Goal: Use online tool/utility: Utilize a website feature to perform a specific function

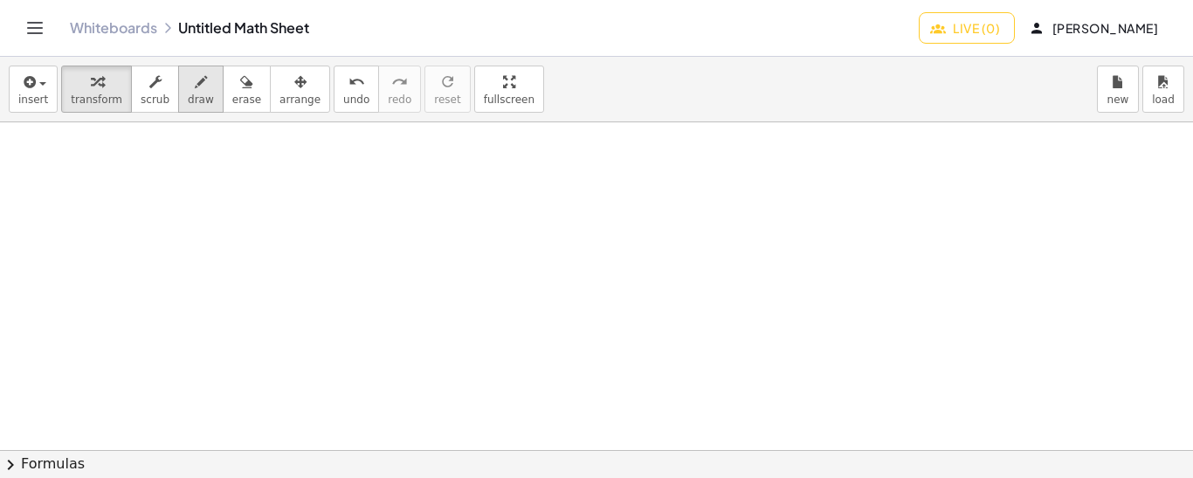
click at [190, 93] on span "draw" at bounding box center [201, 99] width 26 height 12
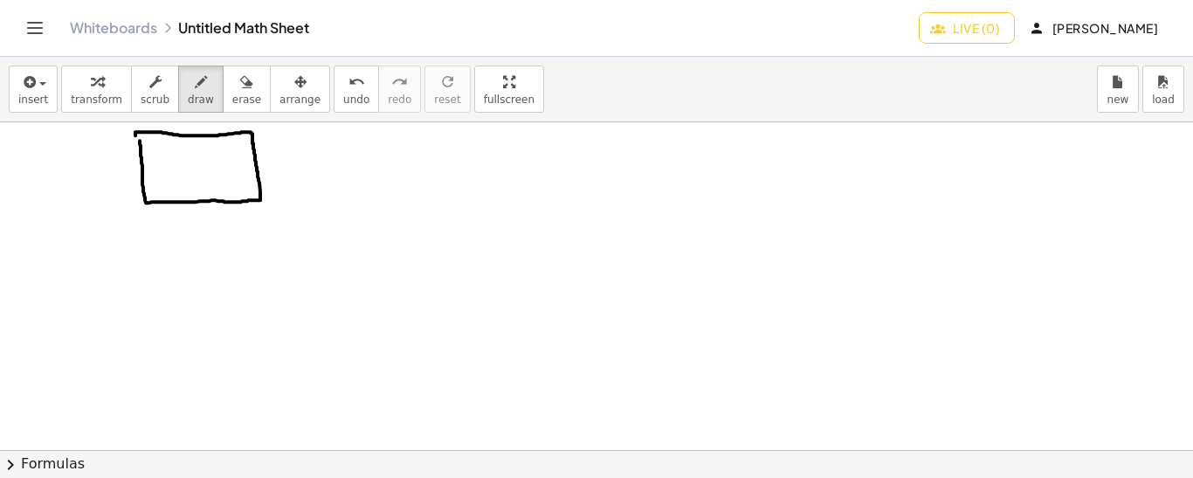
drag, startPoint x: 17, startPoint y: 278, endPoint x: 31, endPoint y: 280, distance: 13.2
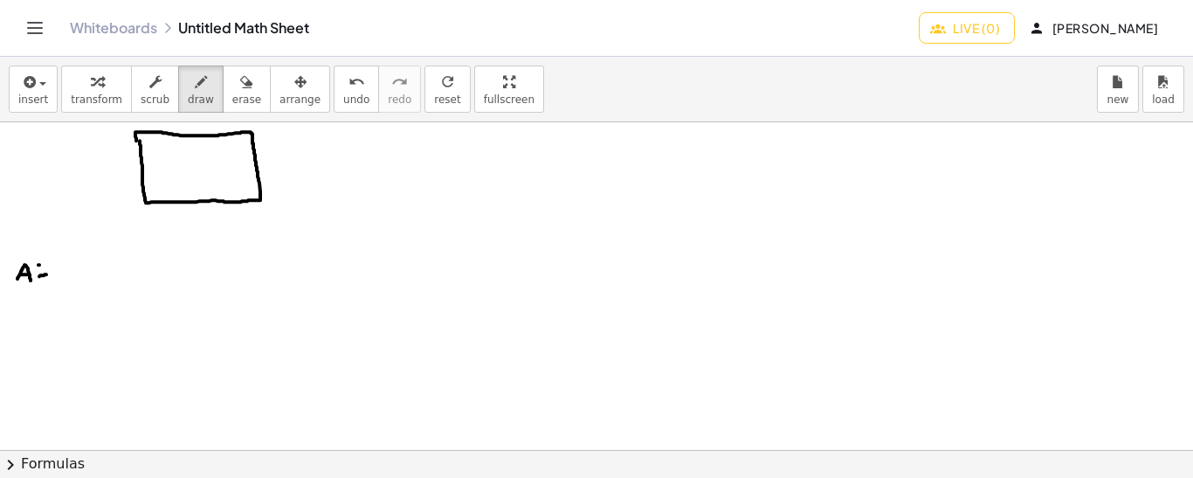
drag, startPoint x: 67, startPoint y: 279, endPoint x: 59, endPoint y: 261, distance: 19.2
drag, startPoint x: 84, startPoint y: 256, endPoint x: 78, endPoint y: 273, distance: 17.7
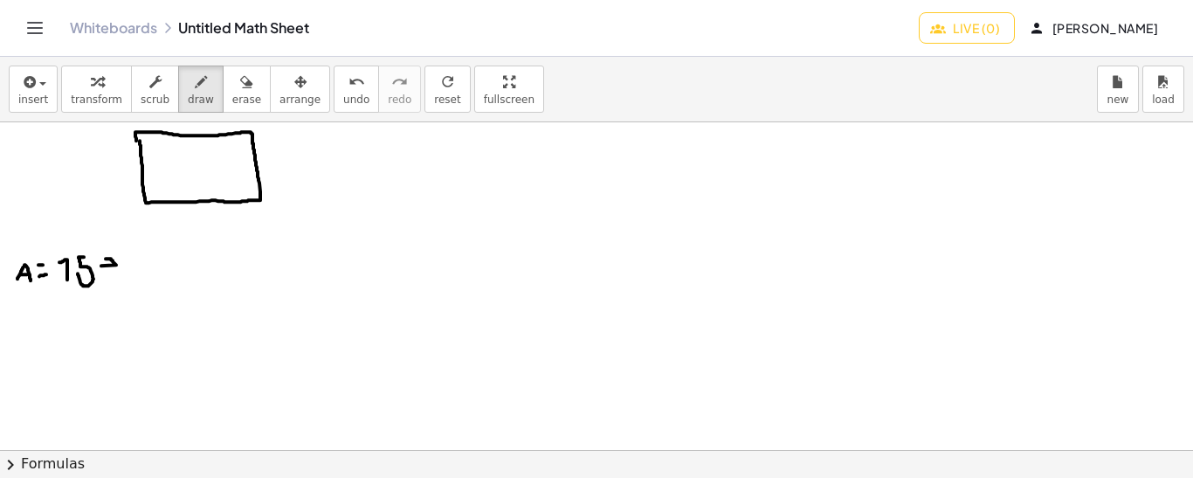
drag, startPoint x: 116, startPoint y: 264, endPoint x: 103, endPoint y: 259, distance: 14.1
click at [334, 104] on button "undo undo" at bounding box center [356, 89] width 45 height 47
drag, startPoint x: 127, startPoint y: 271, endPoint x: 150, endPoint y: 277, distance: 24.4
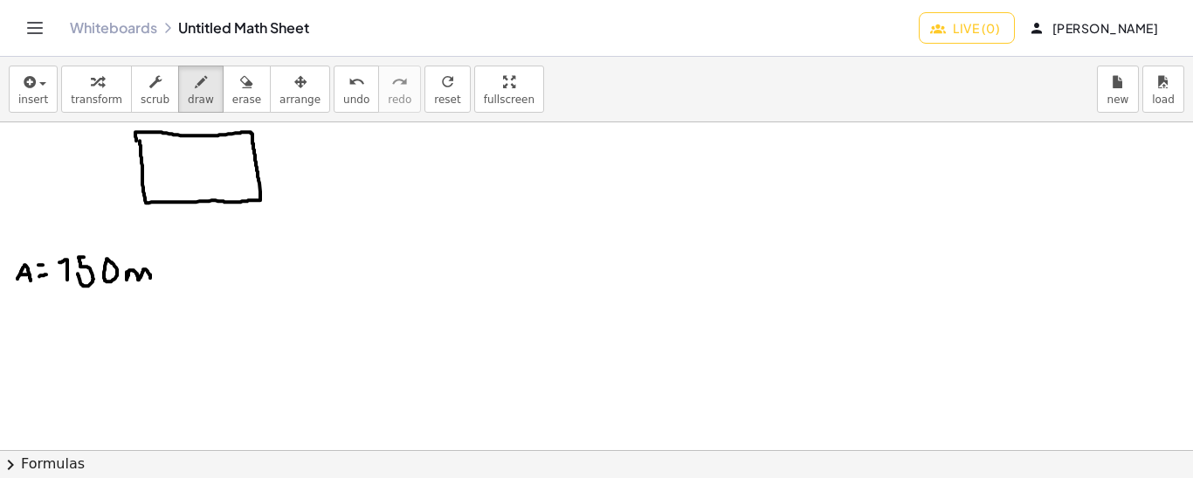
drag, startPoint x: 159, startPoint y: 252, endPoint x: 160, endPoint y: 261, distance: 9.6
drag, startPoint x: 24, startPoint y: 316, endPoint x: 14, endPoint y: 318, distance: 10.6
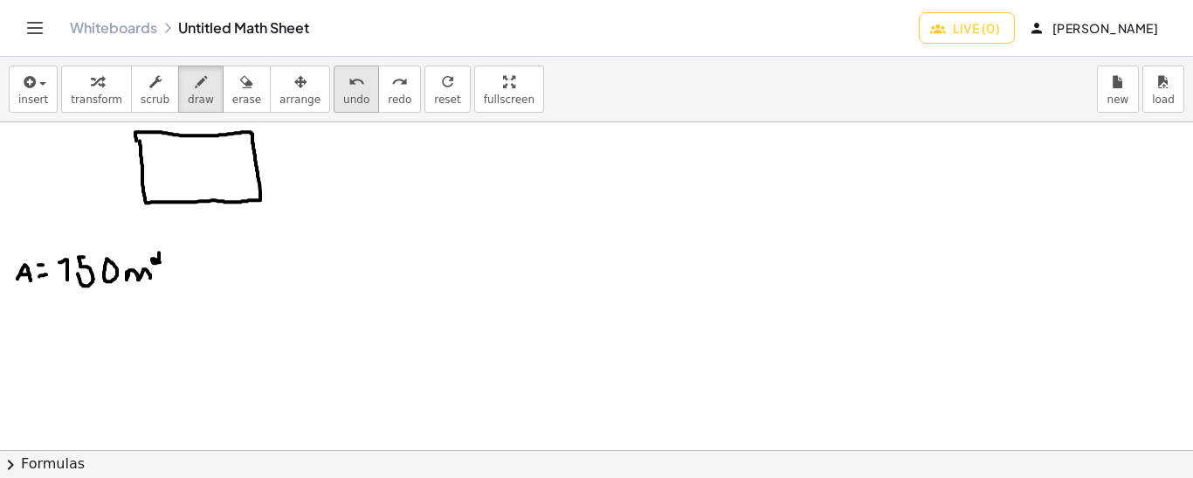
click at [334, 91] on button "undo undo" at bounding box center [356, 89] width 45 height 47
drag, startPoint x: 45, startPoint y: 319, endPoint x: 60, endPoint y: 321, distance: 15.0
drag, startPoint x: 25, startPoint y: 307, endPoint x: 30, endPoint y: 330, distance: 23.1
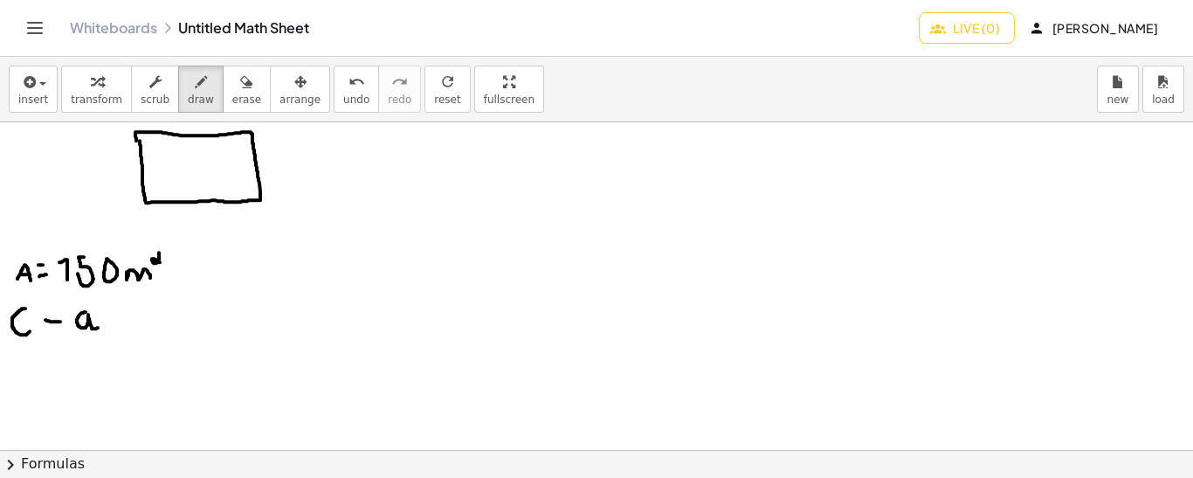
drag, startPoint x: 86, startPoint y: 311, endPoint x: 98, endPoint y: 326, distance: 19.2
drag, startPoint x: 109, startPoint y: 321, endPoint x: 120, endPoint y: 322, distance: 10.5
drag, startPoint x: 104, startPoint y: 307, endPoint x: 120, endPoint y: 309, distance: 15.8
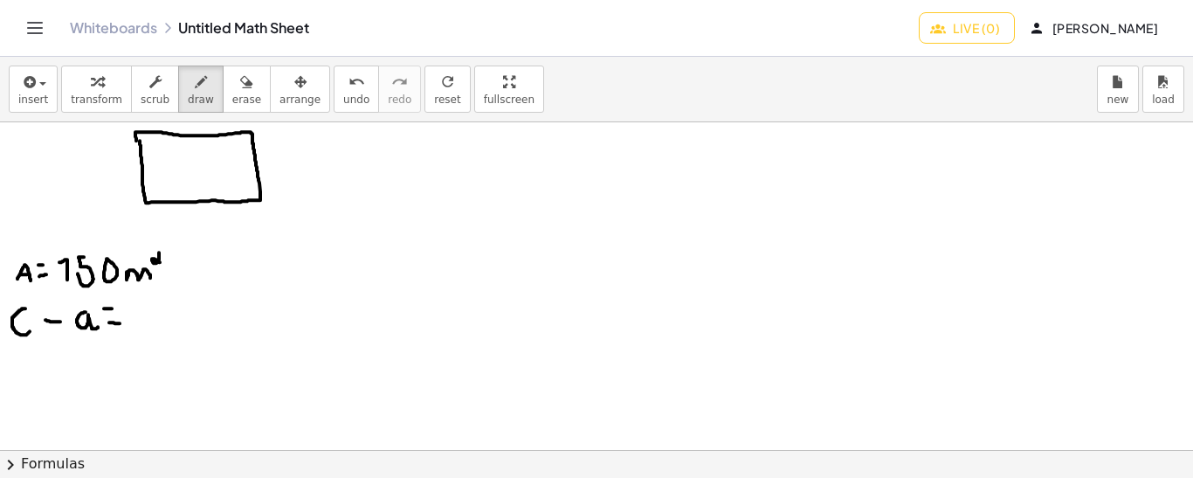
drag, startPoint x: 145, startPoint y: 299, endPoint x: 137, endPoint y: 327, distance: 29.0
click at [343, 93] on span "undo" at bounding box center [356, 99] width 26 height 12
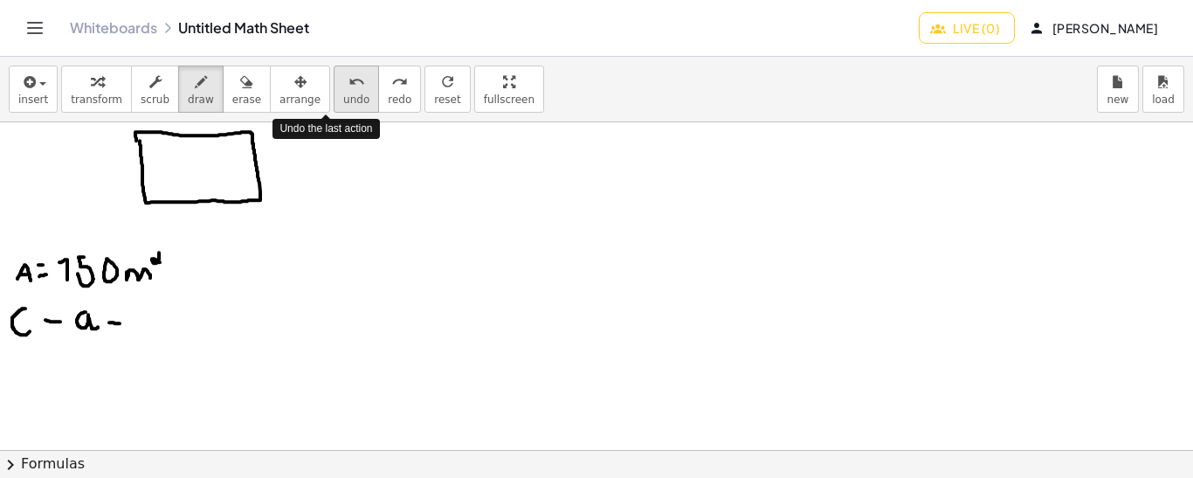
click at [343, 93] on span "undo" at bounding box center [356, 99] width 26 height 12
drag, startPoint x: 79, startPoint y: 308, endPoint x: 86, endPoint y: 330, distance: 22.9
drag, startPoint x: 96, startPoint y: 322, endPoint x: 107, endPoint y: 323, distance: 11.4
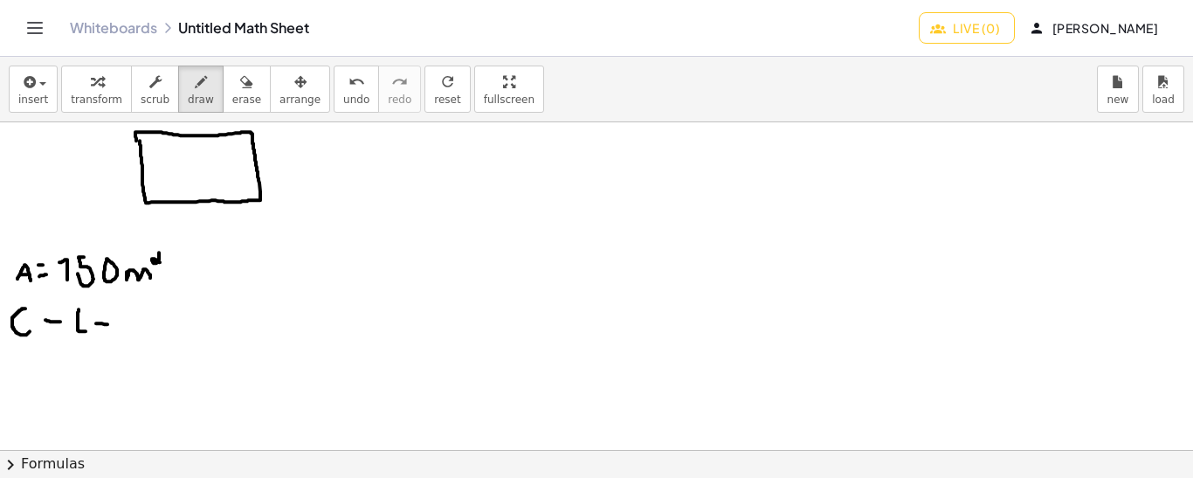
drag, startPoint x: 96, startPoint y: 310, endPoint x: 107, endPoint y: 310, distance: 10.5
drag, startPoint x: 135, startPoint y: 306, endPoint x: 128, endPoint y: 333, distance: 28.2
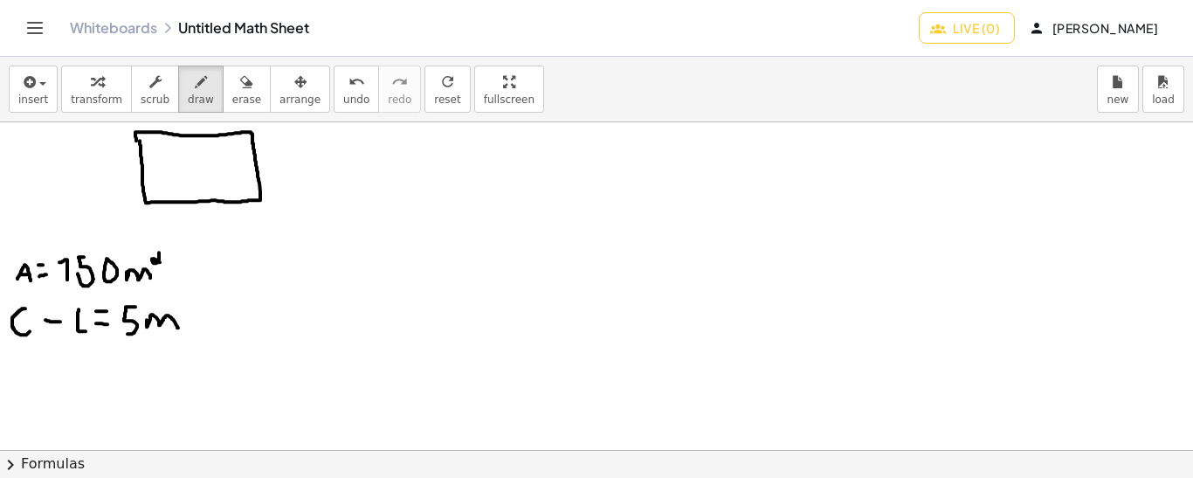
drag, startPoint x: 147, startPoint y: 319, endPoint x: 178, endPoint y: 328, distance: 32.6
drag, startPoint x: 17, startPoint y: 280, endPoint x: 84, endPoint y: 289, distance: 67.0
drag, startPoint x: 17, startPoint y: 289, endPoint x: 137, endPoint y: 286, distance: 119.7
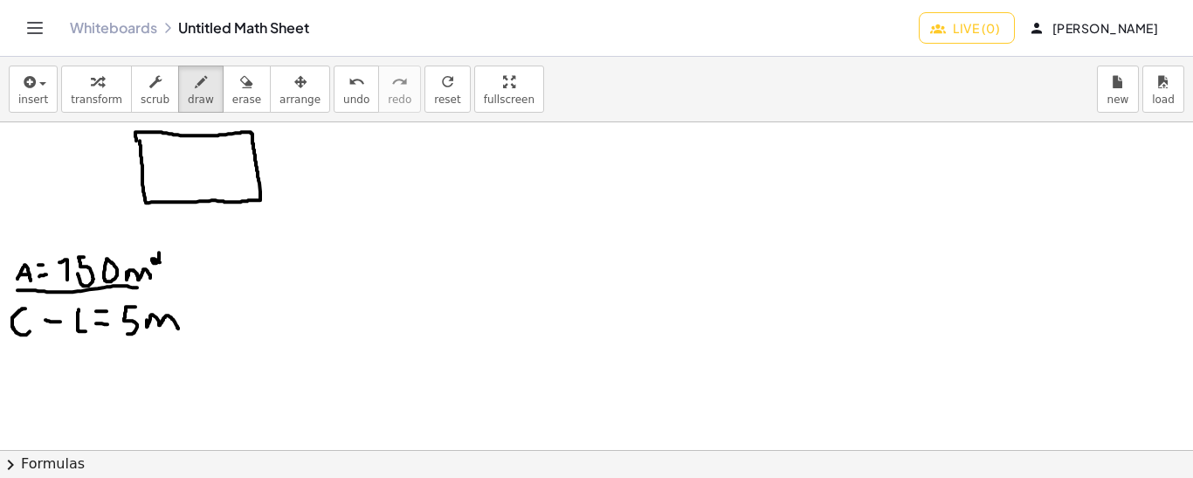
click at [349, 84] on icon "undo" at bounding box center [357, 82] width 17 height 21
drag, startPoint x: 202, startPoint y: 208, endPoint x: 210, endPoint y: 224, distance: 18.4
drag, startPoint x: 272, startPoint y: 149, endPoint x: 286, endPoint y: 169, distance: 23.8
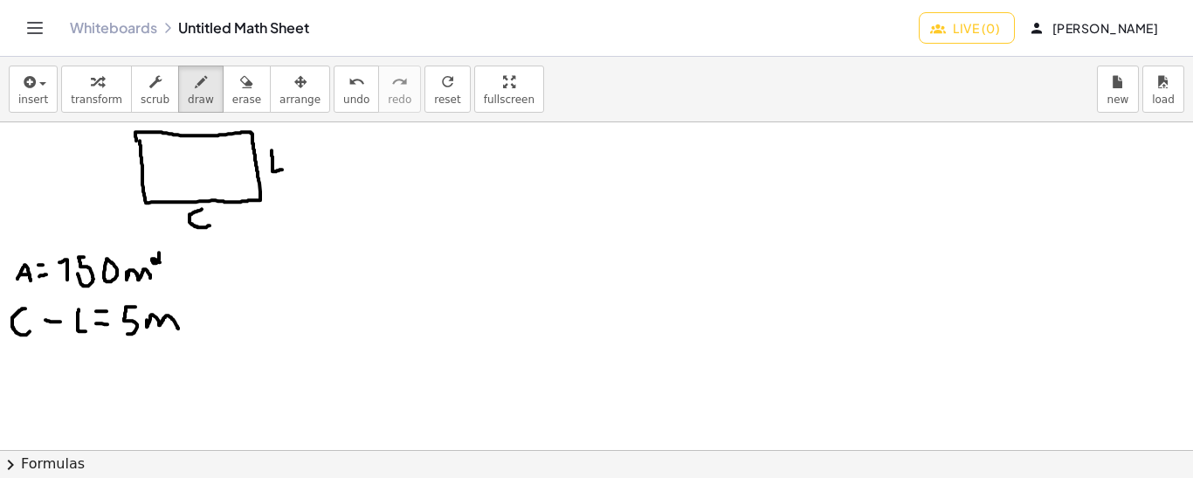
drag, startPoint x: 17, startPoint y: 285, endPoint x: 26, endPoint y: 287, distance: 10.0
drag, startPoint x: 411, startPoint y: 138, endPoint x: 416, endPoint y: 159, distance: 21.6
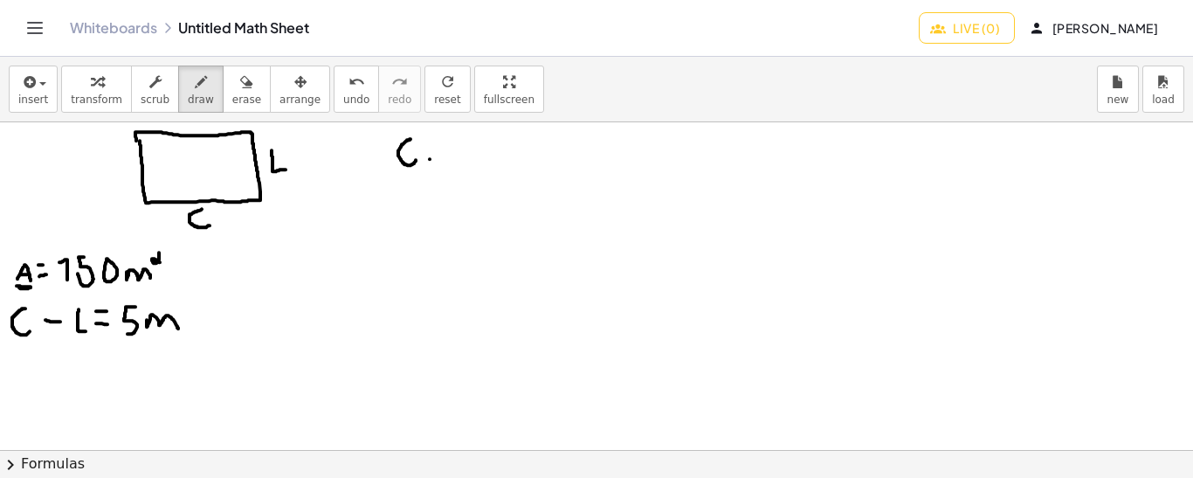
drag, startPoint x: 446, startPoint y: 137, endPoint x: 459, endPoint y: 165, distance: 30.5
drag, startPoint x: 470, startPoint y: 155, endPoint x: 482, endPoint y: 155, distance: 12.2
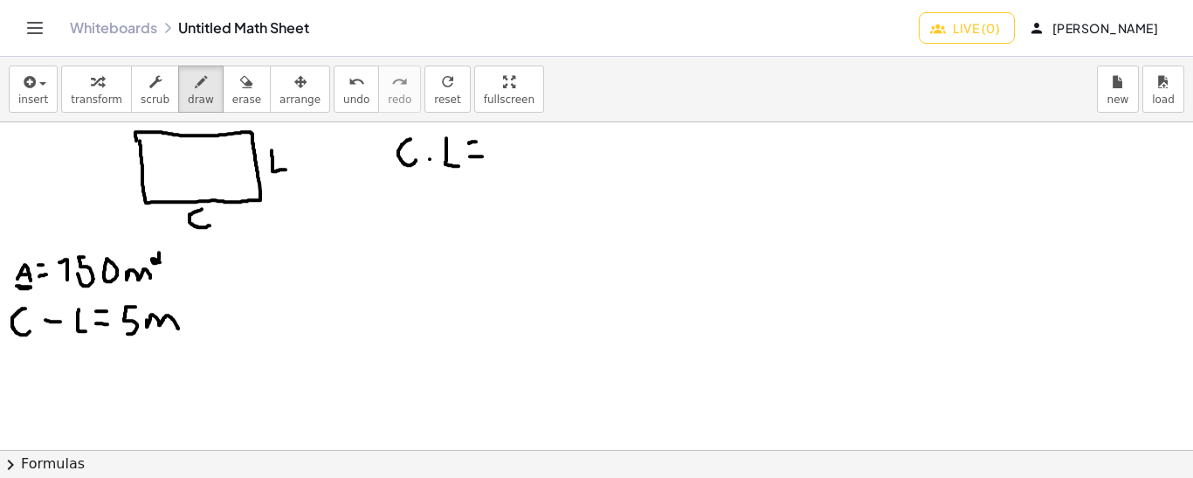
drag, startPoint x: 469, startPoint y: 142, endPoint x: 480, endPoint y: 141, distance: 10.6
drag, startPoint x: 501, startPoint y: 136, endPoint x: 501, endPoint y: 159, distance: 22.7
drag, startPoint x: 521, startPoint y: 137, endPoint x: 514, endPoint y: 160, distance: 23.5
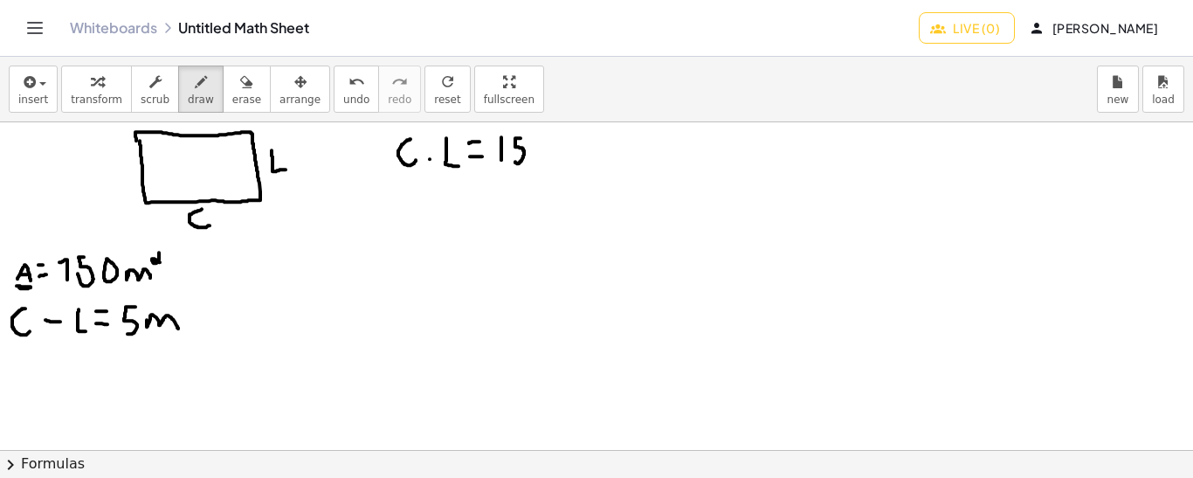
drag, startPoint x: 404, startPoint y: 191, endPoint x: 411, endPoint y: 212, distance: 21.8
drag, startPoint x: 423, startPoint y: 201, endPoint x: 436, endPoint y: 201, distance: 13.1
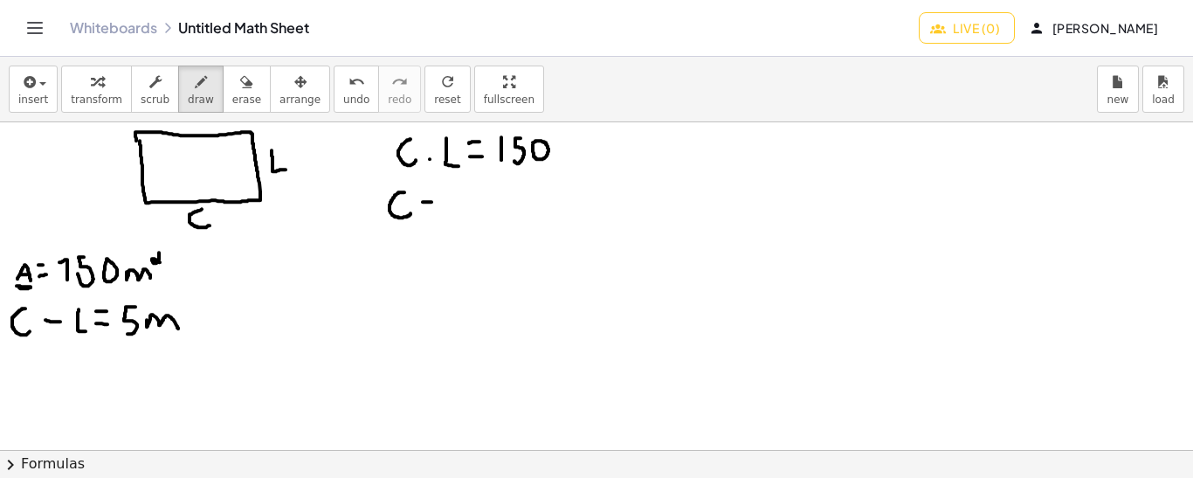
drag, startPoint x: 449, startPoint y: 183, endPoint x: 464, endPoint y: 215, distance: 34.8
drag, startPoint x: 479, startPoint y: 209, endPoint x: 492, endPoint y: 209, distance: 13.1
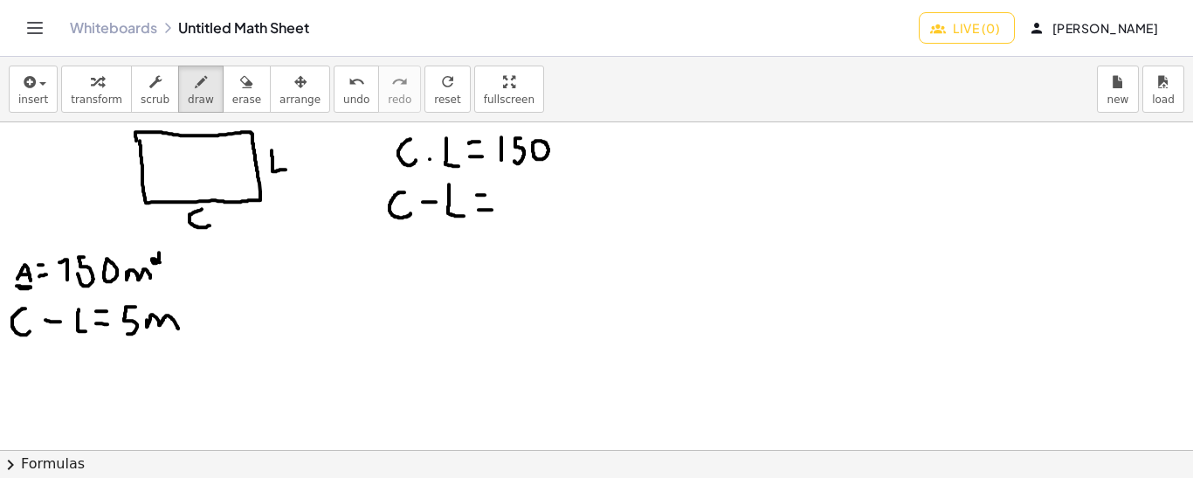
drag, startPoint x: 477, startPoint y: 194, endPoint x: 487, endPoint y: 194, distance: 10.5
drag, startPoint x: 523, startPoint y: 183, endPoint x: 525, endPoint y: 197, distance: 13.2
click at [343, 95] on span "undo" at bounding box center [356, 99] width 26 height 12
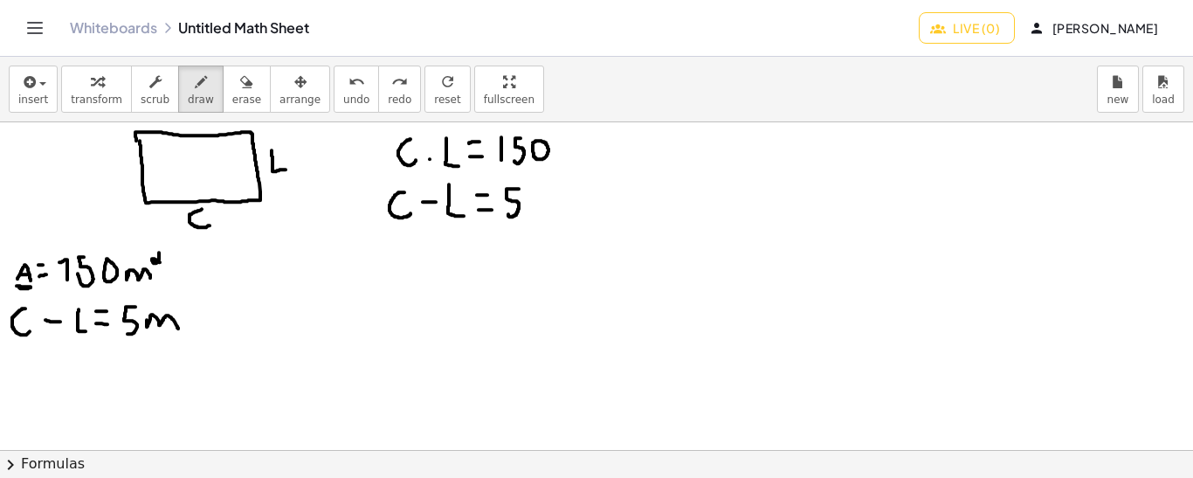
drag, startPoint x: 519, startPoint y: 188, endPoint x: 508, endPoint y: 213, distance: 27.4
drag, startPoint x: 369, startPoint y: 133, endPoint x: 382, endPoint y: 234, distance: 102.2
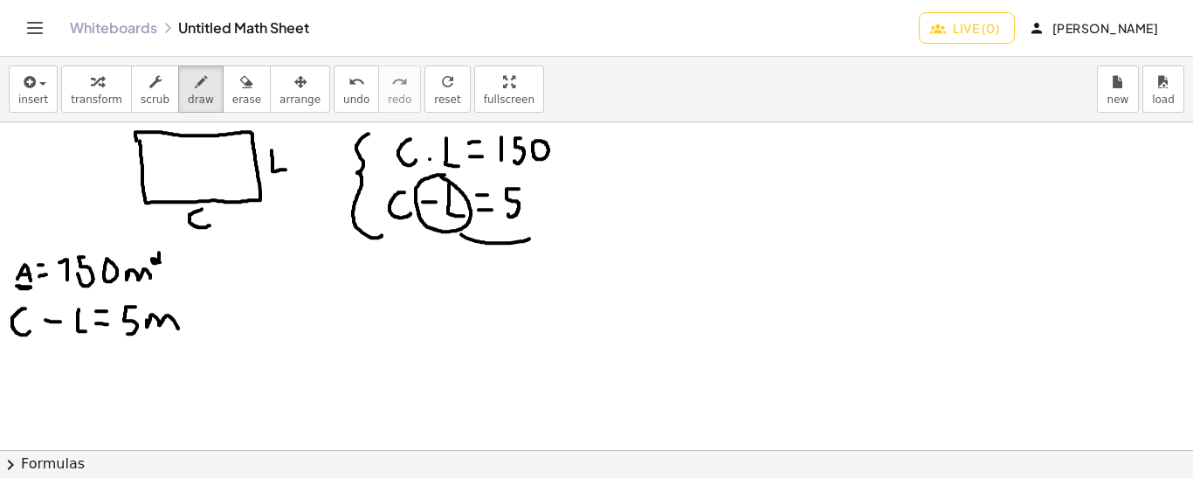
drag, startPoint x: 461, startPoint y: 233, endPoint x: 544, endPoint y: 223, distance: 83.6
drag, startPoint x: 540, startPoint y: 214, endPoint x: 550, endPoint y: 228, distance: 17.5
drag, startPoint x: 542, startPoint y: 212, endPoint x: 553, endPoint y: 224, distance: 16.1
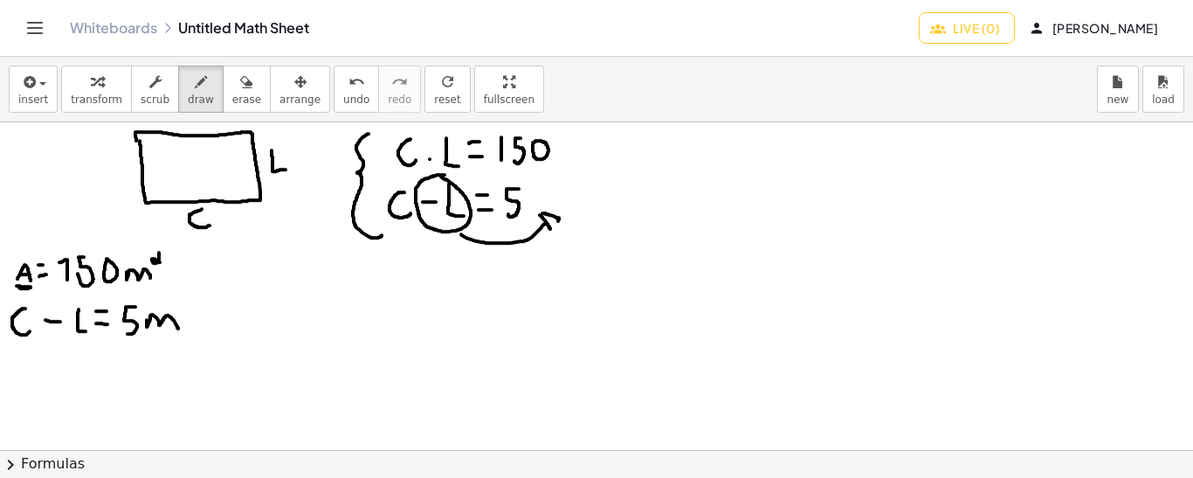
drag, startPoint x: 583, startPoint y: 173, endPoint x: 593, endPoint y: 173, distance: 10.5
drag, startPoint x: 591, startPoint y: 162, endPoint x: 596, endPoint y: 186, distance: 24.8
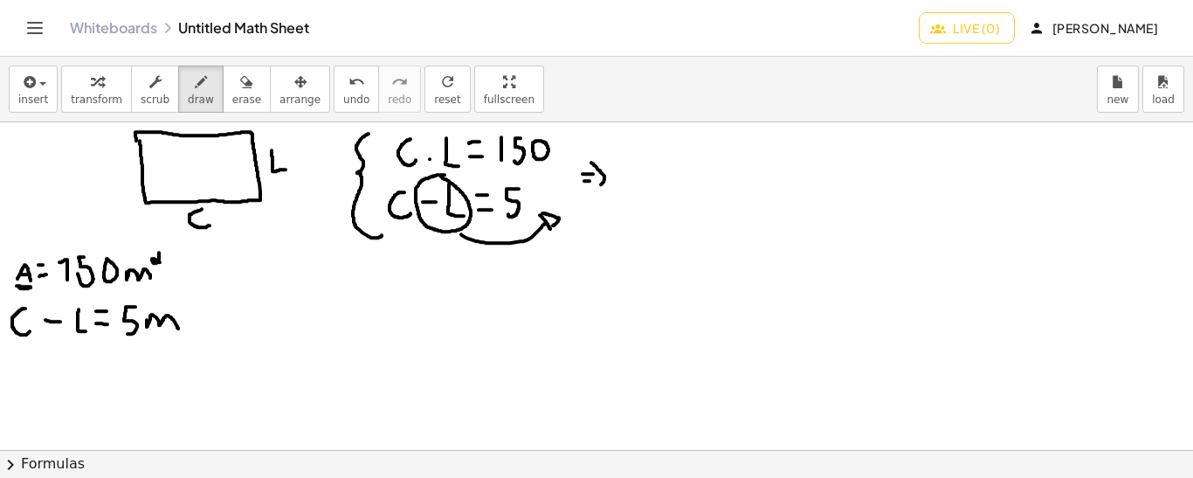
drag, startPoint x: 645, startPoint y: 200, endPoint x: 646, endPoint y: 224, distance: 24.5
drag, startPoint x: 658, startPoint y: 202, endPoint x: 667, endPoint y: 202, distance: 9.6
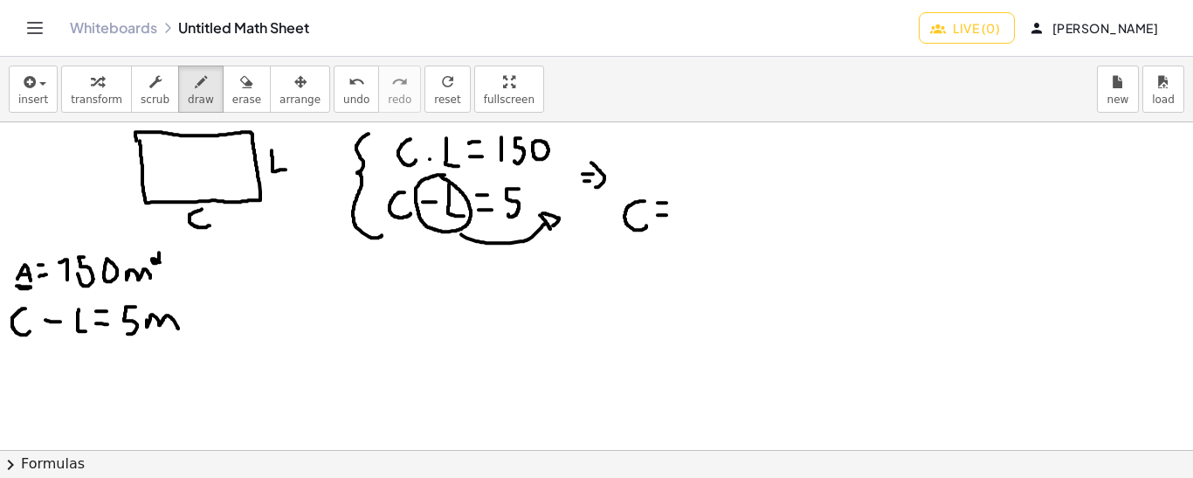
drag, startPoint x: 691, startPoint y: 193, endPoint x: 680, endPoint y: 226, distance: 34.8
drag, startPoint x: 714, startPoint y: 212, endPoint x: 727, endPoint y: 211, distance: 13.1
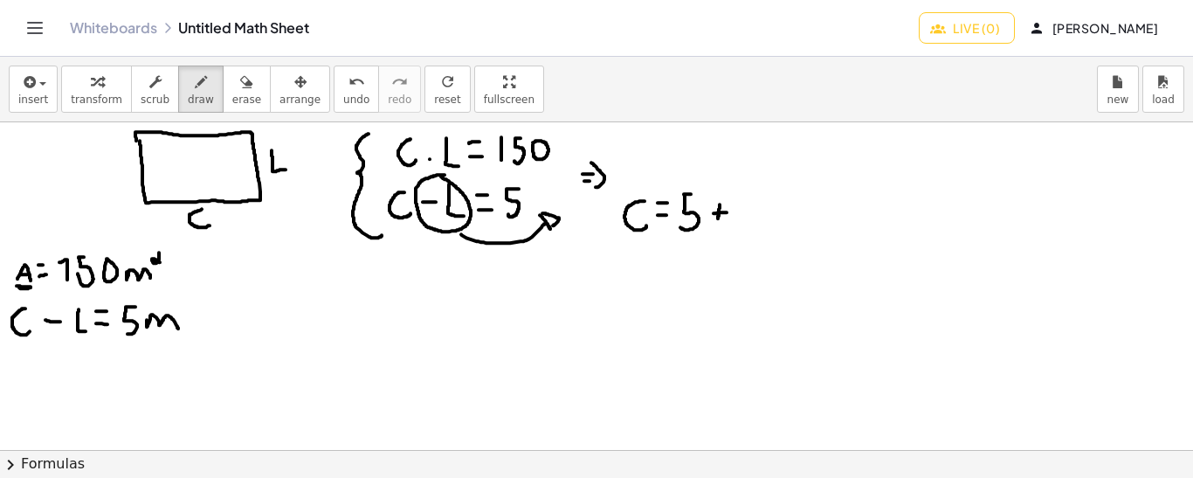
drag, startPoint x: 720, startPoint y: 204, endPoint x: 718, endPoint y: 218, distance: 15.0
drag, startPoint x: 735, startPoint y: 193, endPoint x: 758, endPoint y: 227, distance: 40.9
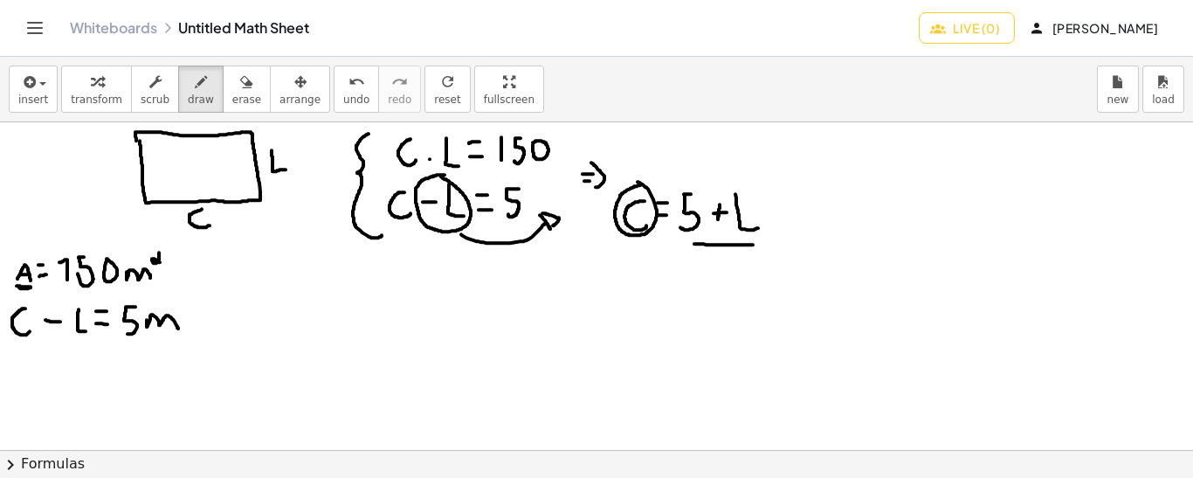
drag, startPoint x: 694, startPoint y: 243, endPoint x: 755, endPoint y: 243, distance: 60.3
drag, startPoint x: 688, startPoint y: 243, endPoint x: 804, endPoint y: 249, distance: 116.3
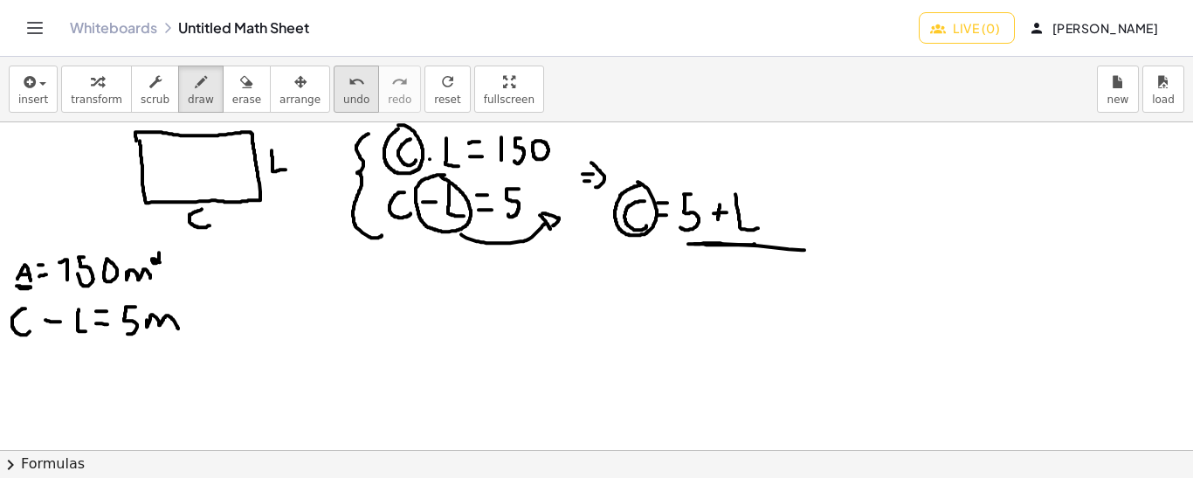
click at [349, 83] on icon "undo" at bounding box center [357, 82] width 17 height 21
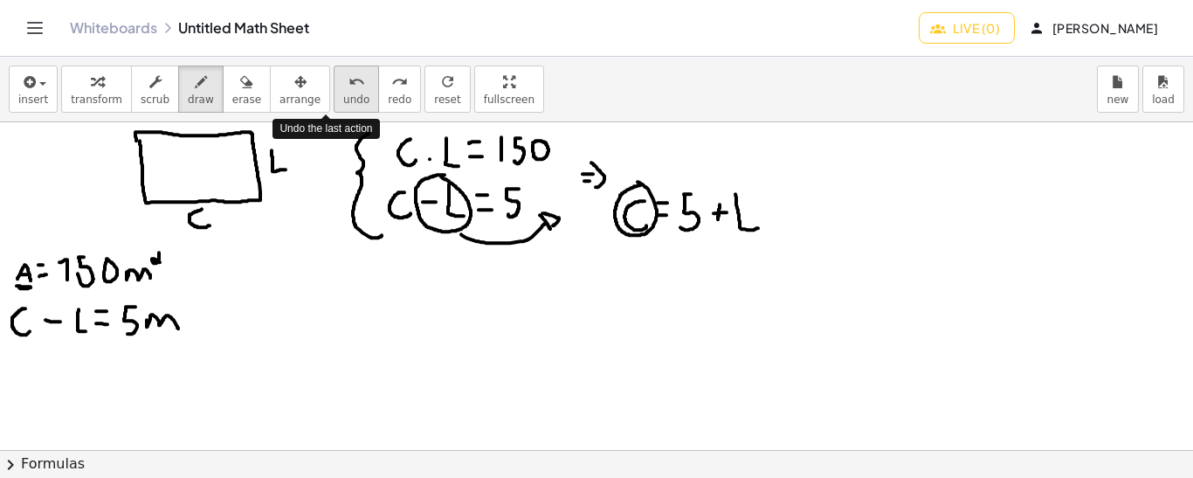
click at [349, 83] on icon "undo" at bounding box center [357, 82] width 17 height 21
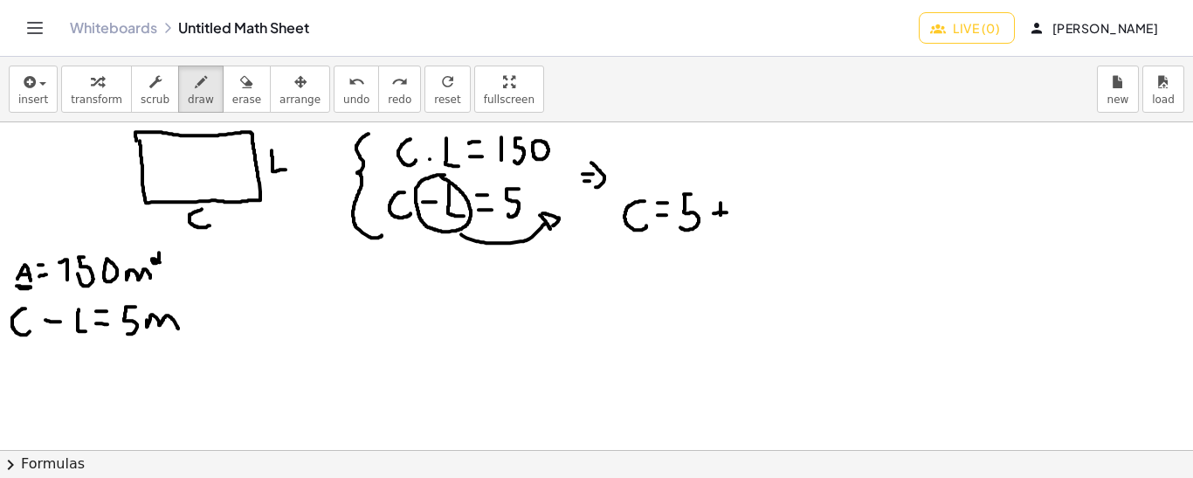
drag, startPoint x: 721, startPoint y: 202, endPoint x: 721, endPoint y: 216, distance: 14.0
drag, startPoint x: 735, startPoint y: 200, endPoint x: 747, endPoint y: 224, distance: 27.3
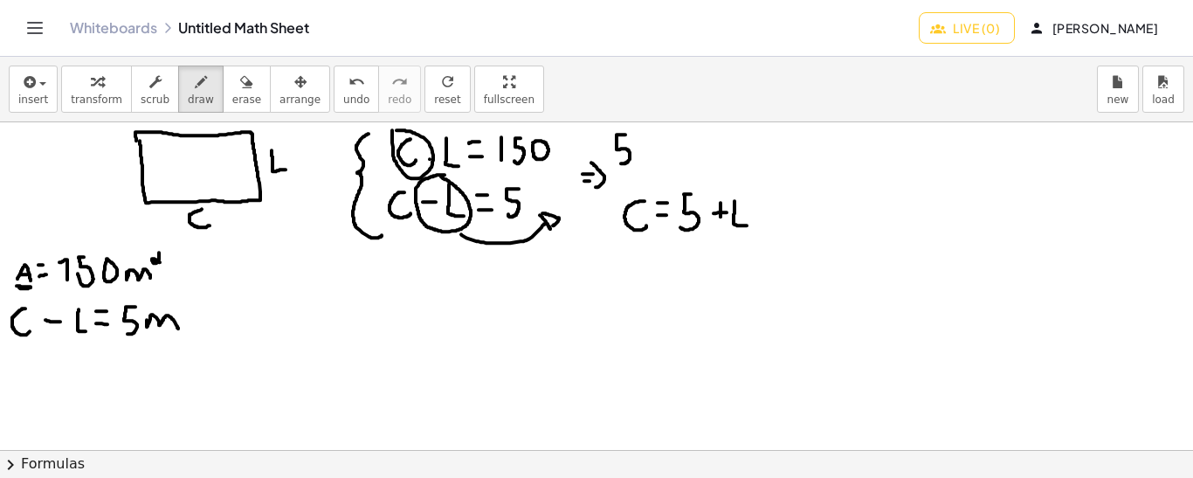
drag, startPoint x: 625, startPoint y: 134, endPoint x: 621, endPoint y: 162, distance: 29.2
drag, startPoint x: 638, startPoint y: 147, endPoint x: 650, endPoint y: 147, distance: 12.2
drag, startPoint x: 645, startPoint y: 136, endPoint x: 644, endPoint y: 154, distance: 17.5
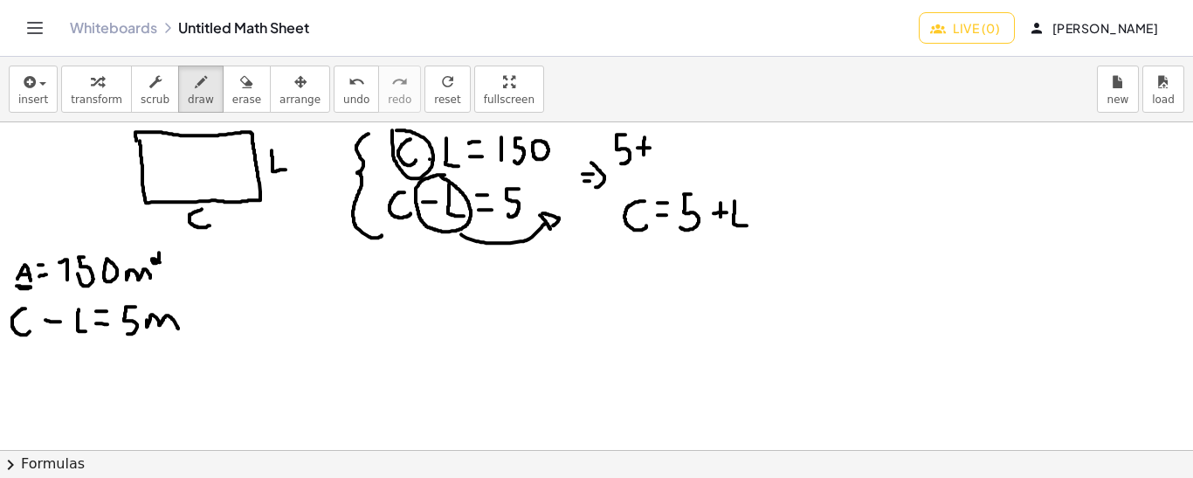
drag, startPoint x: 662, startPoint y: 134, endPoint x: 673, endPoint y: 155, distance: 23.4
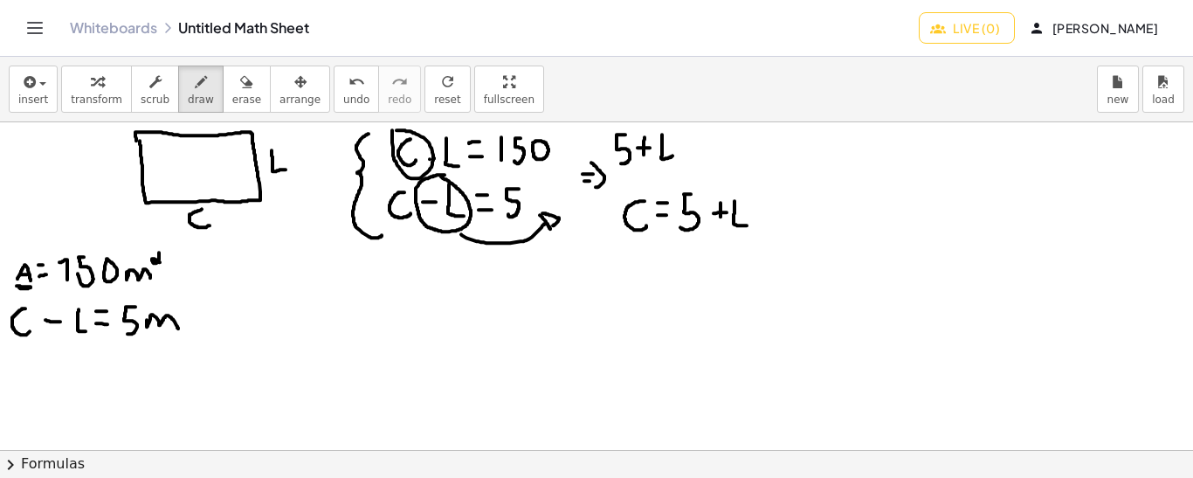
drag, startPoint x: 611, startPoint y: 124, endPoint x: 611, endPoint y: 164, distance: 40.2
drag, startPoint x: 679, startPoint y: 129, endPoint x: 682, endPoint y: 167, distance: 37.7
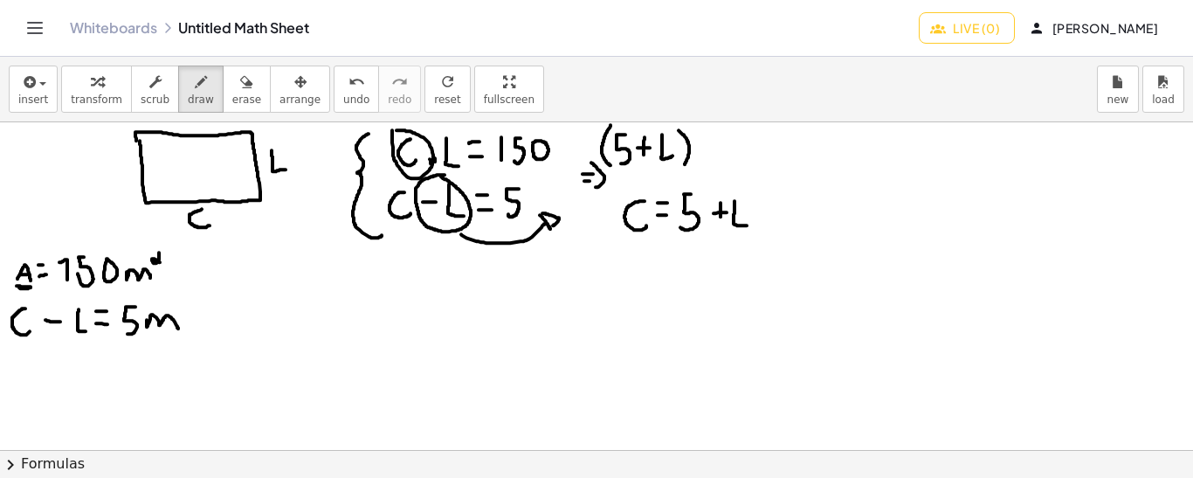
drag, startPoint x: 717, startPoint y: 133, endPoint x: 735, endPoint y: 159, distance: 31.5
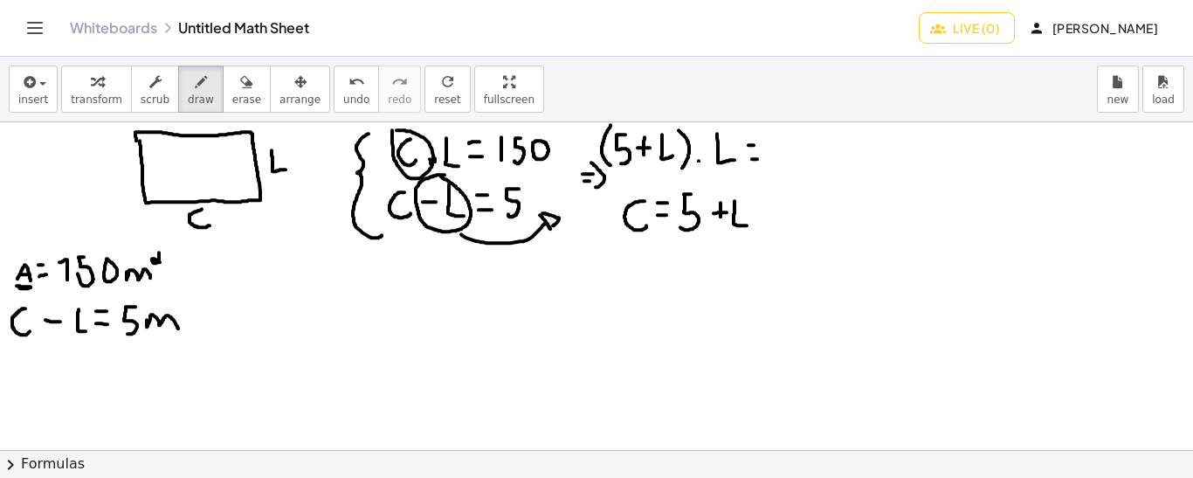
drag, startPoint x: 749, startPoint y: 144, endPoint x: 757, endPoint y: 143, distance: 8.8
drag, startPoint x: 785, startPoint y: 160, endPoint x: 776, endPoint y: 136, distance: 25.5
drag, startPoint x: 815, startPoint y: 128, endPoint x: 803, endPoint y: 155, distance: 30.5
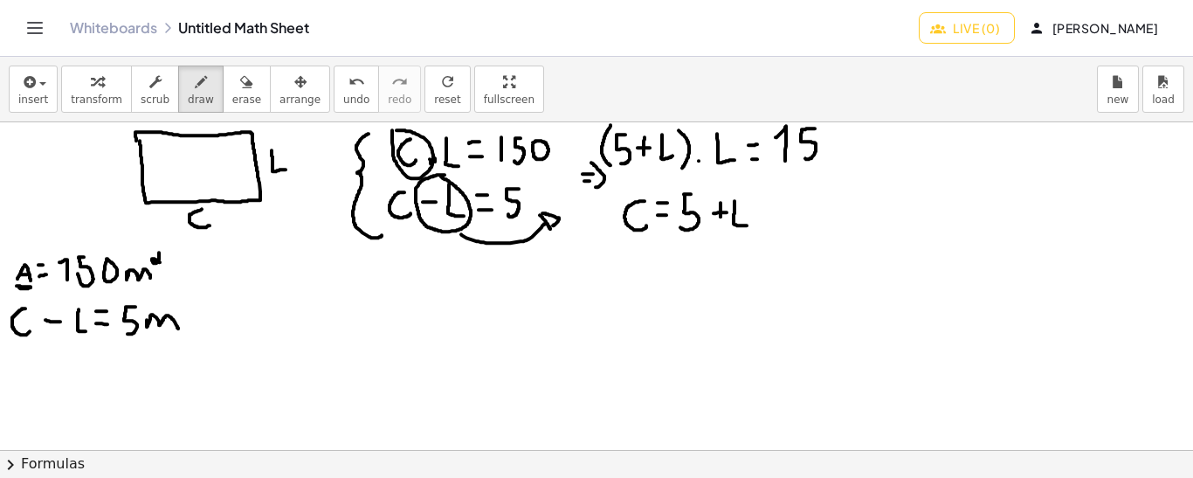
drag, startPoint x: 476, startPoint y: 230, endPoint x: 604, endPoint y: 234, distance: 128.5
click at [343, 99] on span "undo" at bounding box center [356, 99] width 26 height 12
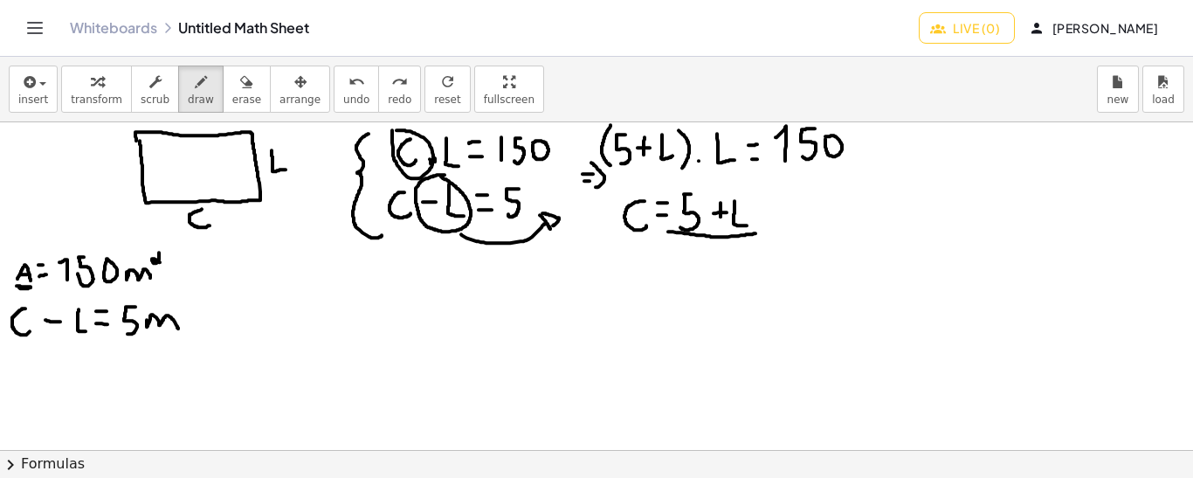
drag, startPoint x: 668, startPoint y: 231, endPoint x: 756, endPoint y: 232, distance: 87.4
drag, startPoint x: 628, startPoint y: 227, endPoint x: 438, endPoint y: 169, distance: 199.2
click at [334, 91] on button "undo undo" at bounding box center [356, 89] width 45 height 47
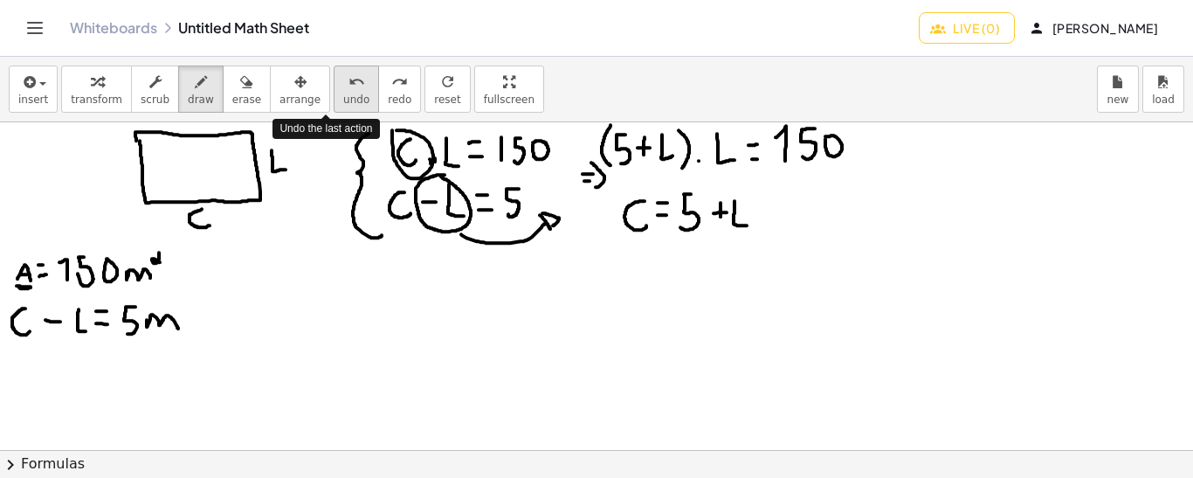
click at [334, 91] on button "undo undo" at bounding box center [356, 89] width 45 height 47
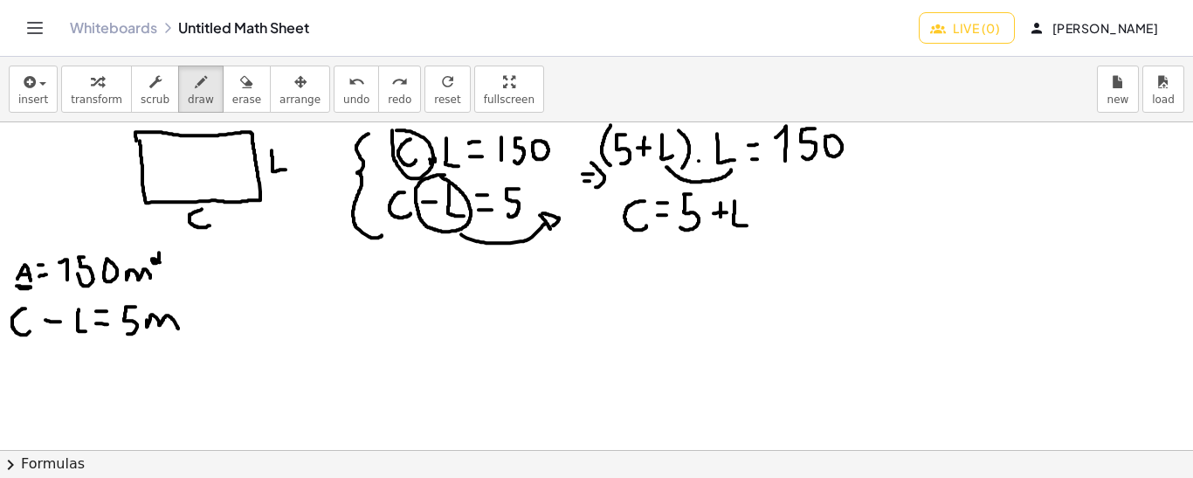
drag, startPoint x: 731, startPoint y: 169, endPoint x: 666, endPoint y: 165, distance: 64.7
drag, startPoint x: 730, startPoint y: 170, endPoint x: 625, endPoint y: 161, distance: 106.1
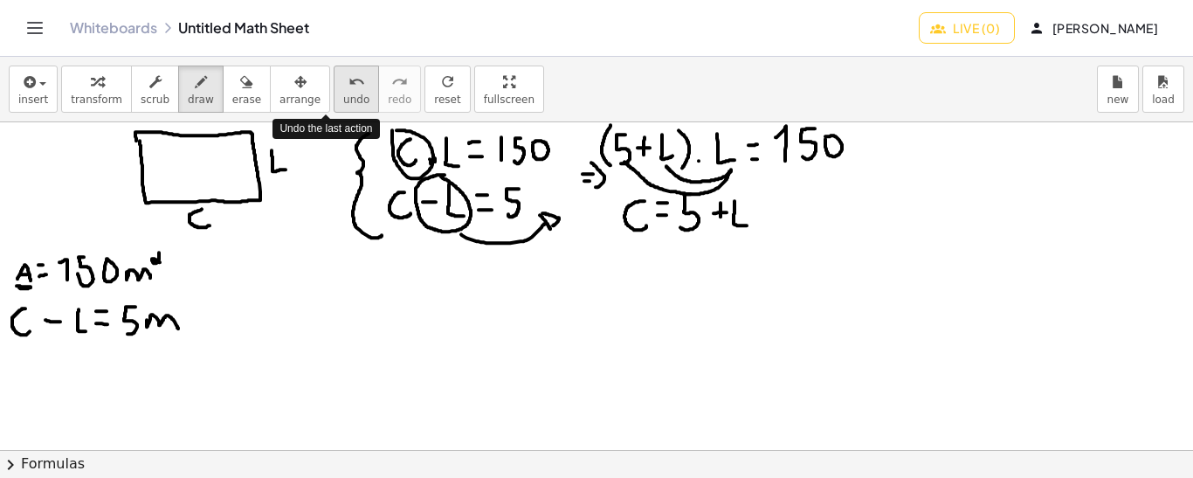
click at [334, 105] on button "undo undo" at bounding box center [356, 89] width 45 height 47
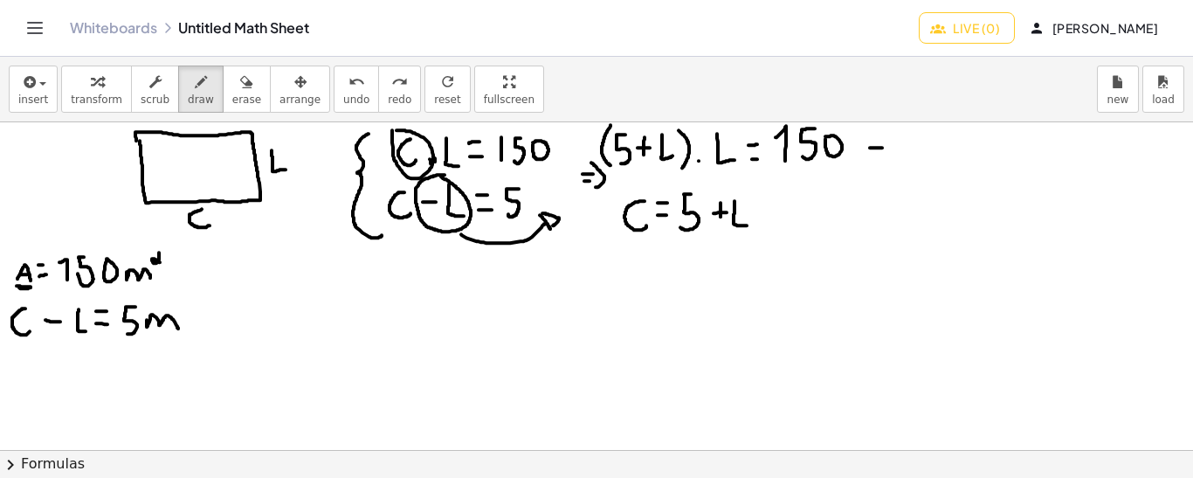
drag, startPoint x: 870, startPoint y: 147, endPoint x: 882, endPoint y: 147, distance: 12.2
drag, startPoint x: 870, startPoint y: 136, endPoint x: 880, endPoint y: 136, distance: 9.6
drag, startPoint x: 885, startPoint y: 130, endPoint x: 889, endPoint y: 153, distance: 23.1
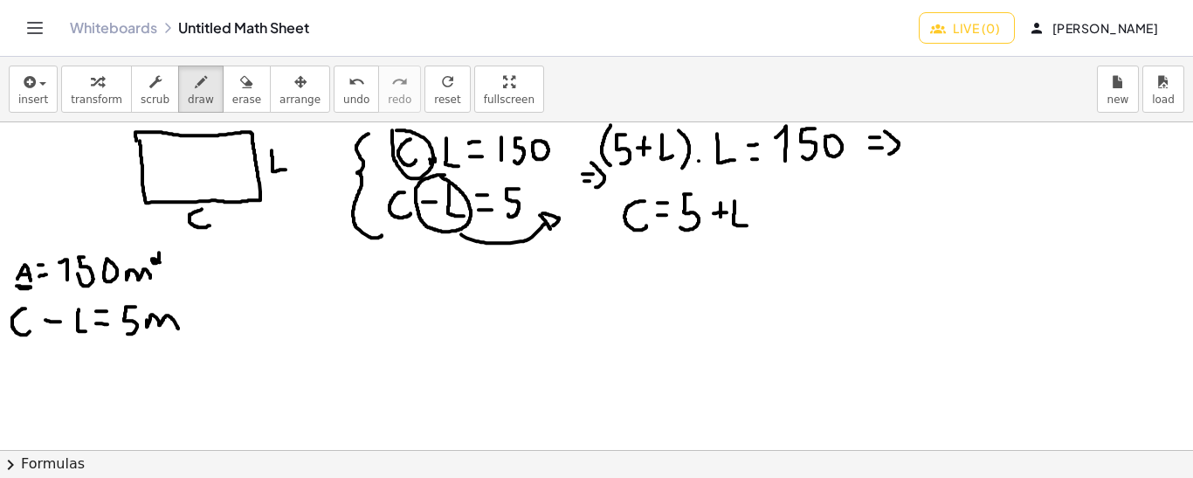
drag, startPoint x: 716, startPoint y: 169, endPoint x: 673, endPoint y: 170, distance: 42.8
drag, startPoint x: 913, startPoint y: 132, endPoint x: 928, endPoint y: 161, distance: 32.8
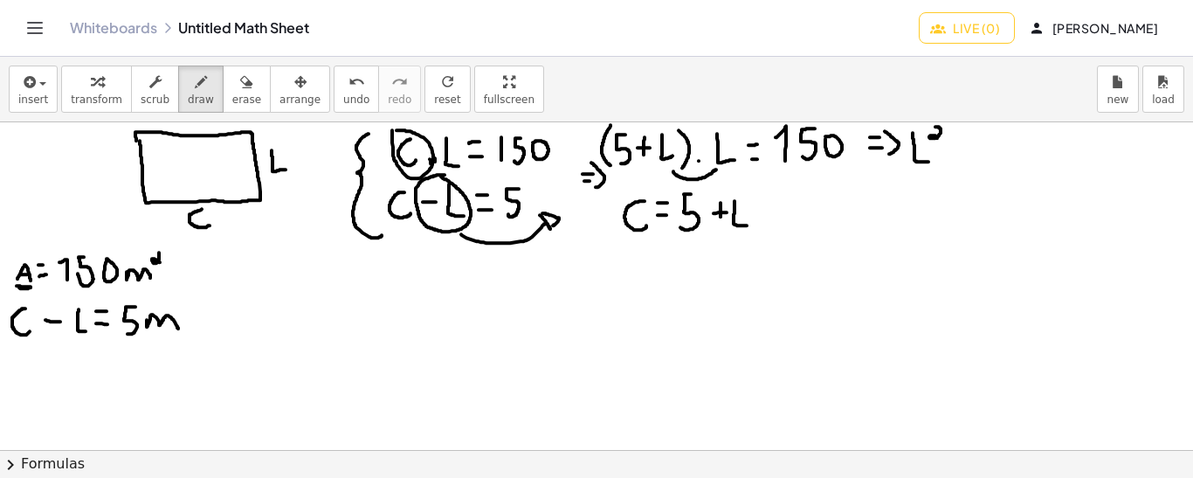
drag, startPoint x: 935, startPoint y: 126, endPoint x: 940, endPoint y: 139, distance: 13.8
drag, startPoint x: 714, startPoint y: 166, endPoint x: 641, endPoint y: 167, distance: 73.4
drag, startPoint x: 952, startPoint y: 146, endPoint x: 964, endPoint y: 147, distance: 12.3
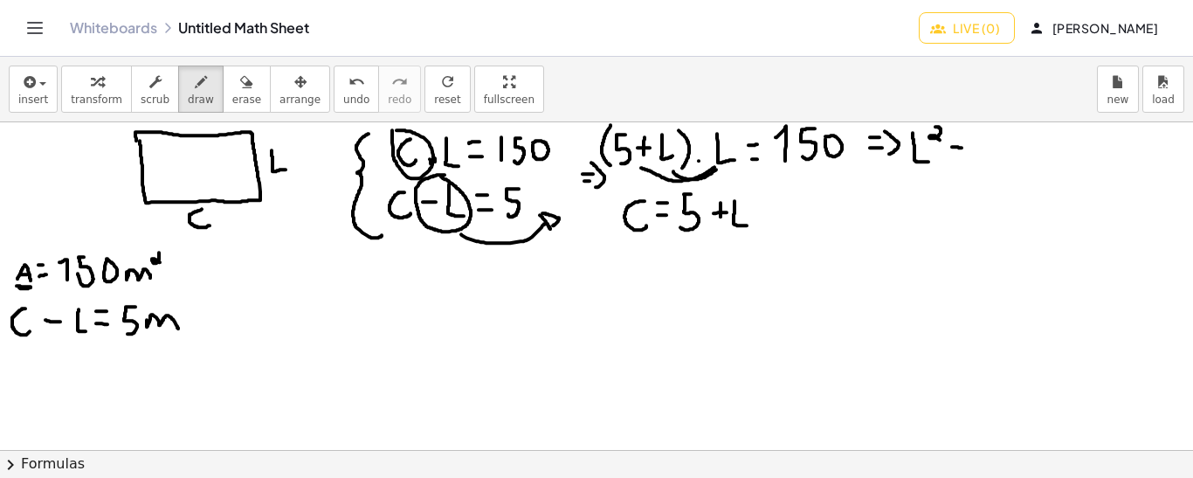
drag, startPoint x: 956, startPoint y: 137, endPoint x: 957, endPoint y: 151, distance: 14.0
drag, startPoint x: 984, startPoint y: 130, endPoint x: 975, endPoint y: 154, distance: 25.5
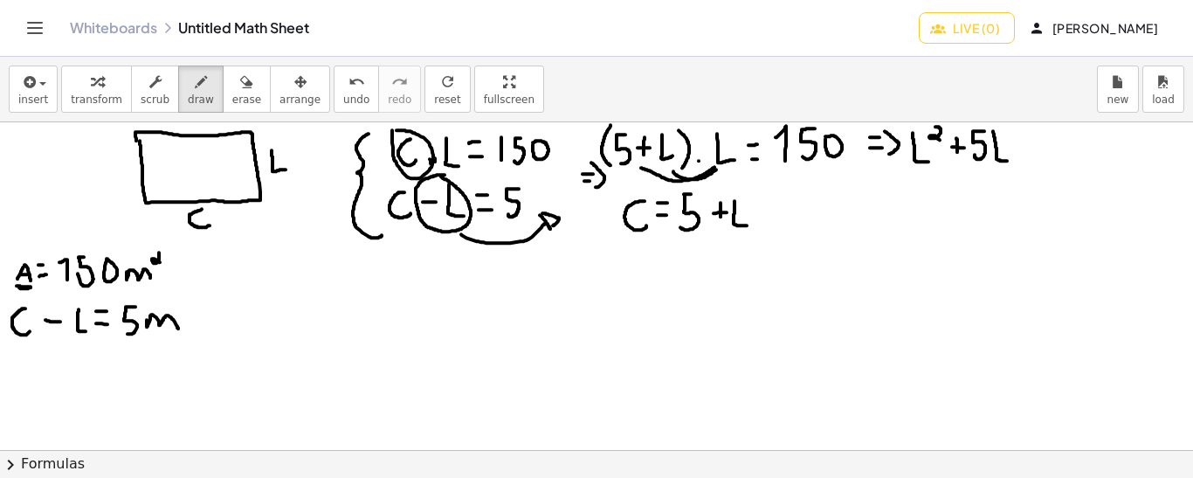
drag, startPoint x: 993, startPoint y: 130, endPoint x: 1010, endPoint y: 160, distance: 34.0
drag, startPoint x: 1018, startPoint y: 146, endPoint x: 1033, endPoint y: 146, distance: 14.8
drag, startPoint x: 1018, startPoint y: 135, endPoint x: 1029, endPoint y: 135, distance: 11.4
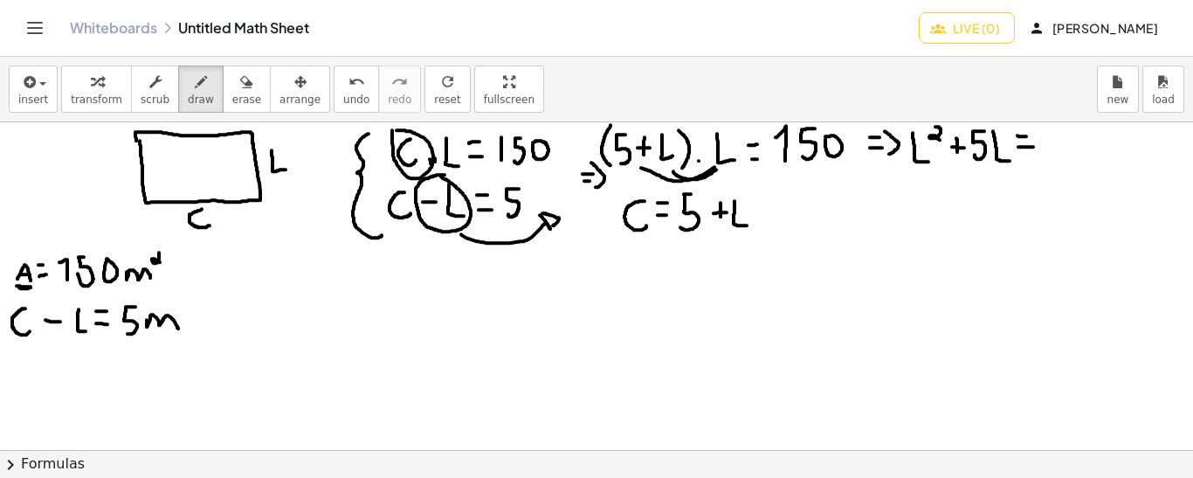
drag, startPoint x: 1053, startPoint y: 156, endPoint x: 1045, endPoint y: 137, distance: 20.8
drag, startPoint x: 1073, startPoint y: 131, endPoint x: 1064, endPoint y: 151, distance: 22.3
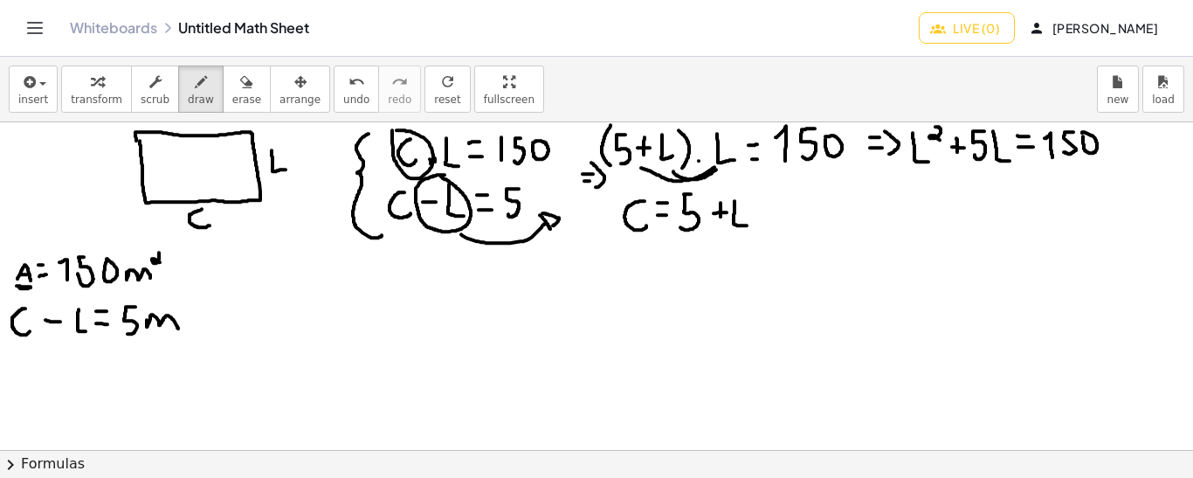
drag, startPoint x: 911, startPoint y: 173, endPoint x: 935, endPoint y: 173, distance: 24.5
drag, startPoint x: 988, startPoint y: 171, endPoint x: 1012, endPoint y: 171, distance: 24.5
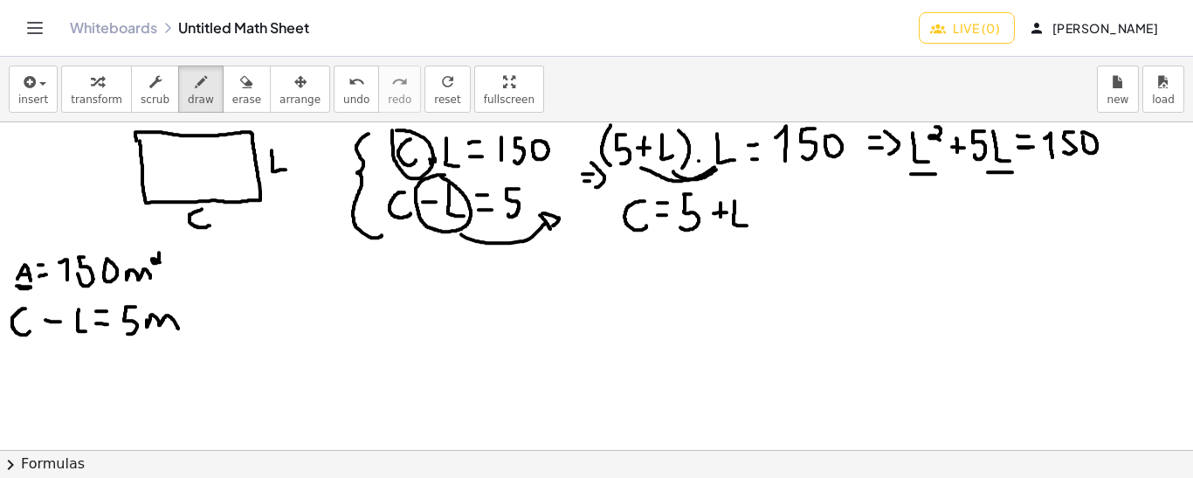
drag, startPoint x: 1019, startPoint y: 147, endPoint x: 1030, endPoint y: 147, distance: 10.5
drag, startPoint x: 1018, startPoint y: 132, endPoint x: 1032, endPoint y: 132, distance: 14.0
drag, startPoint x: 1076, startPoint y: 162, endPoint x: 1010, endPoint y: 193, distance: 73.1
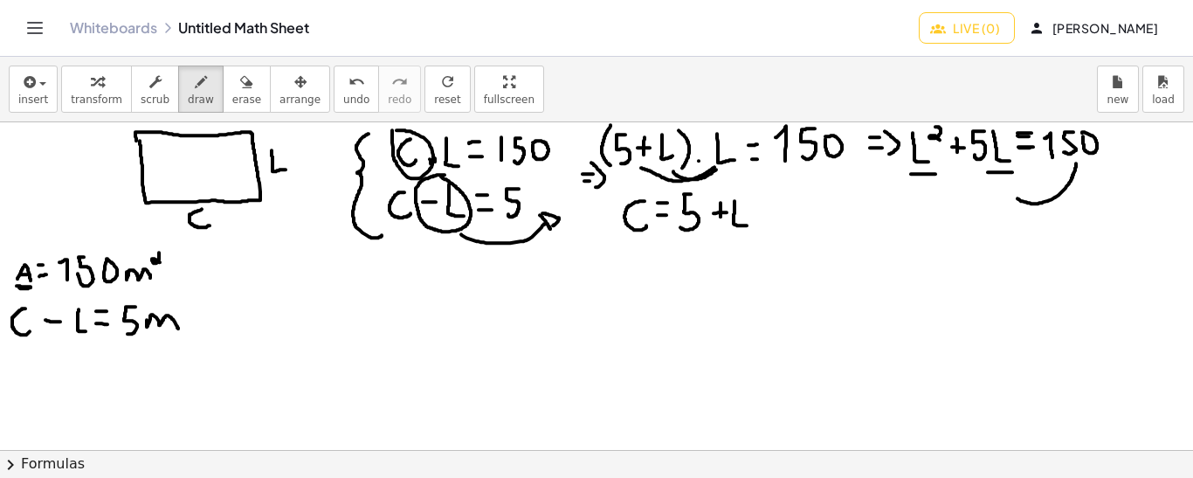
drag, startPoint x: 918, startPoint y: 226, endPoint x: 929, endPoint y: 261, distance: 36.7
drag, startPoint x: 939, startPoint y: 200, endPoint x: 942, endPoint y: 224, distance: 23.8
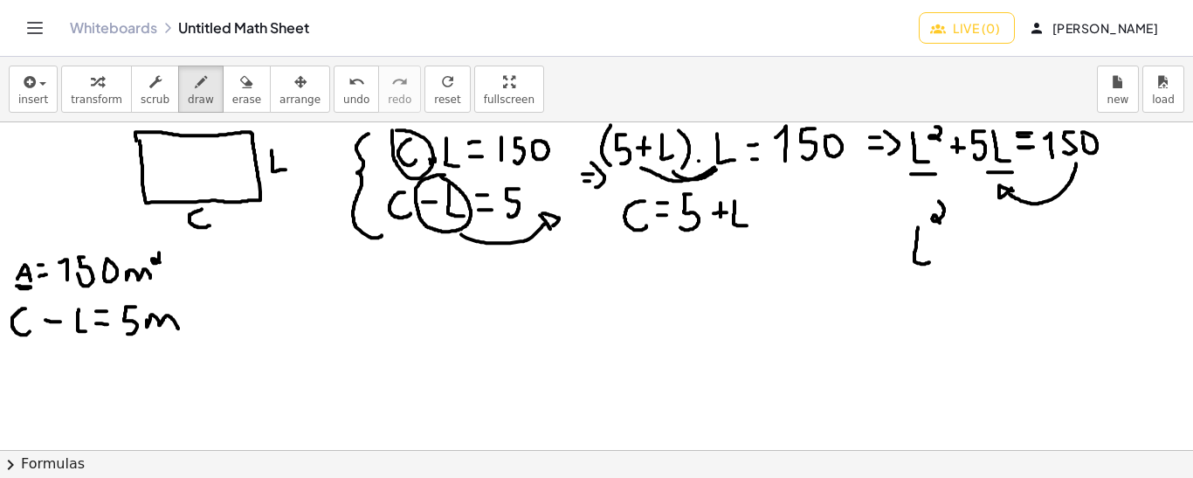
drag, startPoint x: 946, startPoint y: 246, endPoint x: 959, endPoint y: 246, distance: 13.1
drag, startPoint x: 951, startPoint y: 236, endPoint x: 952, endPoint y: 251, distance: 14.9
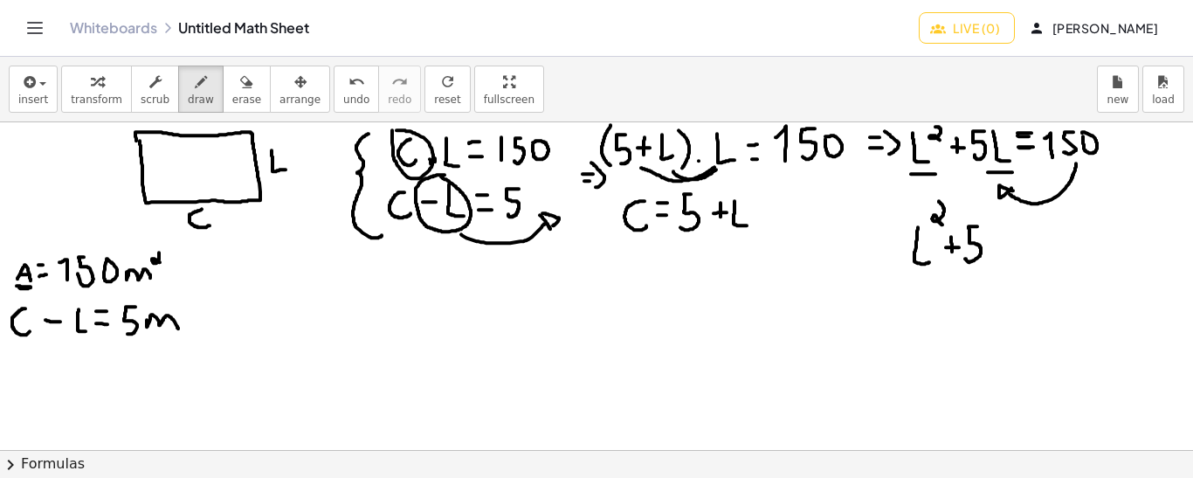
drag, startPoint x: 977, startPoint y: 225, endPoint x: 965, endPoint y: 257, distance: 33.7
drag, startPoint x: 984, startPoint y: 222, endPoint x: 996, endPoint y: 263, distance: 42.6
drag, startPoint x: 1004, startPoint y: 240, endPoint x: 1013, endPoint y: 240, distance: 9.6
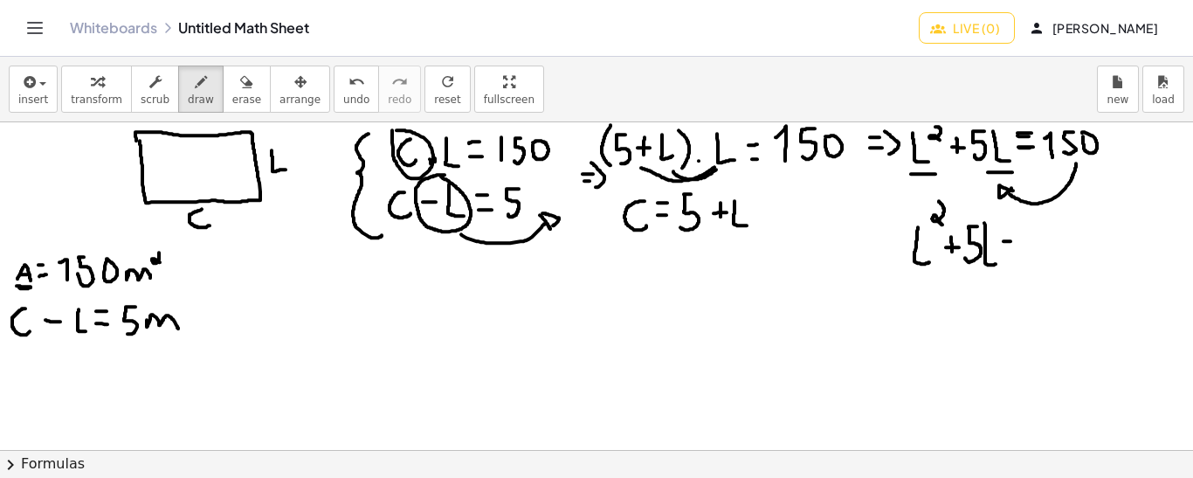
drag, startPoint x: 1024, startPoint y: 255, endPoint x: 1025, endPoint y: 229, distance: 26.2
drag, startPoint x: 1051, startPoint y: 225, endPoint x: 1039, endPoint y: 254, distance: 31.0
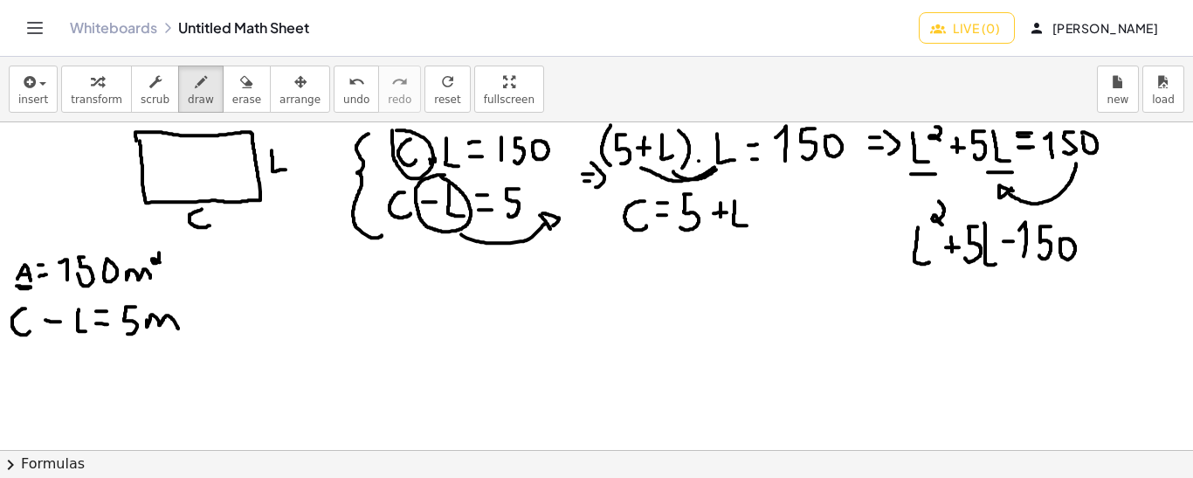
drag, startPoint x: 1084, startPoint y: 249, endPoint x: 1093, endPoint y: 250, distance: 8.8
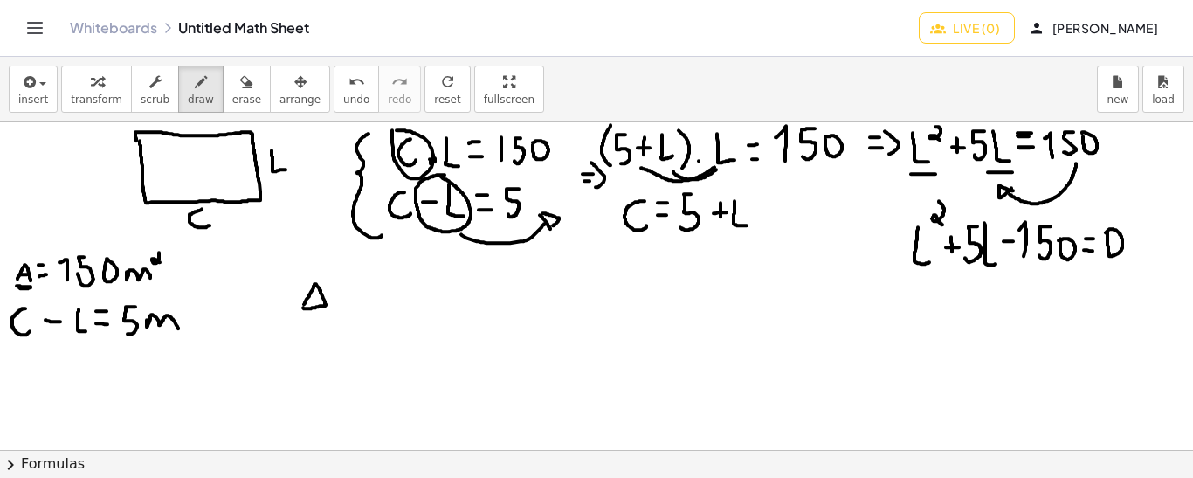
drag, startPoint x: 333, startPoint y: 293, endPoint x: 347, endPoint y: 293, distance: 14.0
drag, startPoint x: 332, startPoint y: 284, endPoint x: 342, endPoint y: 283, distance: 9.6
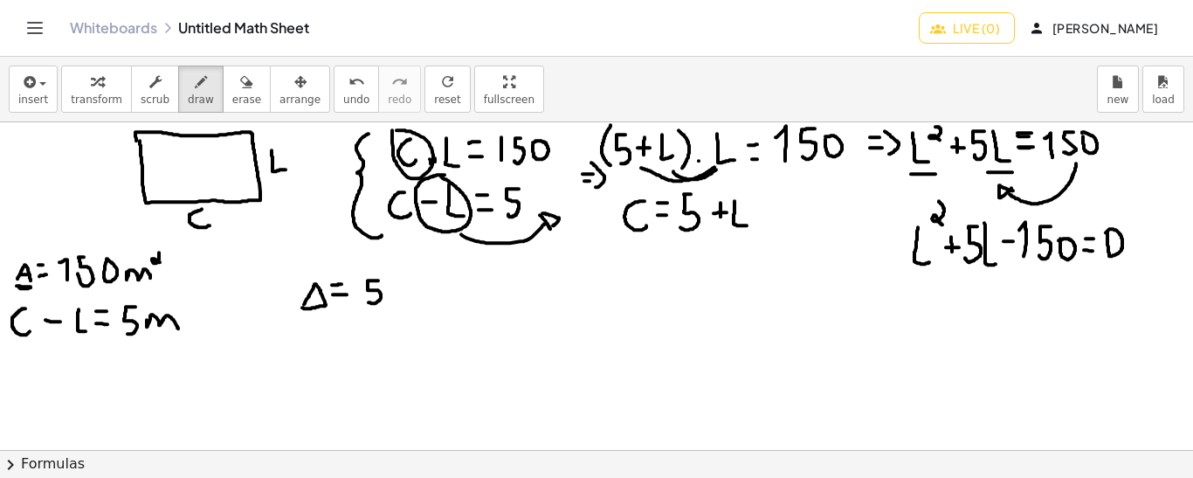
drag, startPoint x: 378, startPoint y: 280, endPoint x: 367, endPoint y: 300, distance: 23.8
drag, startPoint x: 390, startPoint y: 259, endPoint x: 391, endPoint y: 272, distance: 12.3
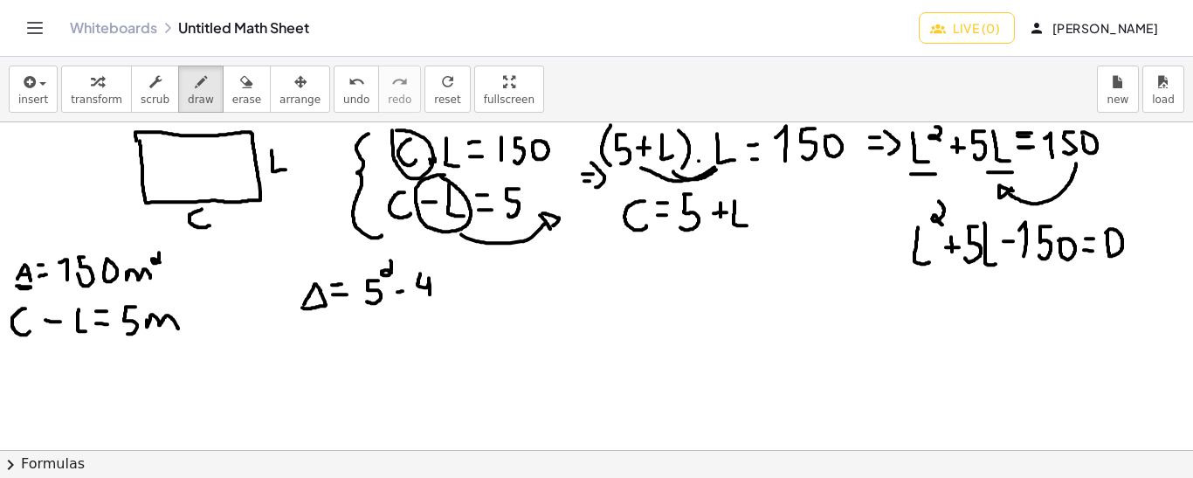
drag, startPoint x: 420, startPoint y: 273, endPoint x: 430, endPoint y: 300, distance: 29.6
drag, startPoint x: 457, startPoint y: 297, endPoint x: 448, endPoint y: 278, distance: 21.1
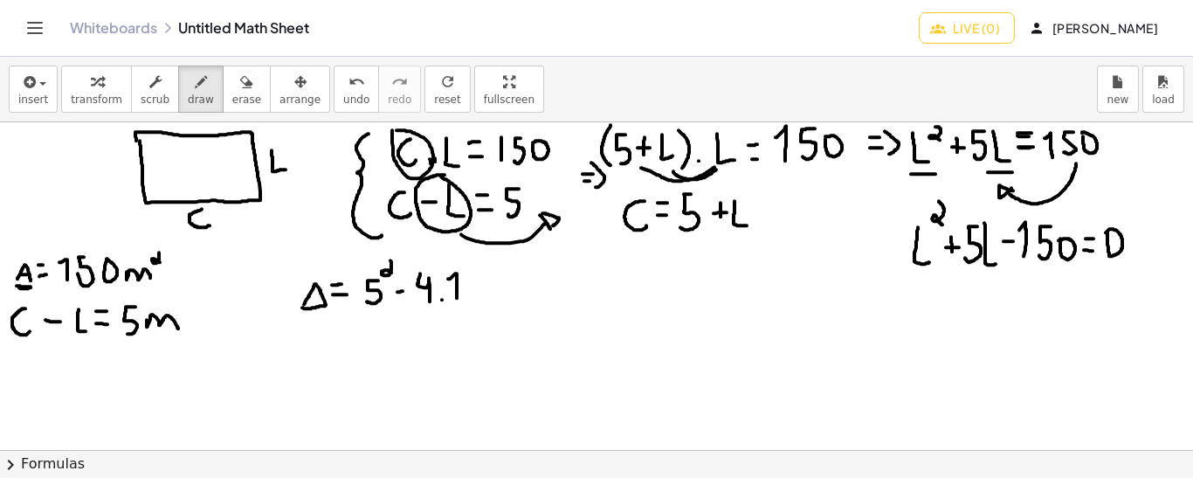
drag, startPoint x: 489, startPoint y: 268, endPoint x: 490, endPoint y: 302, distance: 34.1
drag, startPoint x: 517, startPoint y: 295, endPoint x: 514, endPoint y: 278, distance: 17.8
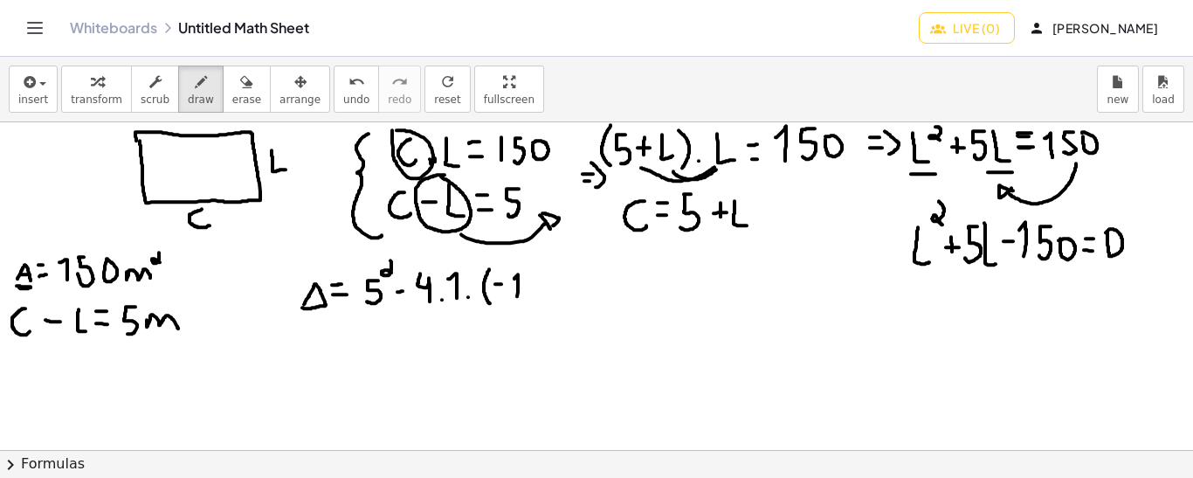
drag, startPoint x: 533, startPoint y: 273, endPoint x: 528, endPoint y: 292, distance: 19.9
drag, startPoint x: 559, startPoint y: 268, endPoint x: 566, endPoint y: 302, distance: 34.8
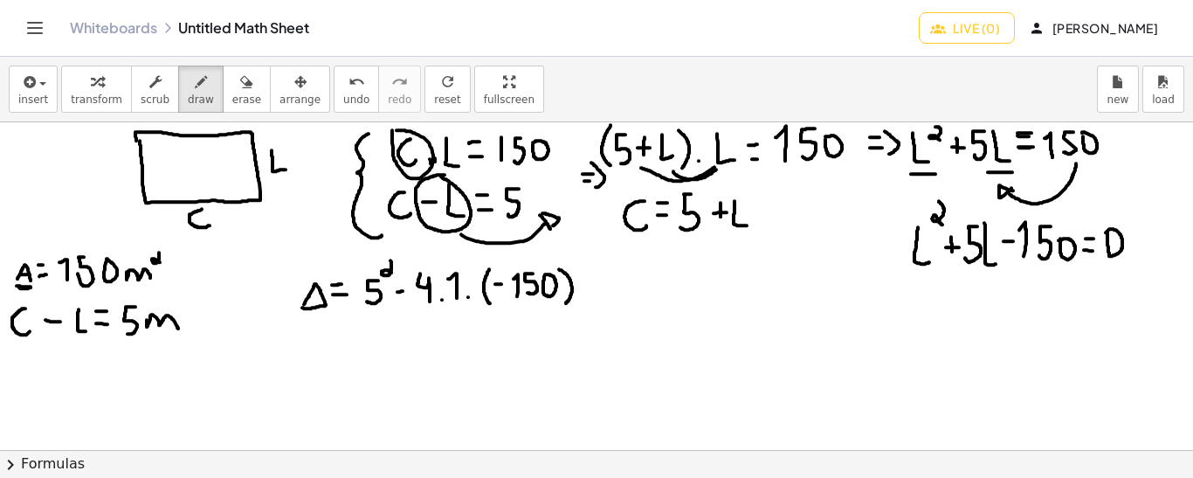
drag, startPoint x: 362, startPoint y: 318, endPoint x: 370, endPoint y: 333, distance: 17.2
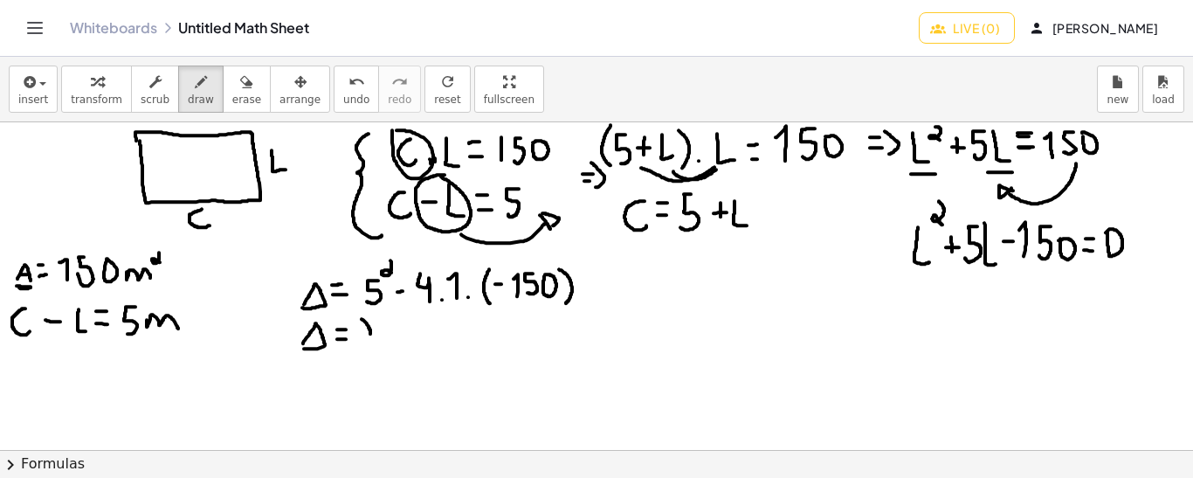
drag, startPoint x: 369, startPoint y: 329, endPoint x: 372, endPoint y: 349, distance: 19.5
drag, startPoint x: 390, startPoint y: 321, endPoint x: 382, endPoint y: 342, distance: 21.6
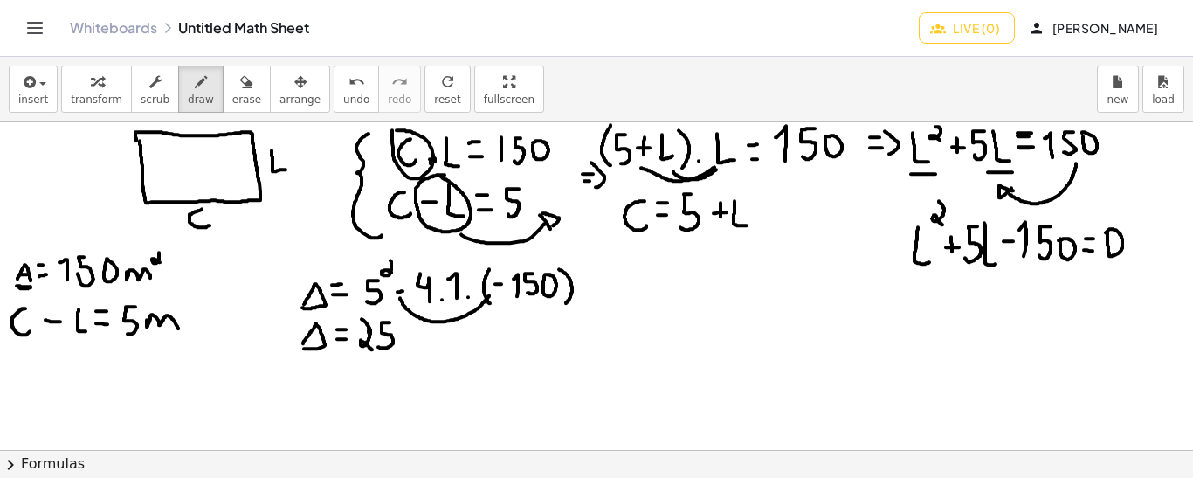
drag, startPoint x: 400, startPoint y: 297, endPoint x: 489, endPoint y: 293, distance: 89.2
click at [343, 100] on span "undo" at bounding box center [356, 99] width 26 height 12
drag, startPoint x: 405, startPoint y: 333, endPoint x: 419, endPoint y: 334, distance: 14.0
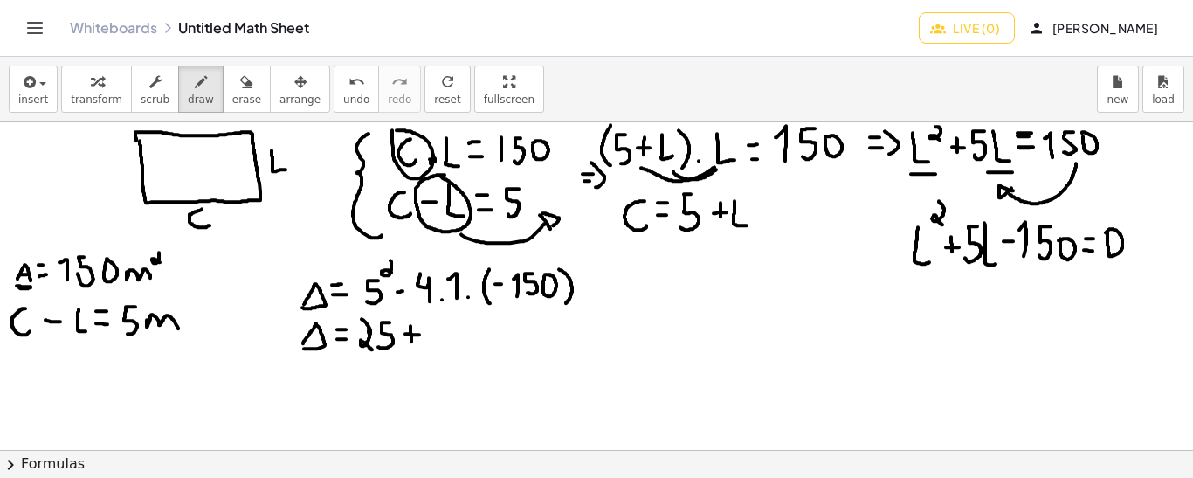
drag, startPoint x: 411, startPoint y: 325, endPoint x: 411, endPoint y: 344, distance: 19.2
drag, startPoint x: 436, startPoint y: 325, endPoint x: 433, endPoint y: 342, distance: 16.8
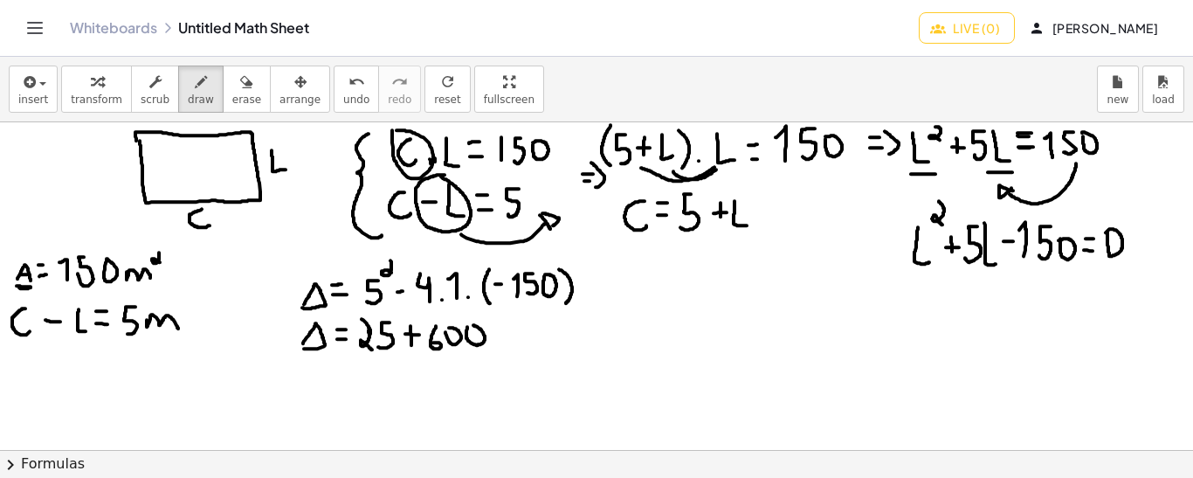
drag, startPoint x: 325, startPoint y: 375, endPoint x: 340, endPoint y: 376, distance: 15.0
drag, startPoint x: 326, startPoint y: 364, endPoint x: 337, endPoint y: 364, distance: 11.4
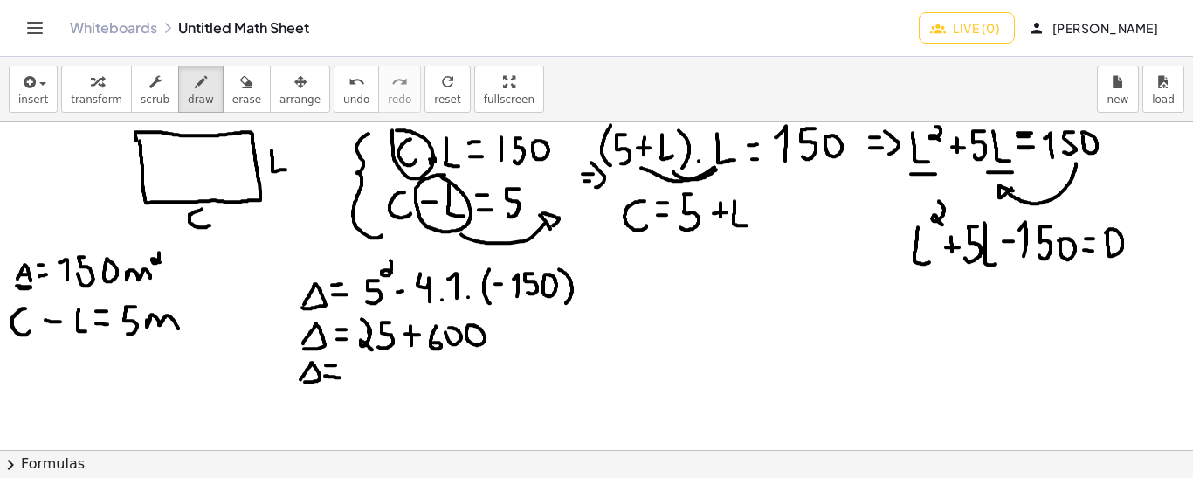
drag, startPoint x: 362, startPoint y: 357, endPoint x: 357, endPoint y: 374, distance: 17.2
drag, startPoint x: 386, startPoint y: 362, endPoint x: 393, endPoint y: 382, distance: 21.3
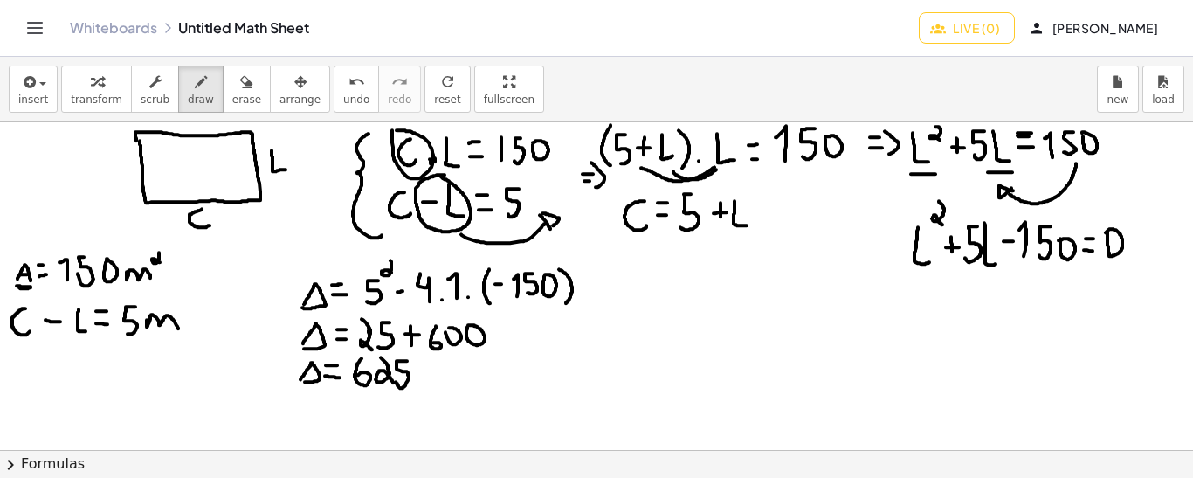
drag, startPoint x: 407, startPoint y: 360, endPoint x: 396, endPoint y: 381, distance: 23.8
drag, startPoint x: 659, startPoint y: 271, endPoint x: 645, endPoint y: 286, distance: 21.0
drag, startPoint x: 644, startPoint y: 272, endPoint x: 657, endPoint y: 285, distance: 18.5
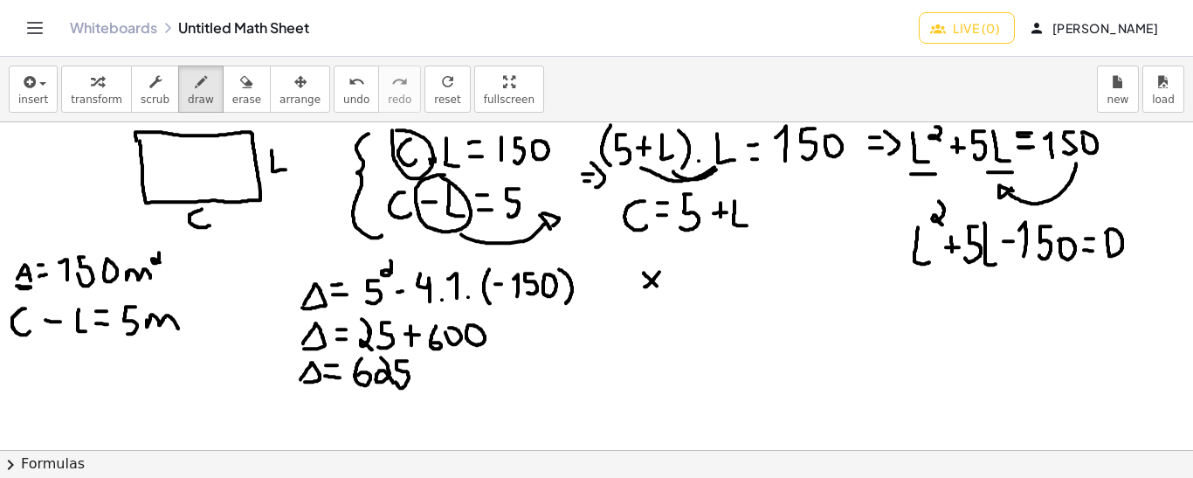
drag, startPoint x: 667, startPoint y: 282, endPoint x: 677, endPoint y: 282, distance: 9.6
drag, startPoint x: 667, startPoint y: 271, endPoint x: 679, endPoint y: 271, distance: 11.4
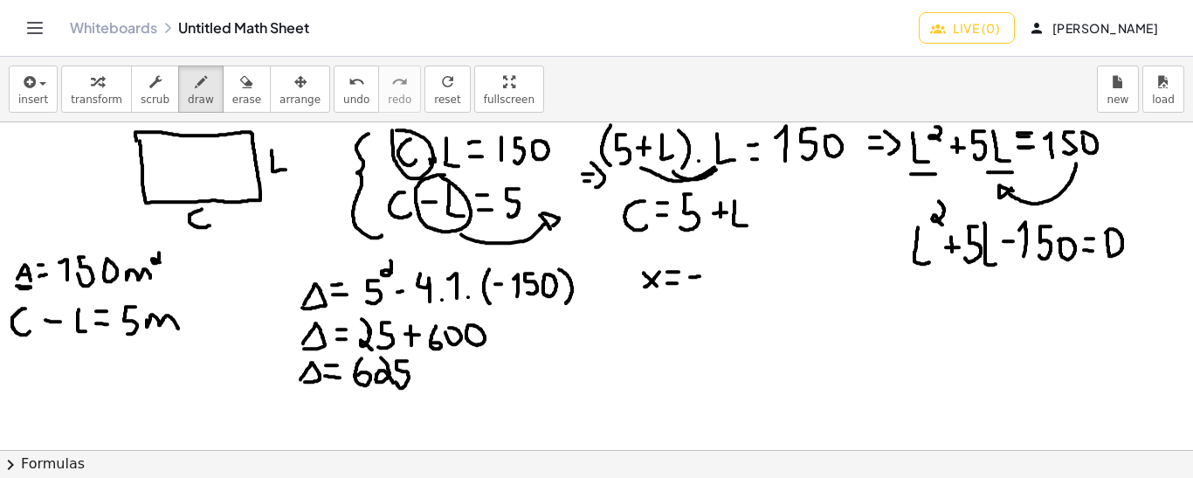
drag, startPoint x: 690, startPoint y: 276, endPoint x: 701, endPoint y: 275, distance: 10.5
drag, startPoint x: 709, startPoint y: 255, endPoint x: 707, endPoint y: 292, distance: 36.8
drag, startPoint x: 711, startPoint y: 273, endPoint x: 706, endPoint y: 291, distance: 18.2
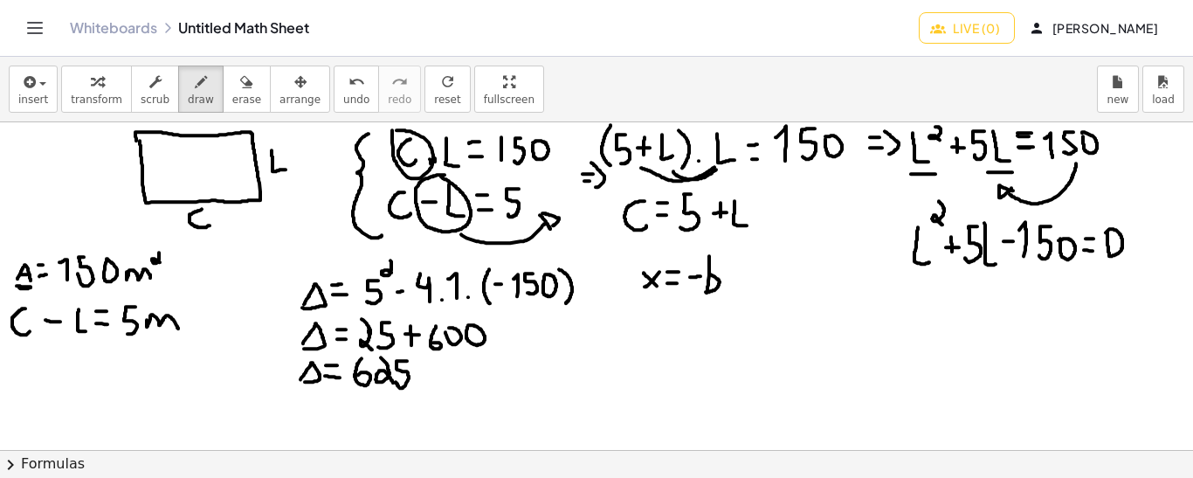
drag, startPoint x: 732, startPoint y: 260, endPoint x: 731, endPoint y: 270, distance: 9.6
drag, startPoint x: 728, startPoint y: 280, endPoint x: 738, endPoint y: 280, distance: 9.6
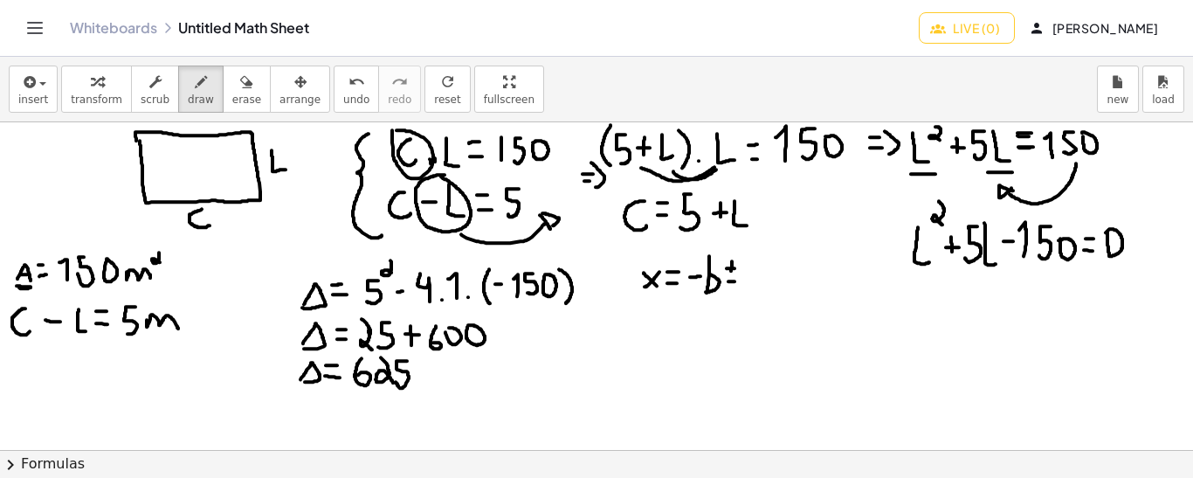
drag, startPoint x: 749, startPoint y: 270, endPoint x: 793, endPoint y: 258, distance: 45.4
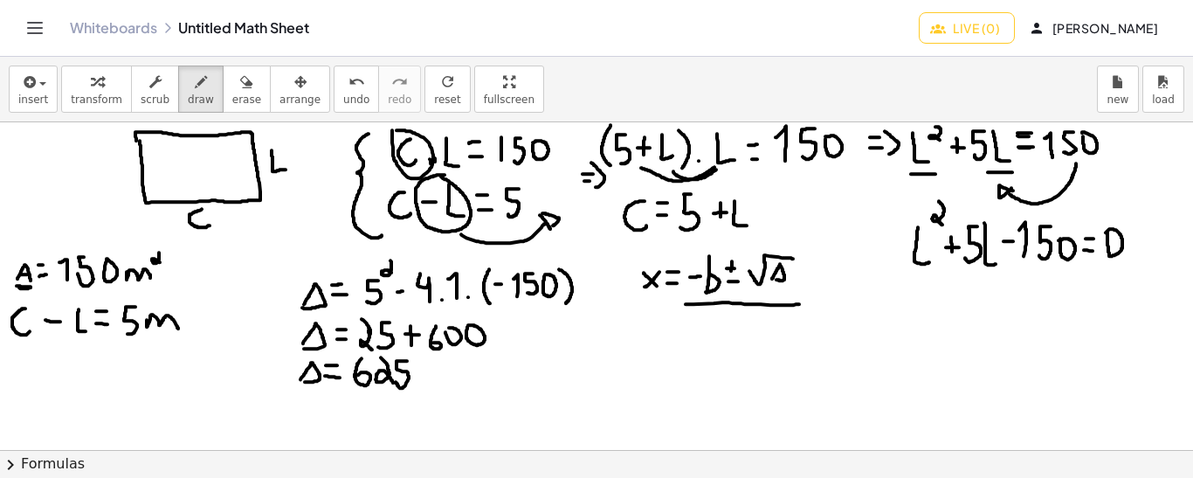
drag, startPoint x: 686, startPoint y: 303, endPoint x: 799, endPoint y: 303, distance: 113.6
drag, startPoint x: 723, startPoint y: 307, endPoint x: 723, endPoint y: 341, distance: 33.2
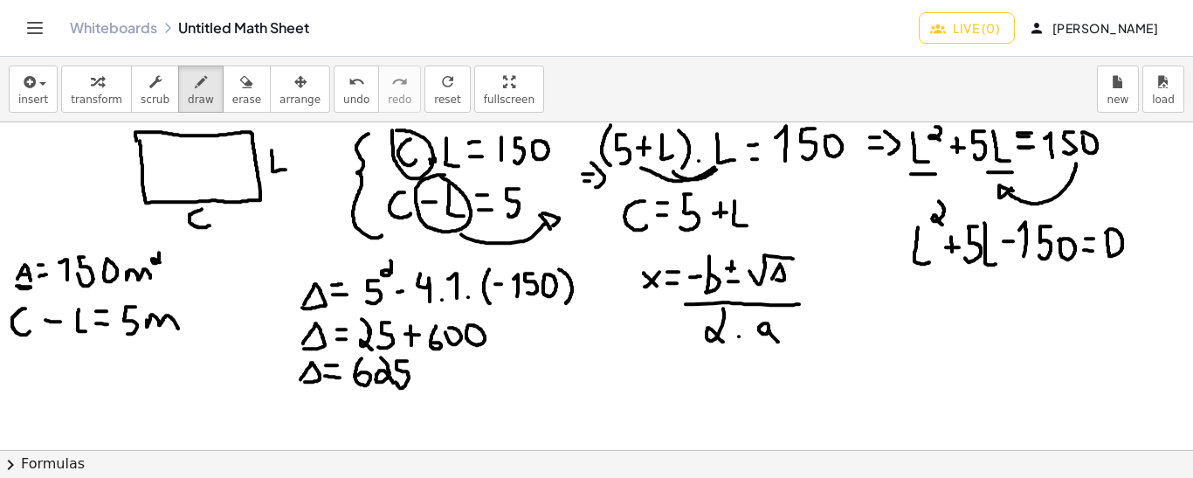
drag, startPoint x: 768, startPoint y: 322, endPoint x: 779, endPoint y: 342, distance: 22.3
drag, startPoint x: 645, startPoint y: 254, endPoint x: 659, endPoint y: 283, distance: 31.7
drag, startPoint x: 647, startPoint y: 259, endPoint x: 648, endPoint y: 286, distance: 27.1
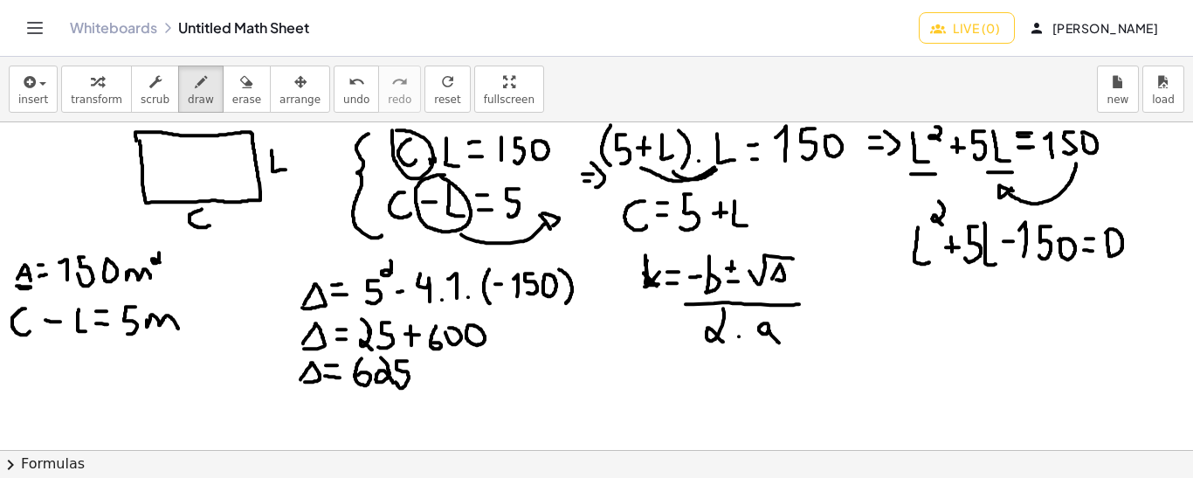
click at [233, 84] on div "button" at bounding box center [246, 81] width 29 height 21
click at [195, 90] on icon "button" at bounding box center [201, 82] width 12 height 21
drag, startPoint x: 638, startPoint y: 259, endPoint x: 650, endPoint y: 288, distance: 32.1
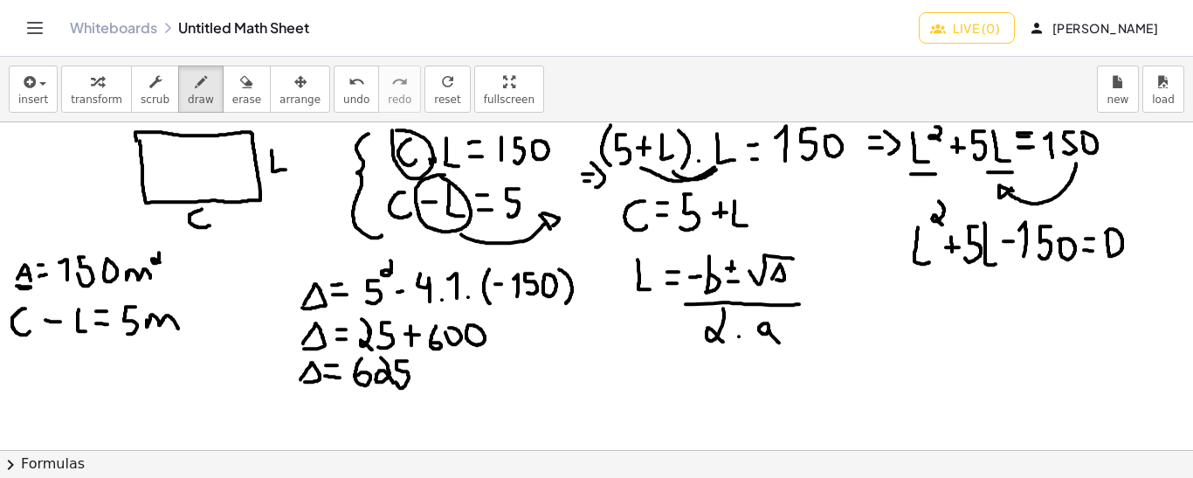
drag, startPoint x: 206, startPoint y: 206, endPoint x: 193, endPoint y: 232, distance: 29.3
drag, startPoint x: 191, startPoint y: 211, endPoint x: 218, endPoint y: 235, distance: 35.9
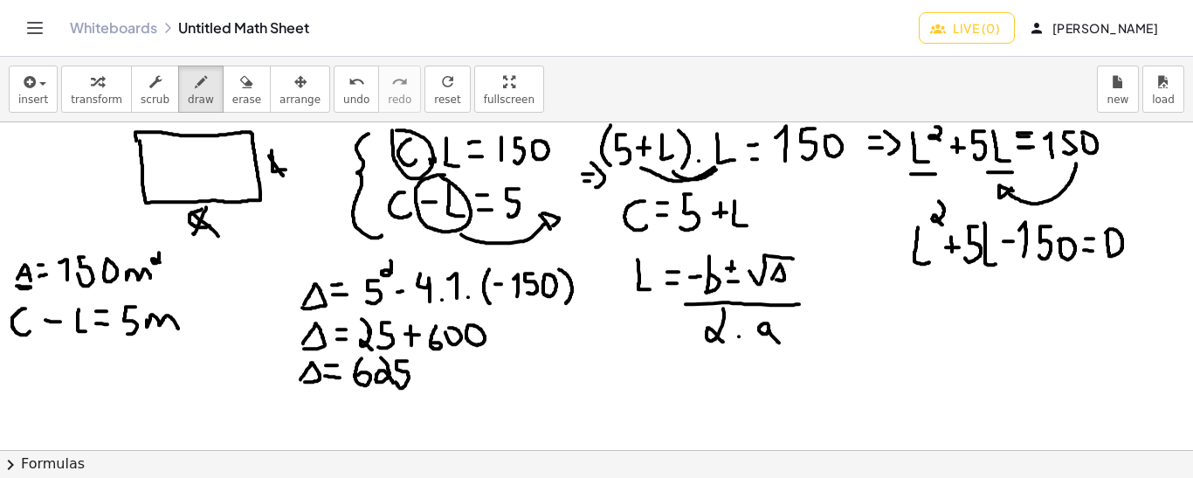
drag, startPoint x: 269, startPoint y: 155, endPoint x: 286, endPoint y: 177, distance: 28.1
drag, startPoint x: 293, startPoint y: 158, endPoint x: 273, endPoint y: 200, distance: 46.9
click at [349, 85] on icon "undo" at bounding box center [357, 82] width 17 height 21
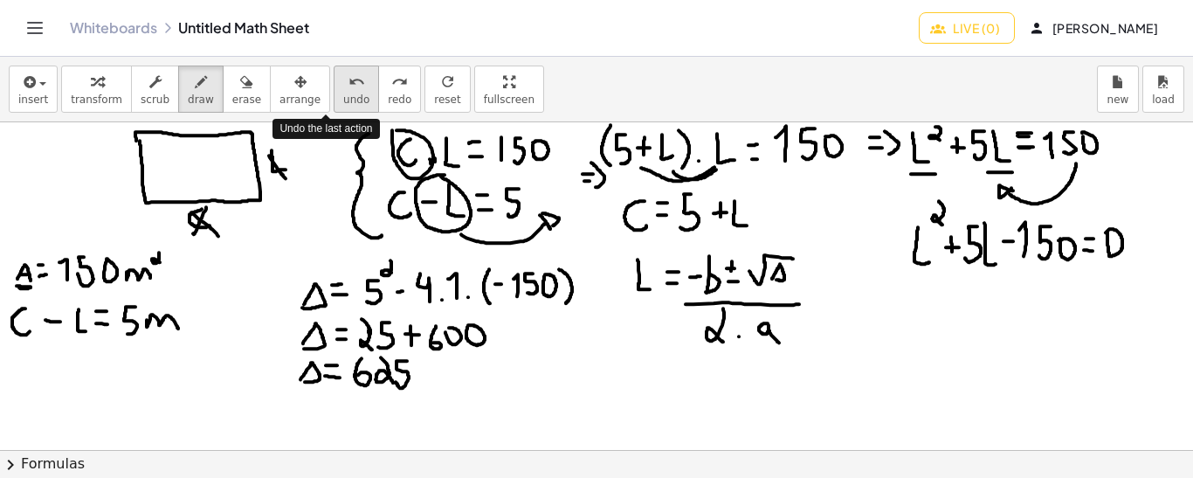
click at [349, 85] on icon "undo" at bounding box center [357, 82] width 17 height 21
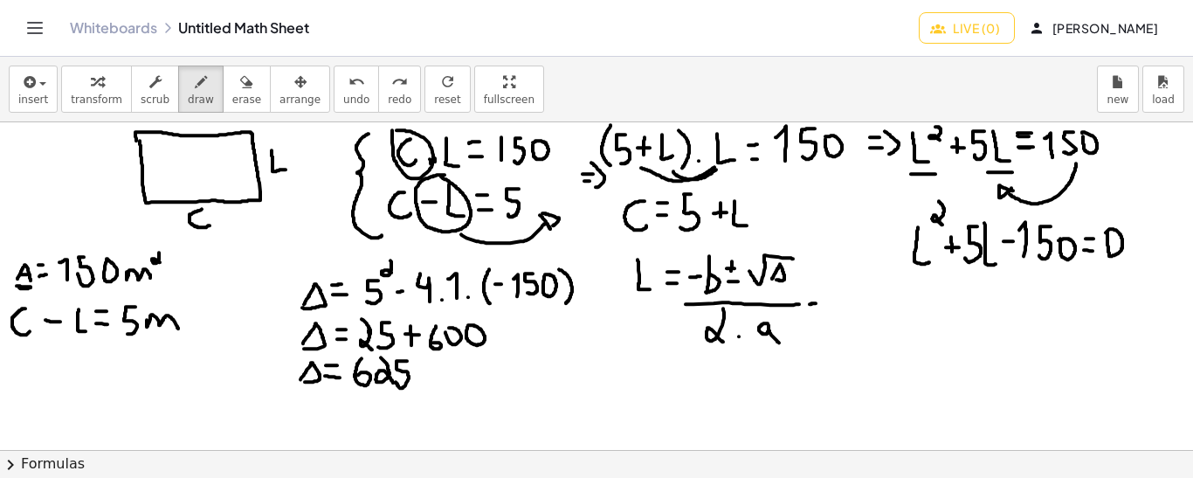
drag, startPoint x: 810, startPoint y: 303, endPoint x: 819, endPoint y: 302, distance: 9.6
drag, startPoint x: 807, startPoint y: 291, endPoint x: 816, endPoint y: 290, distance: 8.8
drag, startPoint x: 839, startPoint y: 290, endPoint x: 851, endPoint y: 290, distance: 11.4
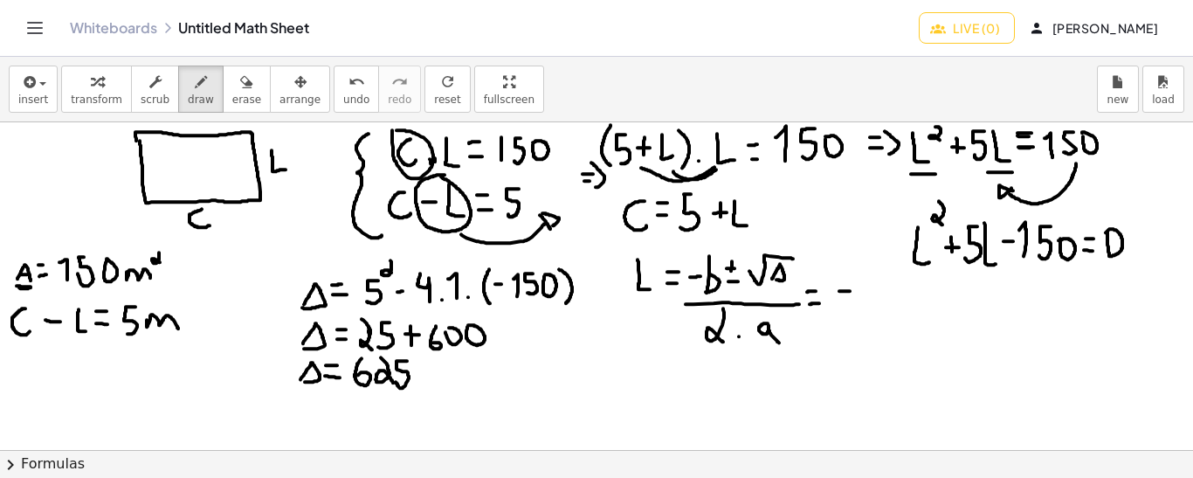
drag, startPoint x: 863, startPoint y: 270, endPoint x: 858, endPoint y: 296, distance: 26.7
drag, startPoint x: 880, startPoint y: 271, endPoint x: 880, endPoint y: 281, distance: 10.5
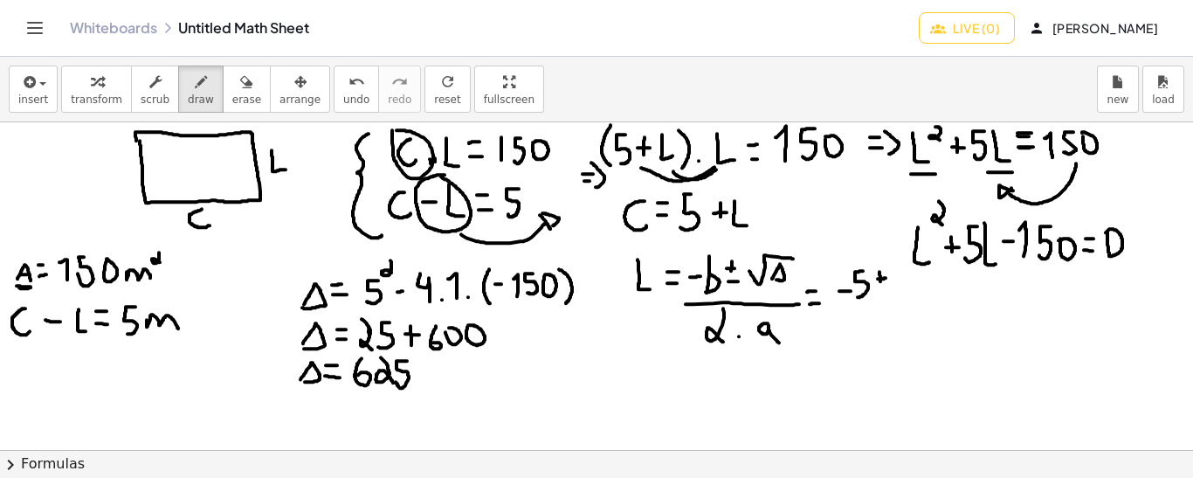
drag, startPoint x: 875, startPoint y: 293, endPoint x: 886, endPoint y: 293, distance: 10.5
drag, startPoint x: 908, startPoint y: 273, endPoint x: 897, endPoint y: 292, distance: 21.1
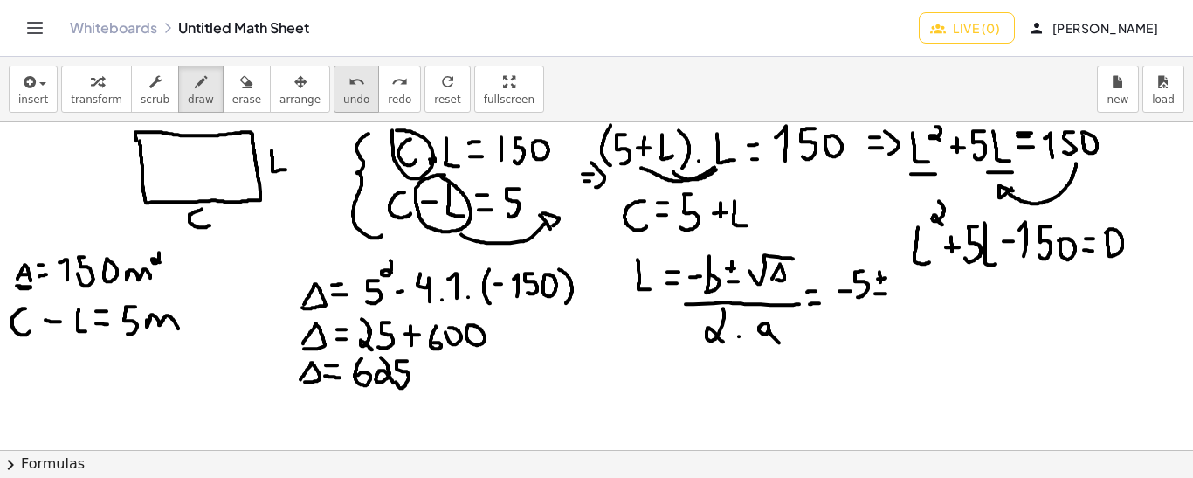
click at [349, 84] on icon "undo" at bounding box center [357, 82] width 17 height 21
click at [343, 96] on span "undo" at bounding box center [356, 99] width 26 height 12
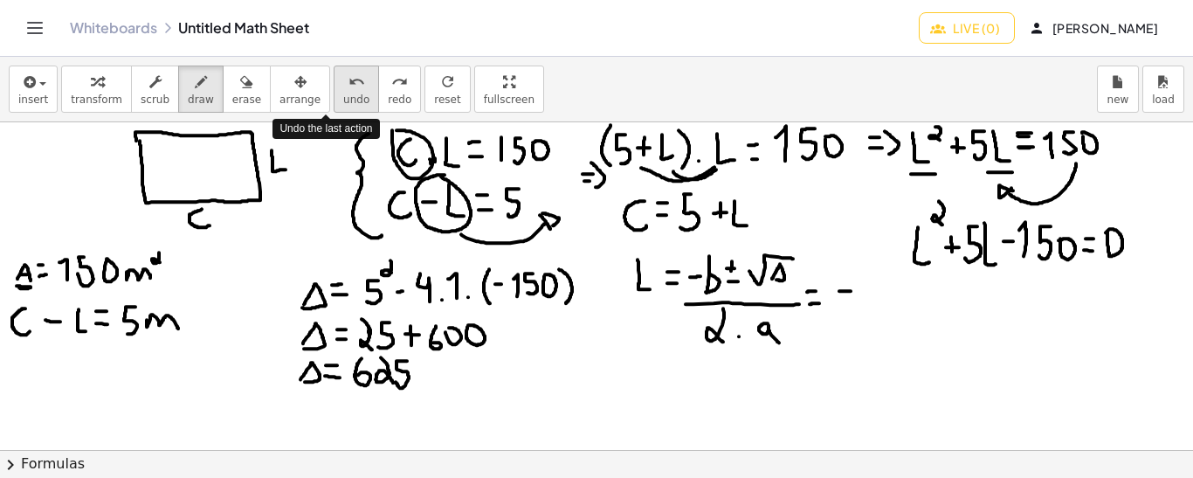
click at [343, 96] on span "undo" at bounding box center [356, 99] width 26 height 12
drag, startPoint x: 640, startPoint y: 366, endPoint x: 651, endPoint y: 388, distance: 24.2
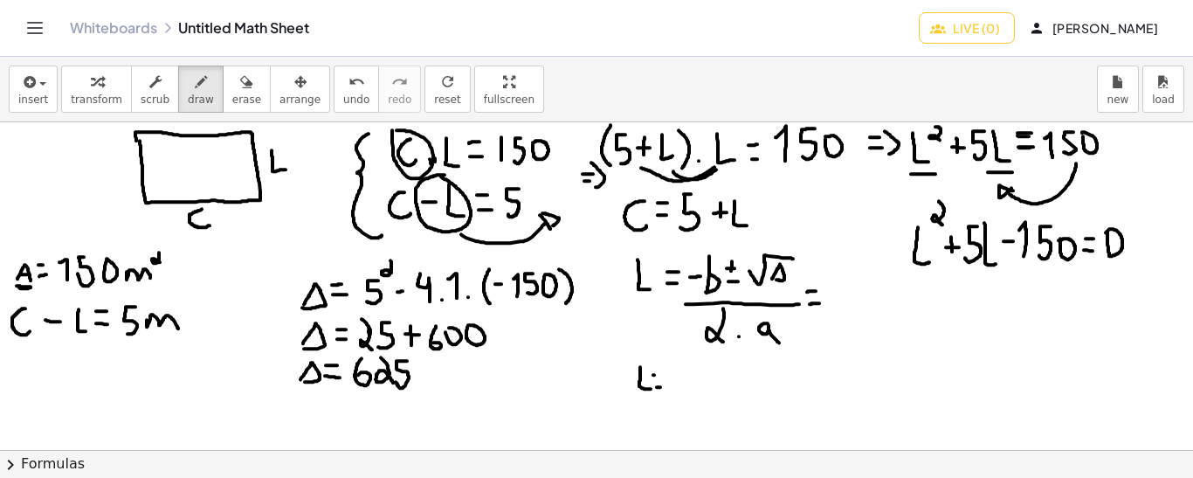
drag, startPoint x: 684, startPoint y: 380, endPoint x: 704, endPoint y: 381, distance: 20.1
drag, startPoint x: 727, startPoint y: 359, endPoint x: 717, endPoint y: 379, distance: 22.3
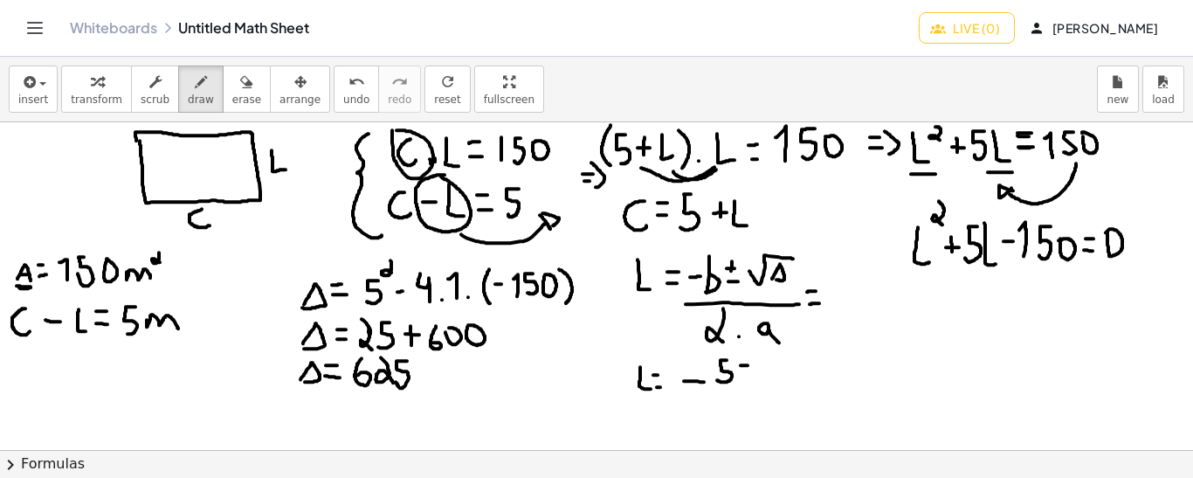
drag, startPoint x: 742, startPoint y: 356, endPoint x: 742, endPoint y: 369, distance: 13.1
drag, startPoint x: 750, startPoint y: 382, endPoint x: 740, endPoint y: 386, distance: 11.4
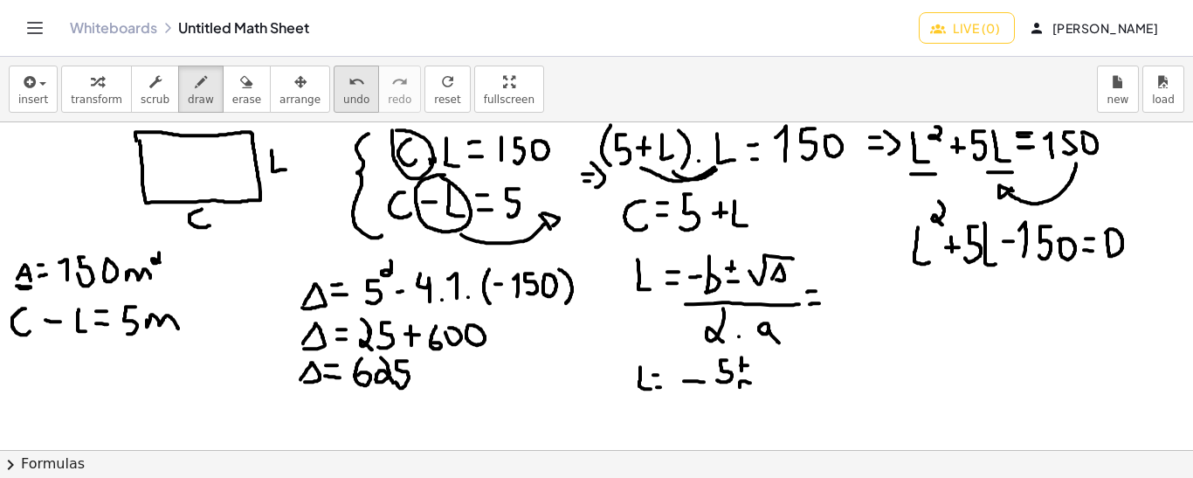
click at [343, 80] on div "undo" at bounding box center [356, 81] width 26 height 21
drag, startPoint x: 763, startPoint y: 359, endPoint x: 770, endPoint y: 379, distance: 21.3
drag, startPoint x: 788, startPoint y: 364, endPoint x: 782, endPoint y: 382, distance: 18.5
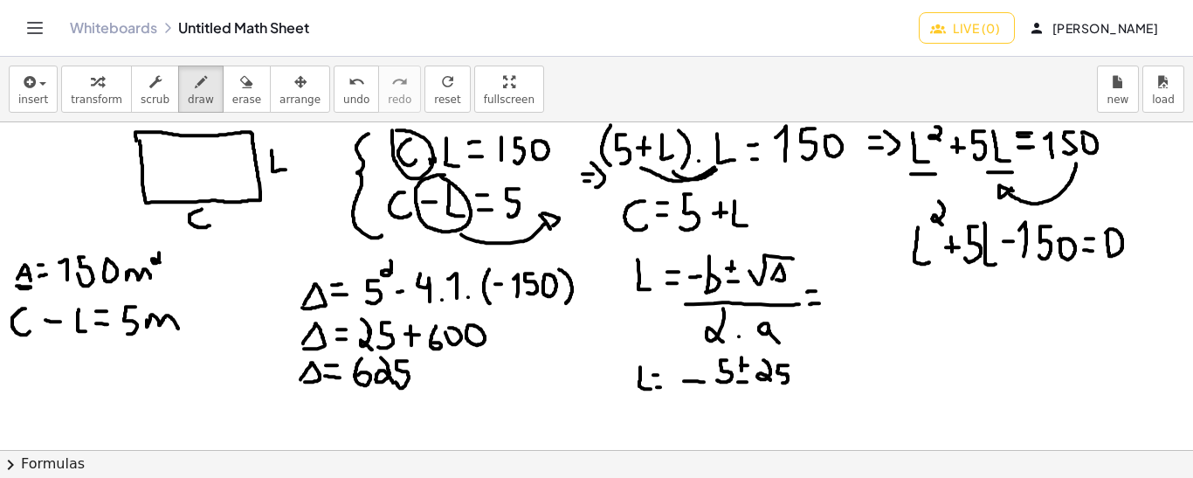
drag, startPoint x: 694, startPoint y: 390, endPoint x: 806, endPoint y: 387, distance: 112.7
drag, startPoint x: 750, startPoint y: 397, endPoint x: 768, endPoint y: 419, distance: 28.0
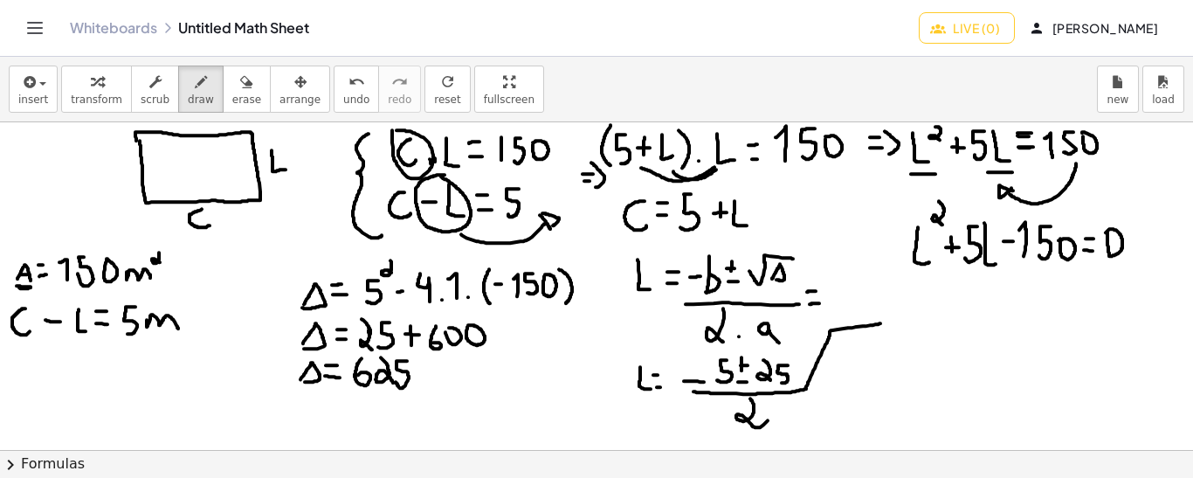
drag, startPoint x: 806, startPoint y: 385, endPoint x: 880, endPoint y: 322, distance: 97.3
drag, startPoint x: 805, startPoint y: 388, endPoint x: 923, endPoint y: 413, distance: 120.6
drag, startPoint x: 877, startPoint y: 322, endPoint x: 900, endPoint y: 322, distance: 22.7
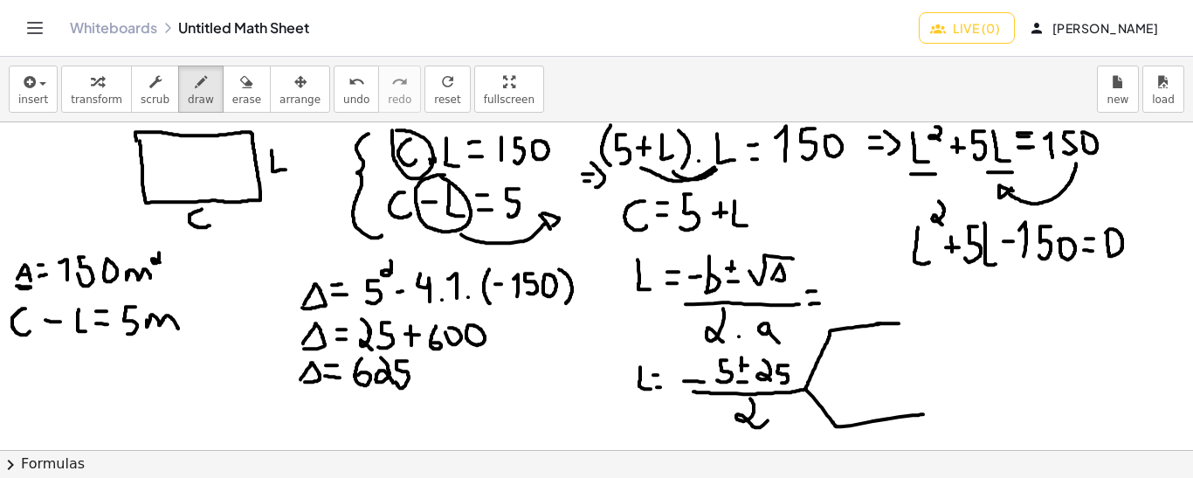
drag, startPoint x: 913, startPoint y: 314, endPoint x: 925, endPoint y: 315, distance: 12.4
drag, startPoint x: 915, startPoint y: 314, endPoint x: 924, endPoint y: 314, distance: 8.8
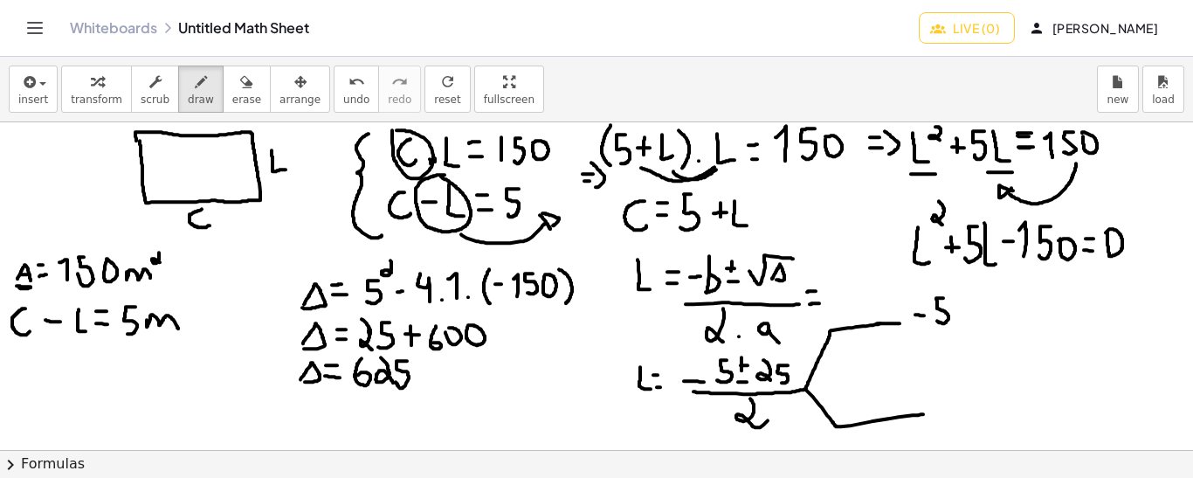
drag, startPoint x: 943, startPoint y: 297, endPoint x: 937, endPoint y: 320, distance: 23.5
drag, startPoint x: 961, startPoint y: 300, endPoint x: 961, endPoint y: 313, distance: 12.2
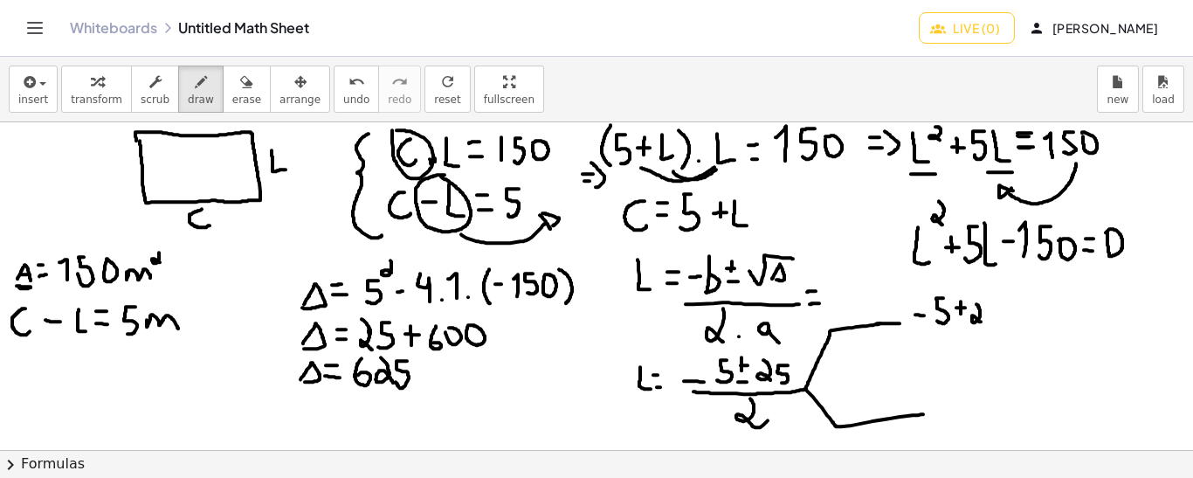
drag, startPoint x: 977, startPoint y: 303, endPoint x: 982, endPoint y: 321, distance: 18.2
drag, startPoint x: 993, startPoint y: 300, endPoint x: 985, endPoint y: 321, distance: 22.4
drag, startPoint x: 934, startPoint y: 332, endPoint x: 996, endPoint y: 334, distance: 62.0
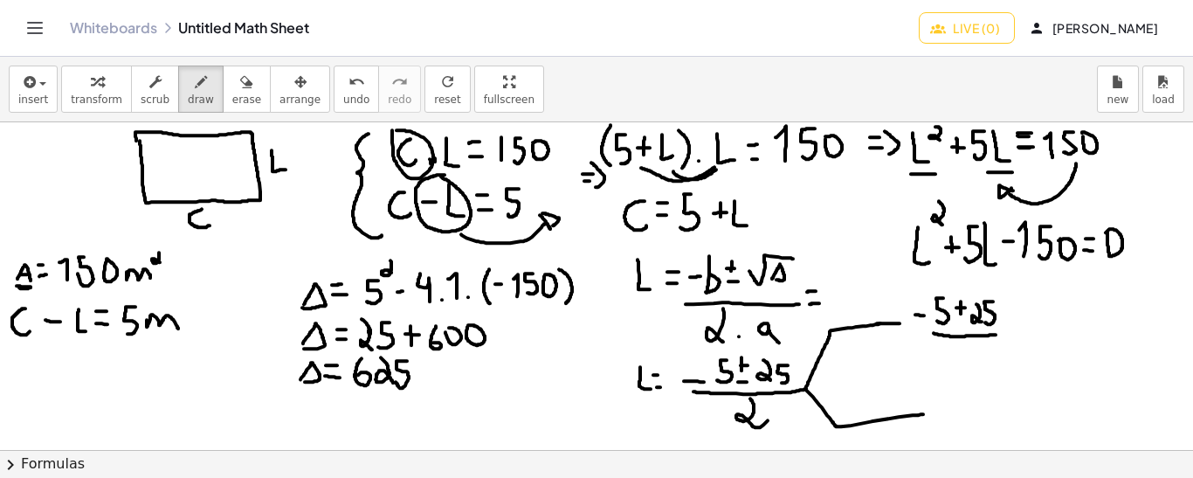
drag, startPoint x: 964, startPoint y: 342, endPoint x: 966, endPoint y: 358, distance: 16.7
drag, startPoint x: 935, startPoint y: 412, endPoint x: 945, endPoint y: 412, distance: 9.6
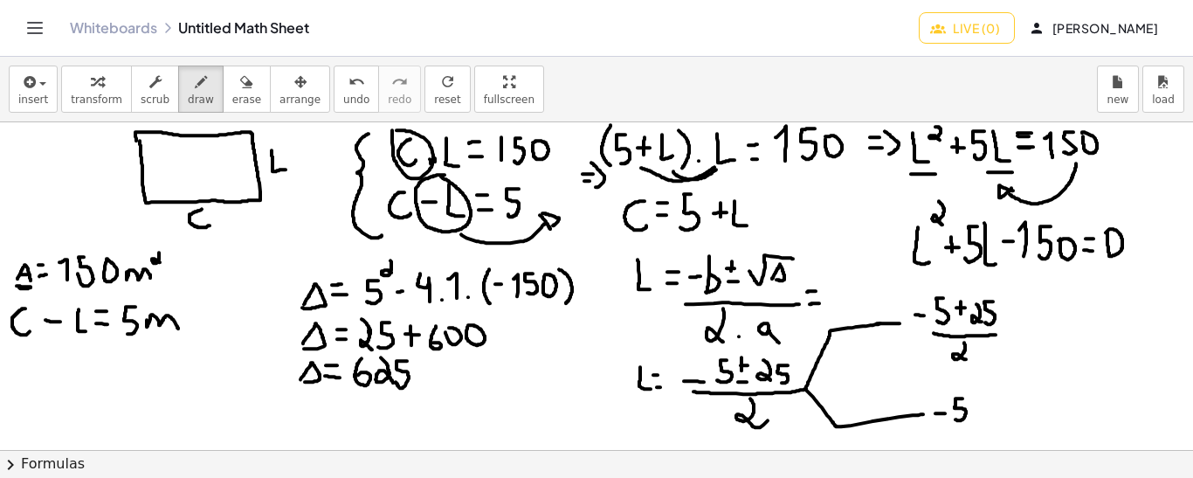
drag, startPoint x: 963, startPoint y: 397, endPoint x: 956, endPoint y: 418, distance: 22.1
drag, startPoint x: 994, startPoint y: 398, endPoint x: 998, endPoint y: 422, distance: 24.0
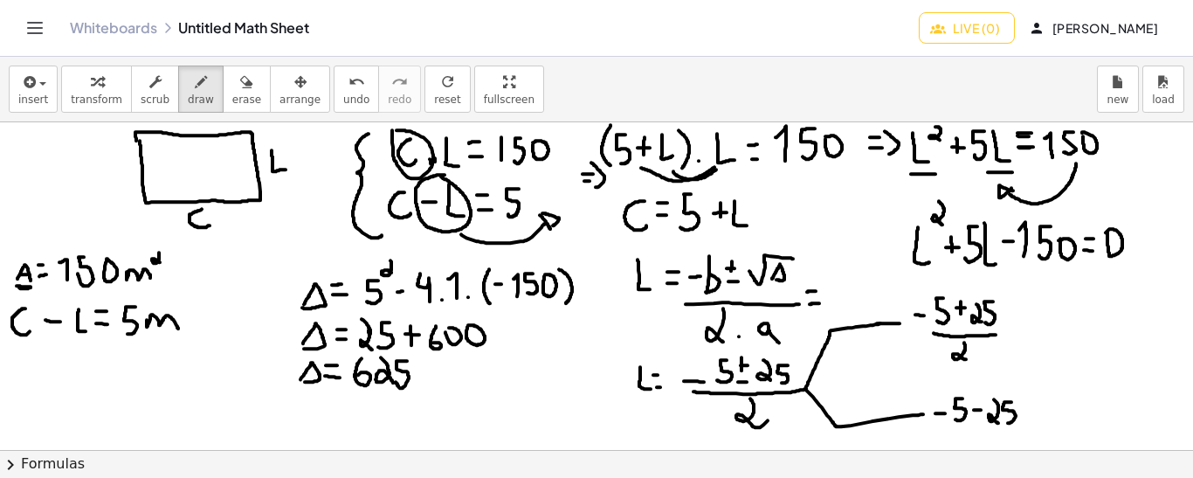
drag, startPoint x: 1011, startPoint y: 401, endPoint x: 1005, endPoint y: 420, distance: 20.2
drag, startPoint x: 941, startPoint y: 430, endPoint x: 1018, endPoint y: 427, distance: 77.8
drag, startPoint x: 973, startPoint y: 431, endPoint x: 985, endPoint y: 445, distance: 18.6
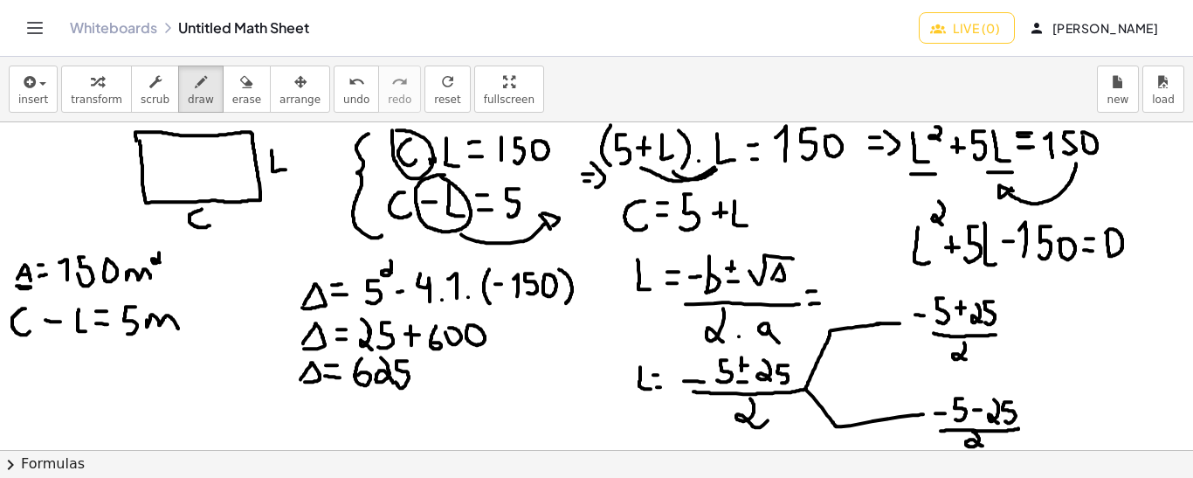
drag, startPoint x: 1008, startPoint y: 338, endPoint x: 1018, endPoint y: 338, distance: 9.6
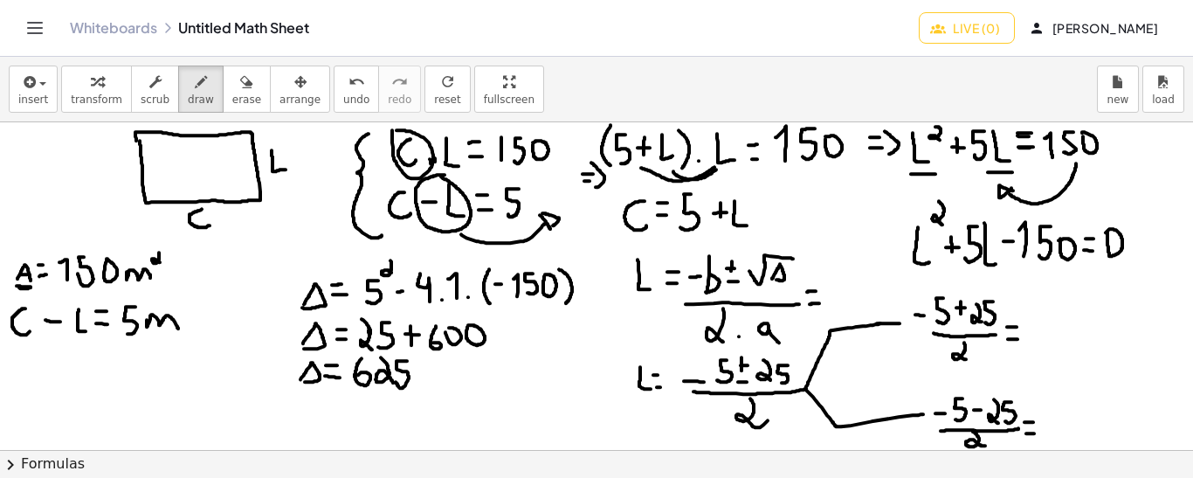
drag, startPoint x: 1007, startPoint y: 326, endPoint x: 1017, endPoint y: 326, distance: 9.6
drag, startPoint x: 913, startPoint y: 314, endPoint x: 923, endPoint y: 314, distance: 10.5
drag, startPoint x: 1035, startPoint y: 304, endPoint x: 1046, endPoint y: 328, distance: 25.8
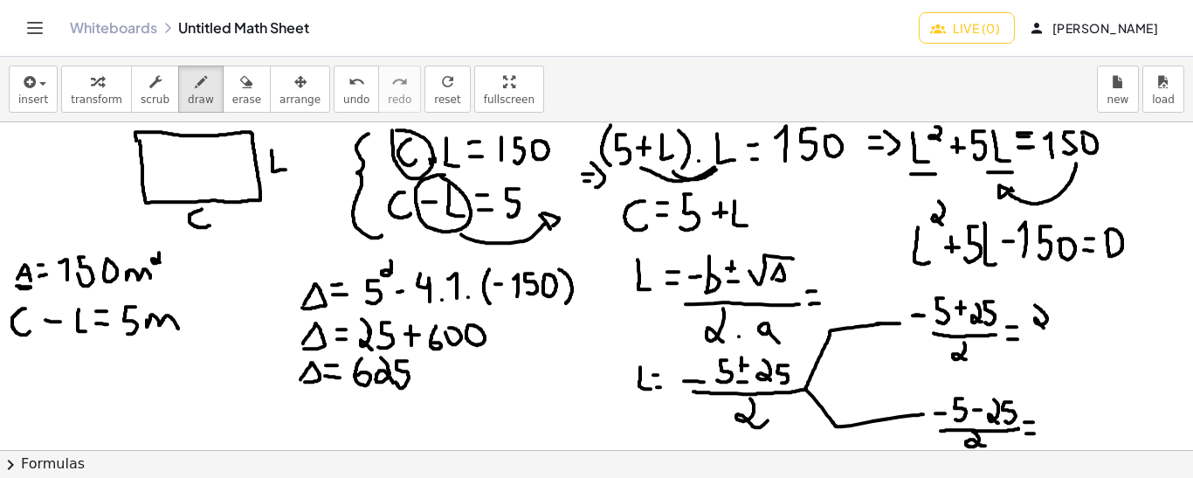
drag, startPoint x: 1036, startPoint y: 335, endPoint x: 1066, endPoint y: 337, distance: 29.7
drag, startPoint x: 1046, startPoint y: 344, endPoint x: 1048, endPoint y: 363, distance: 19.4
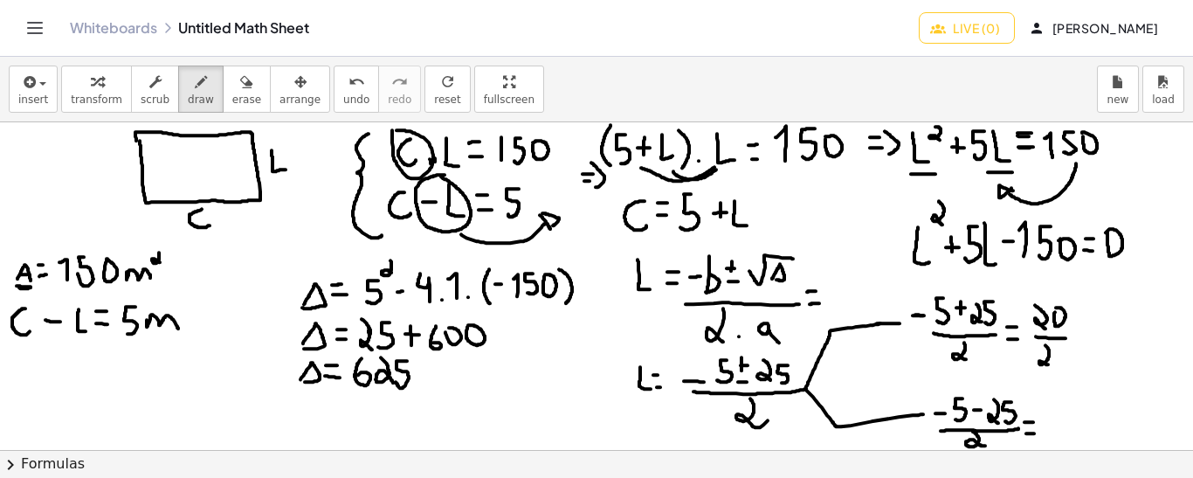
drag, startPoint x: 1080, startPoint y: 324, endPoint x: 1089, endPoint y: 324, distance: 9.6
drag, startPoint x: 1102, startPoint y: 313, endPoint x: 1100, endPoint y: 328, distance: 15.1
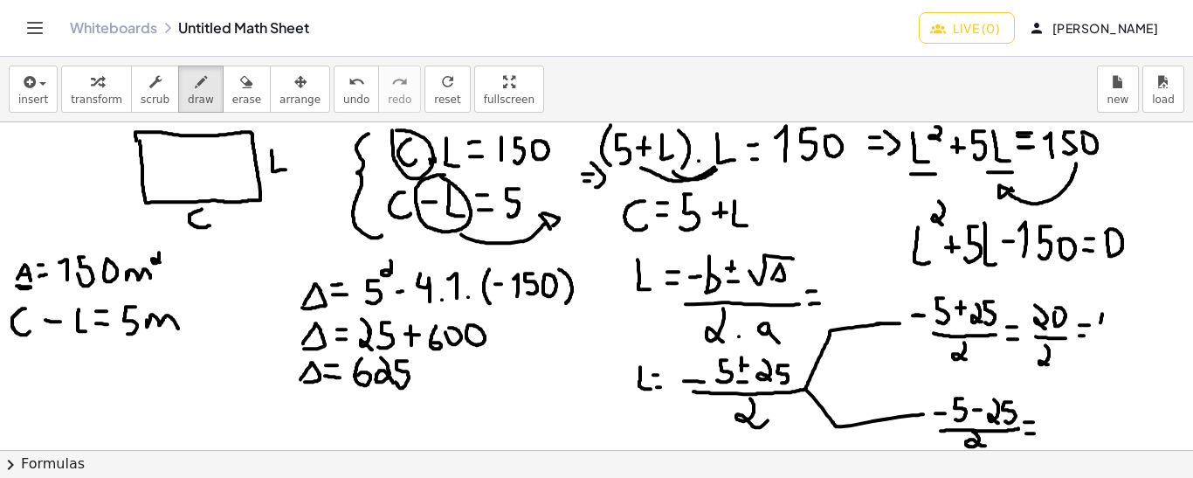
drag, startPoint x: 1044, startPoint y: 409, endPoint x: 1055, endPoint y: 409, distance: 11.4
drag, startPoint x: 1060, startPoint y: 396, endPoint x: 1058, endPoint y: 421, distance: 25.5
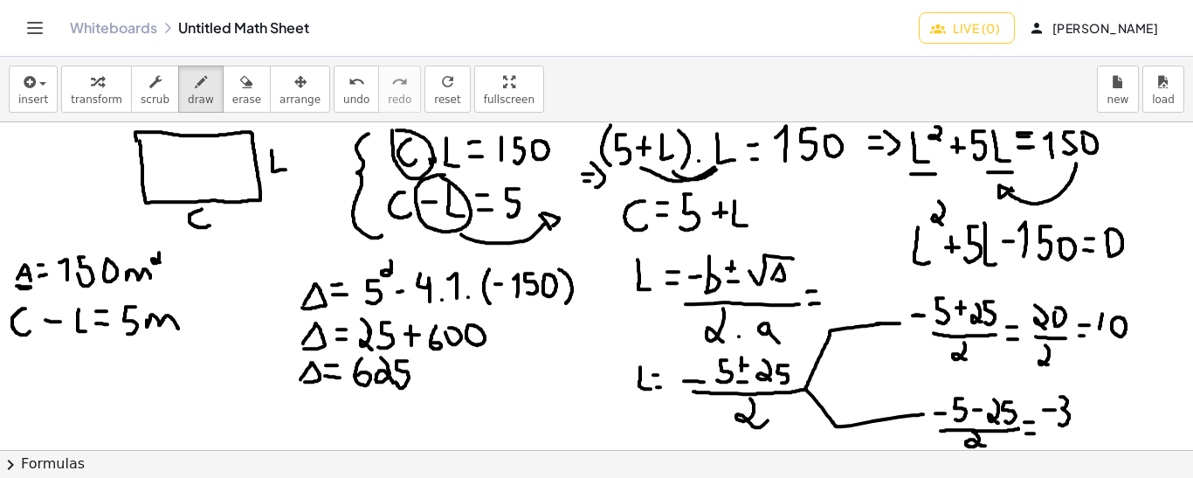
drag, startPoint x: 1048, startPoint y: 425, endPoint x: 1094, endPoint y: 425, distance: 45.4
drag, startPoint x: 1069, startPoint y: 431, endPoint x: 1074, endPoint y: 443, distance: 13.3
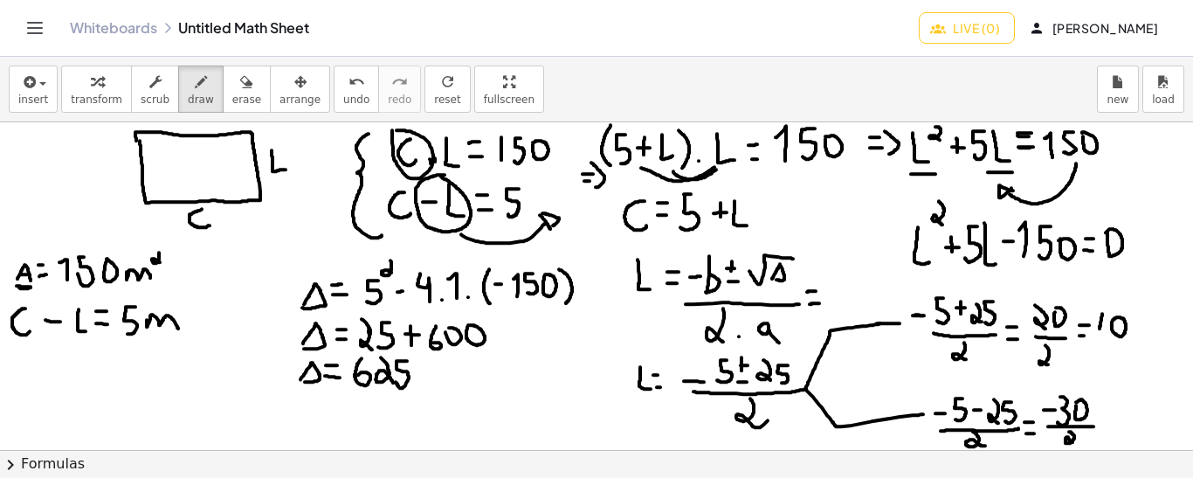
drag, startPoint x: 935, startPoint y: 397, endPoint x: 975, endPoint y: 399, distance: 40.2
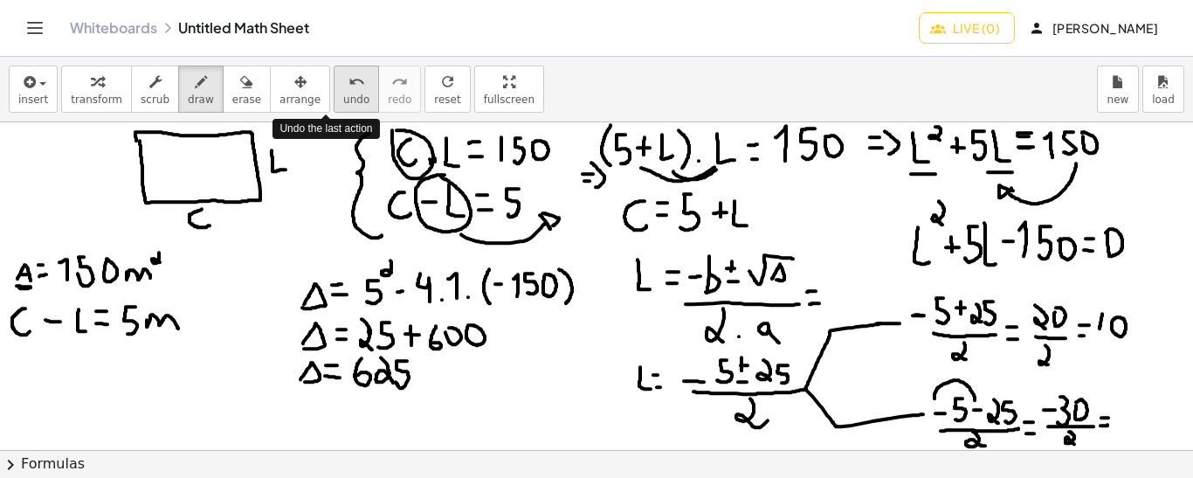
click at [349, 89] on icon "undo" at bounding box center [357, 82] width 17 height 21
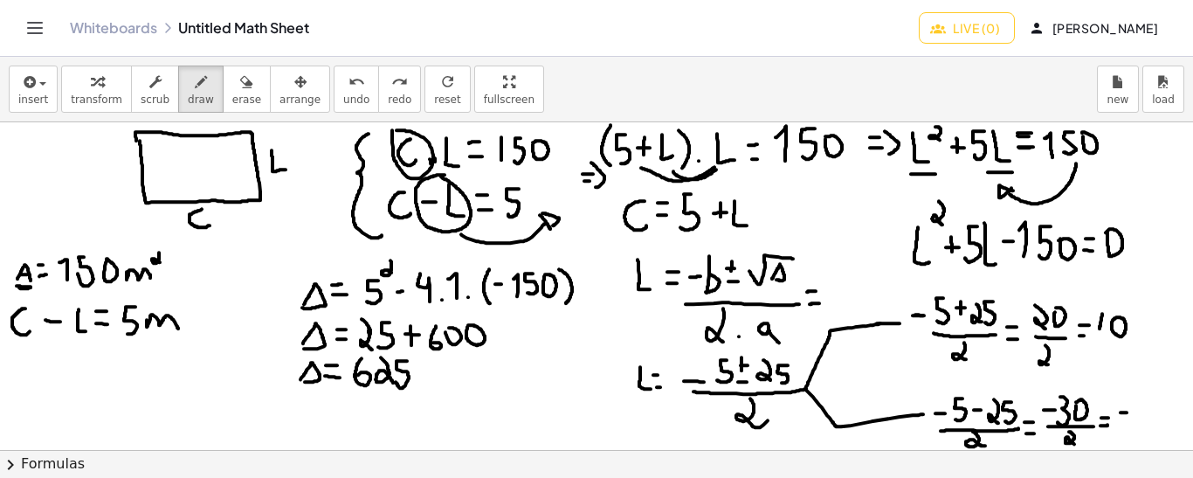
drag, startPoint x: 1141, startPoint y: 397, endPoint x: 1140, endPoint y: 418, distance: 21.0
drag, startPoint x: 1155, startPoint y: 399, endPoint x: 1142, endPoint y: 397, distance: 12.5
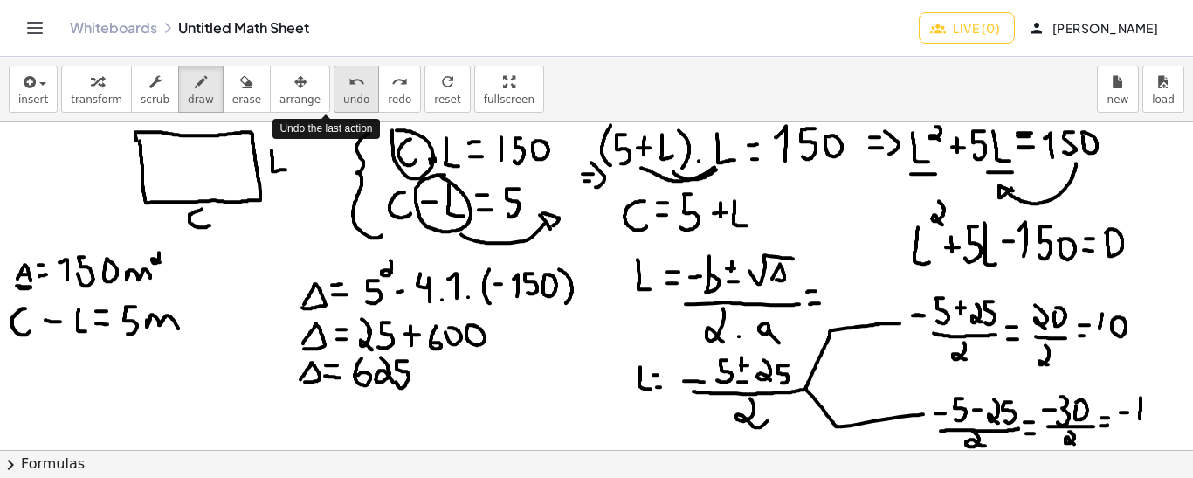
click at [343, 104] on span "undo" at bounding box center [356, 99] width 26 height 12
drag, startPoint x: 1157, startPoint y: 397, endPoint x: 1147, endPoint y: 422, distance: 27.4
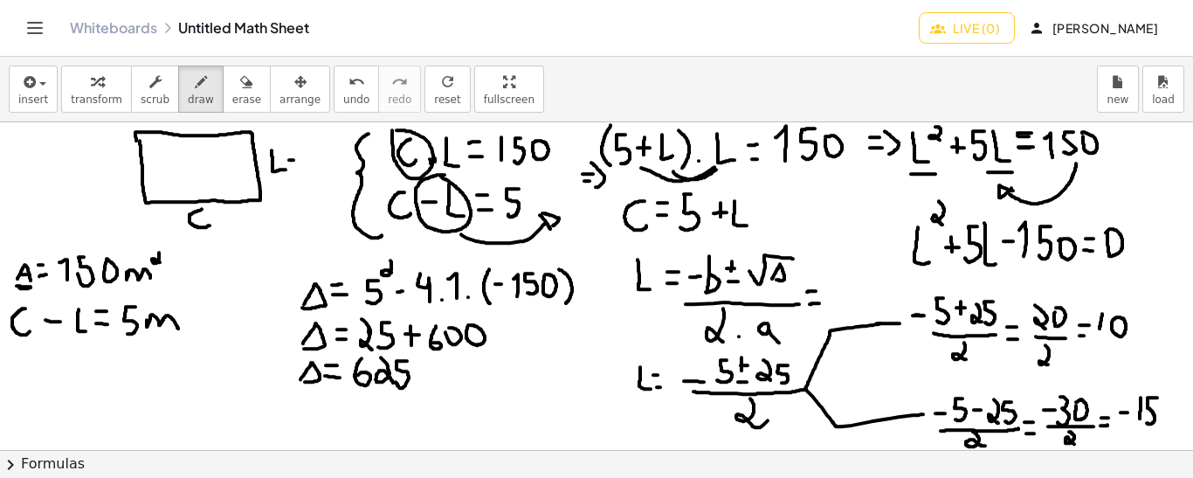
drag, startPoint x: 1123, startPoint y: 291, endPoint x: 1111, endPoint y: 296, distance: 13.3
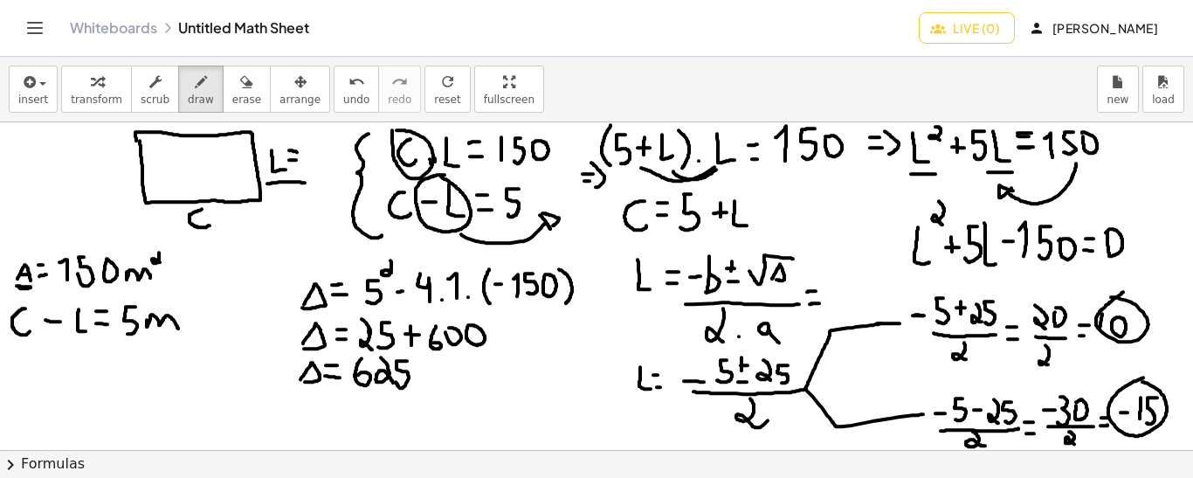
drag, startPoint x: 267, startPoint y: 183, endPoint x: 306, endPoint y: 182, distance: 38.4
click at [343, 97] on span "undo" at bounding box center [356, 99] width 26 height 12
drag, startPoint x: 298, startPoint y: 176, endPoint x: 319, endPoint y: 175, distance: 21.0
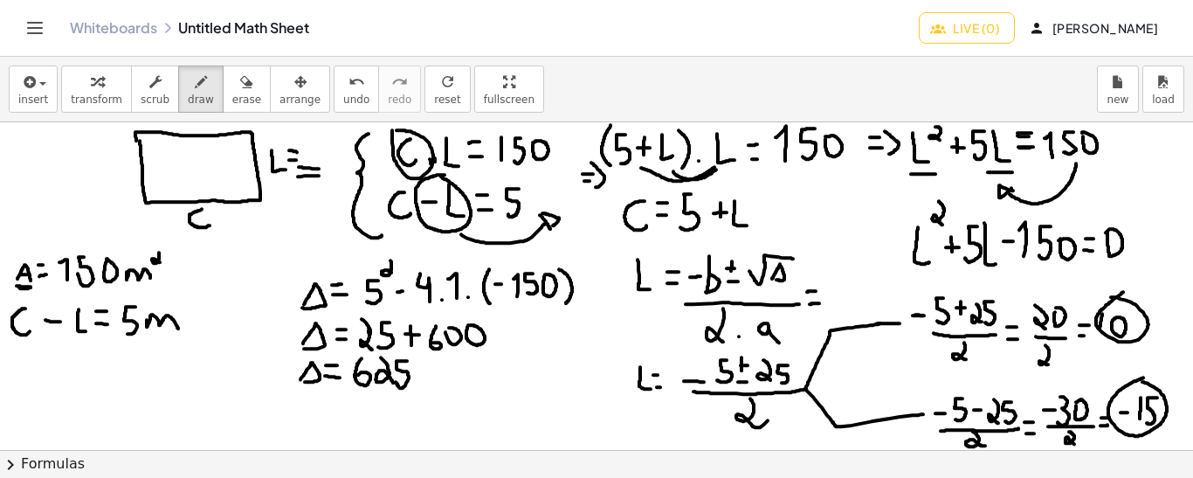
drag, startPoint x: 299, startPoint y: 166, endPoint x: 321, endPoint y: 168, distance: 21.9
click at [343, 102] on span "undo" at bounding box center [356, 99] width 26 height 12
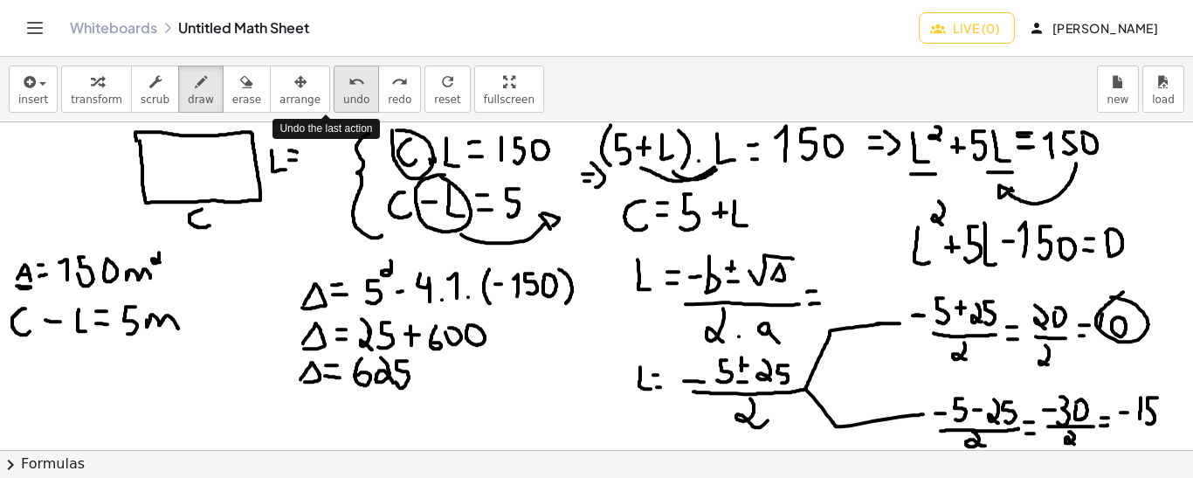
click at [343, 102] on span "undo" at bounding box center [356, 99] width 26 height 12
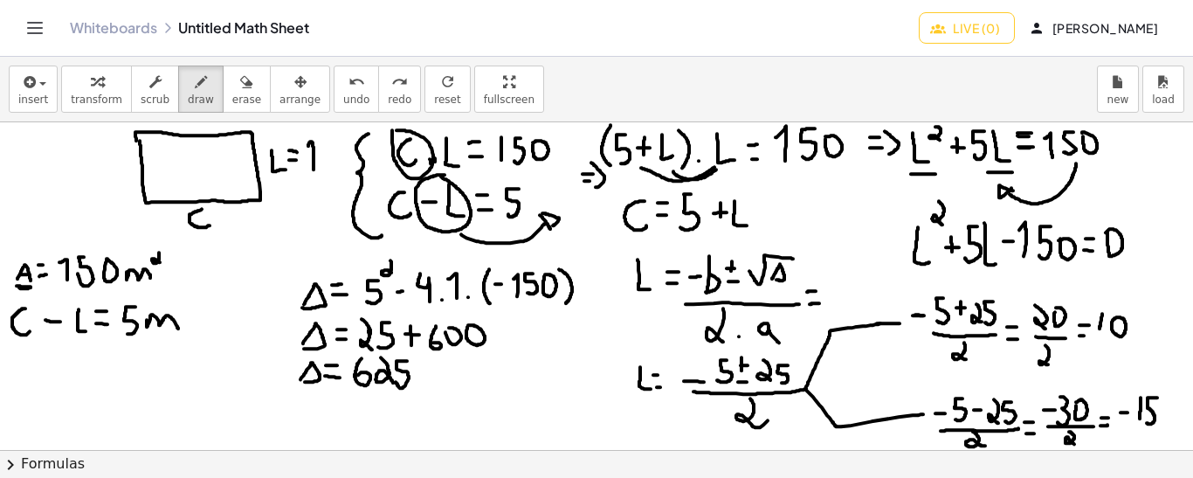
drag, startPoint x: 314, startPoint y: 169, endPoint x: 308, endPoint y: 145, distance: 24.2
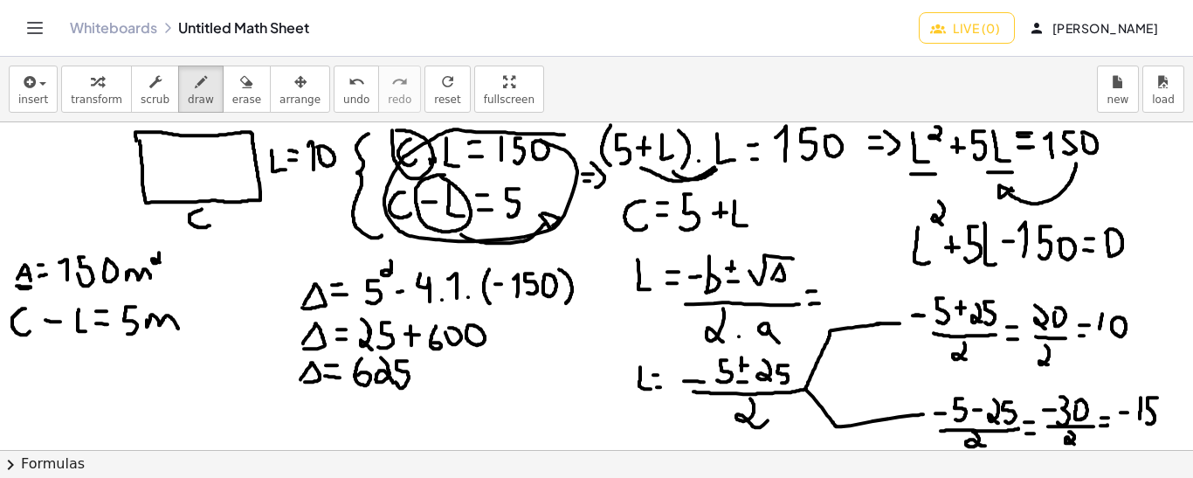
drag, startPoint x: 564, startPoint y: 134, endPoint x: 541, endPoint y: 139, distance: 24.2
click at [343, 94] on span "undo" at bounding box center [356, 99] width 26 height 12
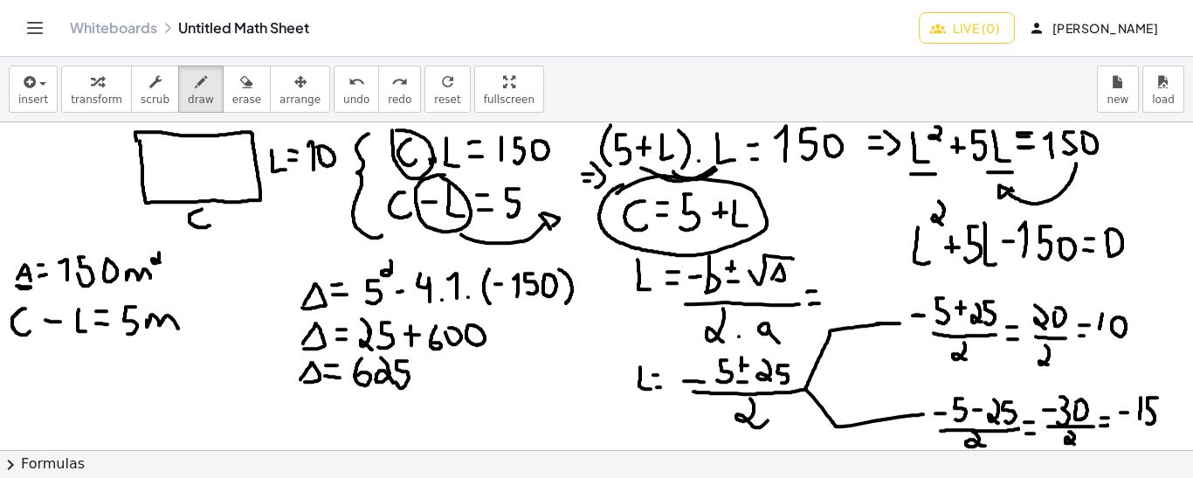
drag, startPoint x: 623, startPoint y: 183, endPoint x: 616, endPoint y: 192, distance: 11.2
drag, startPoint x: 753, startPoint y: 196, endPoint x: 738, endPoint y: 199, distance: 15.3
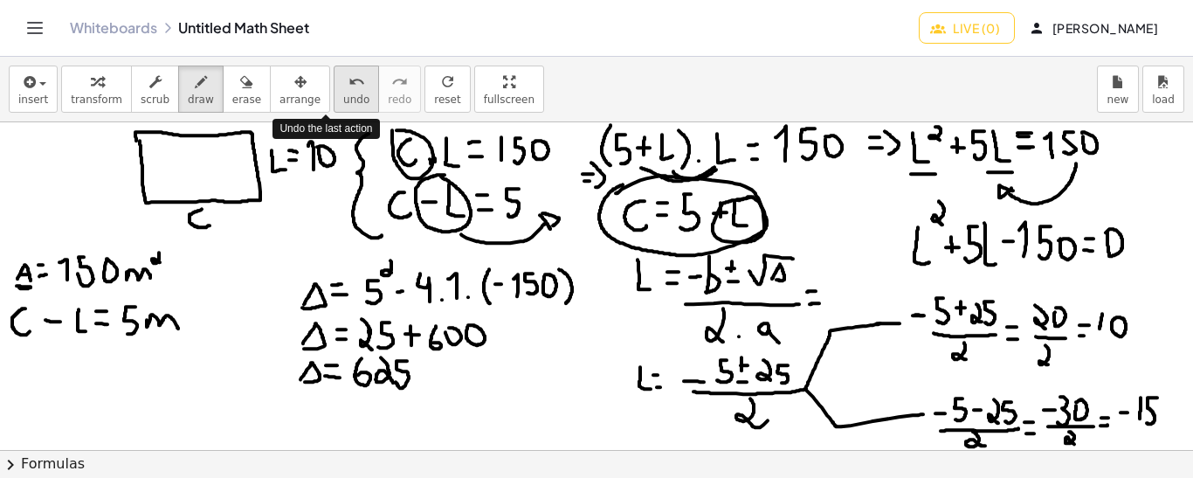
click at [349, 84] on icon "undo" at bounding box center [357, 82] width 17 height 21
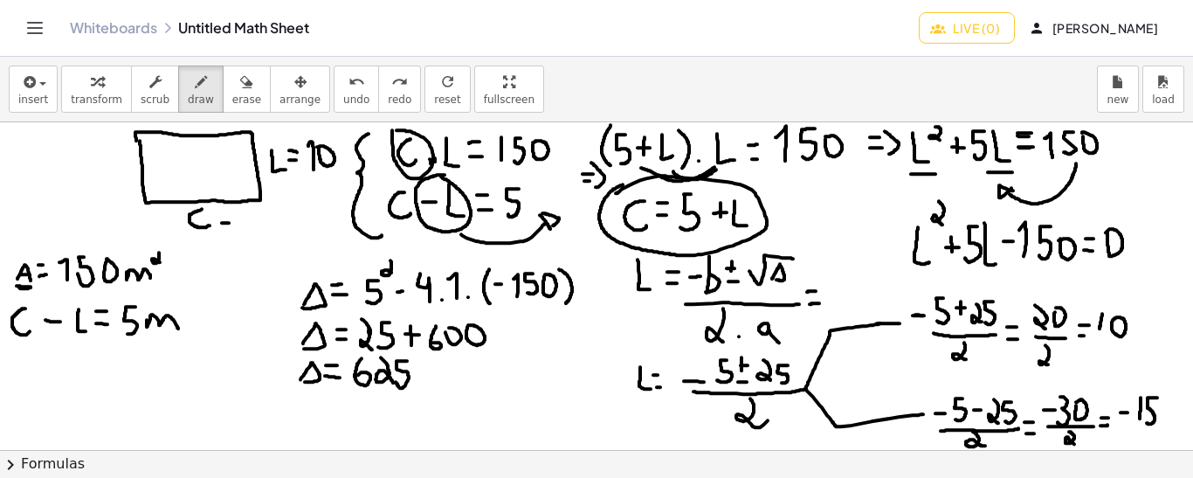
drag, startPoint x: 222, startPoint y: 222, endPoint x: 232, endPoint y: 222, distance: 10.5
drag, startPoint x: 247, startPoint y: 207, endPoint x: 247, endPoint y: 228, distance: 21.0
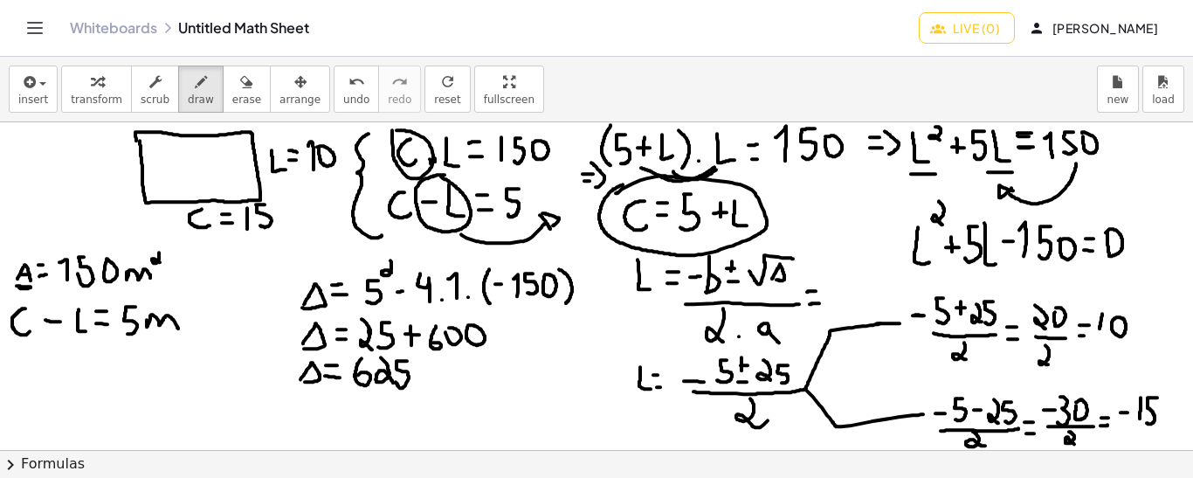
drag, startPoint x: 265, startPoint y: 204, endPoint x: 259, endPoint y: 224, distance: 21.0
drag, startPoint x: 183, startPoint y: 148, endPoint x: 118, endPoint y: 303, distance: 168.7
drag, startPoint x: 185, startPoint y: 164, endPoint x: 129, endPoint y: 347, distance: 190.9
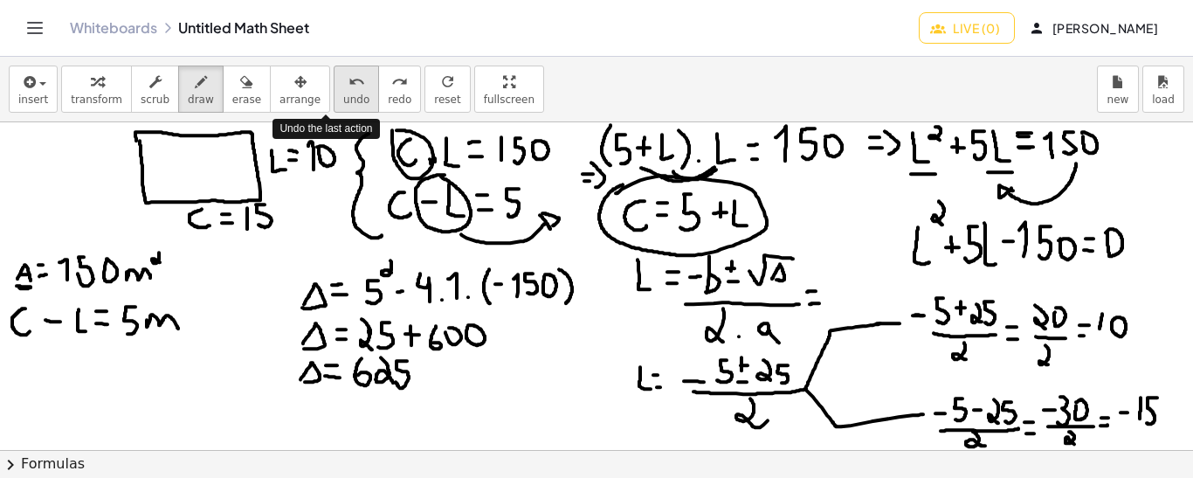
click at [349, 90] on icon "undo" at bounding box center [357, 82] width 17 height 21
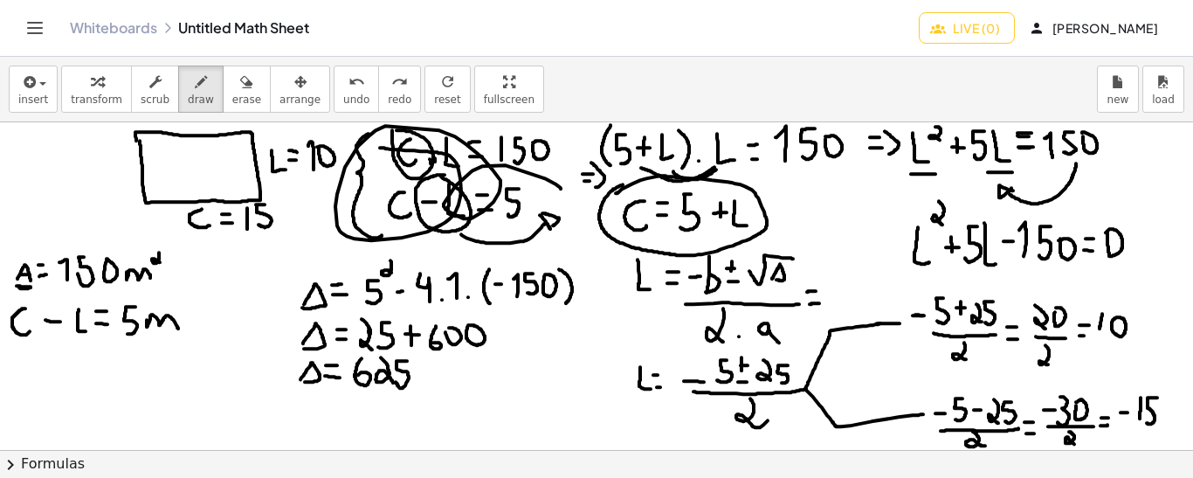
drag, startPoint x: 380, startPoint y: 147, endPoint x: 561, endPoint y: 188, distance: 185.4
drag, startPoint x: 908, startPoint y: 174, endPoint x: 1109, endPoint y: 183, distance: 201.1
click at [343, 87] on div "undo" at bounding box center [356, 81] width 26 height 21
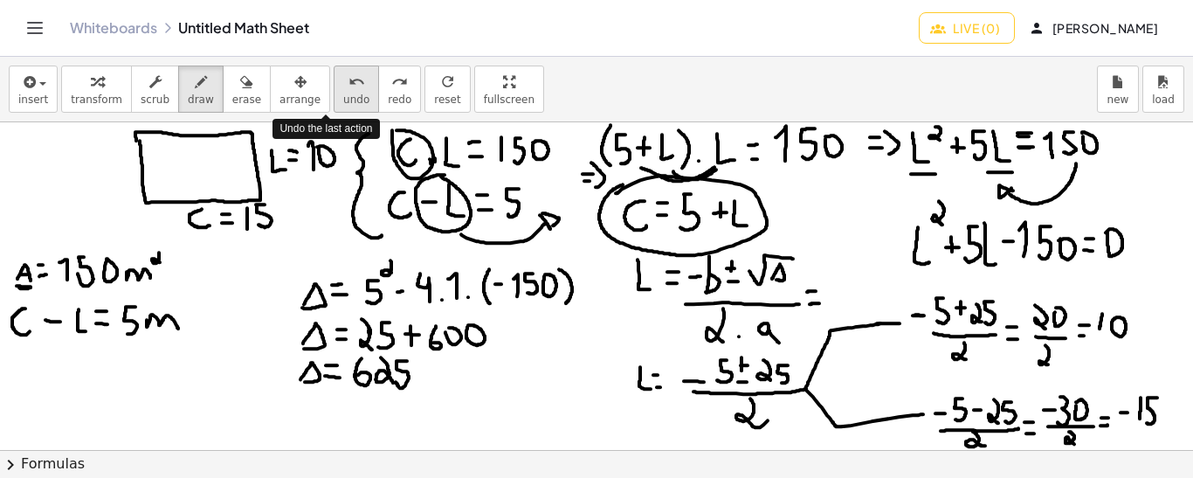
click at [343, 87] on div "undo" at bounding box center [356, 81] width 26 height 21
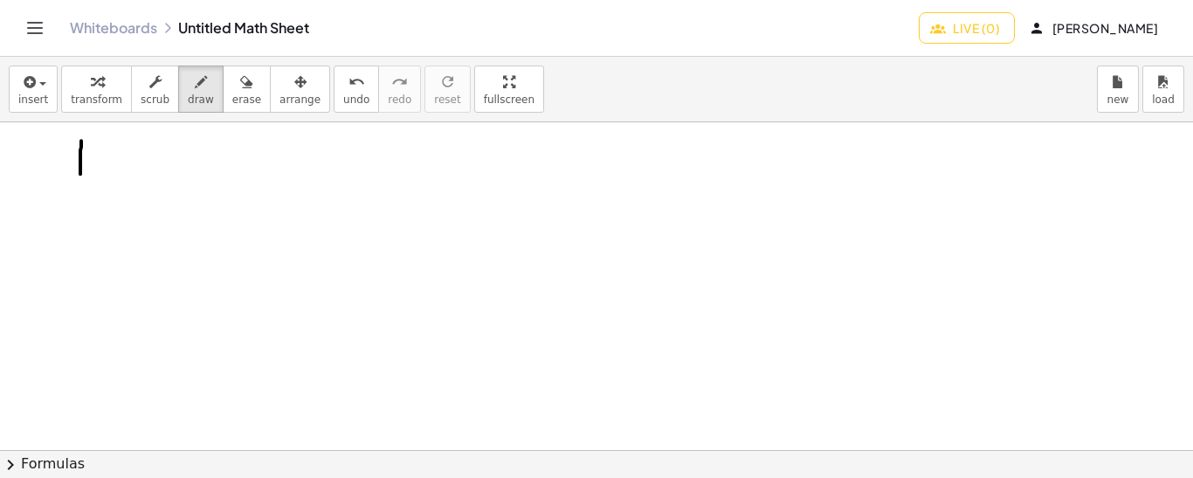
drag, startPoint x: 81, startPoint y: 140, endPoint x: 80, endPoint y: 174, distance: 34.1
drag, startPoint x: 79, startPoint y: 161, endPoint x: 97, endPoint y: 176, distance: 23.6
drag, startPoint x: 109, startPoint y: 139, endPoint x: 111, endPoint y: 175, distance: 35.9
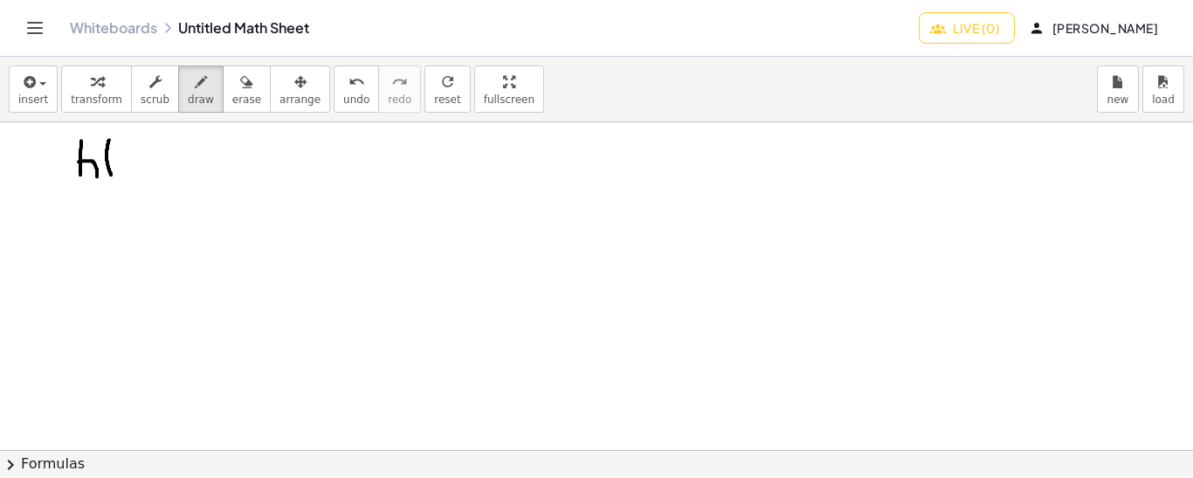
drag, startPoint x: 126, startPoint y: 144, endPoint x: 128, endPoint y: 169, distance: 25.4
drag, startPoint x: 121, startPoint y: 148, endPoint x: 133, endPoint y: 148, distance: 12.3
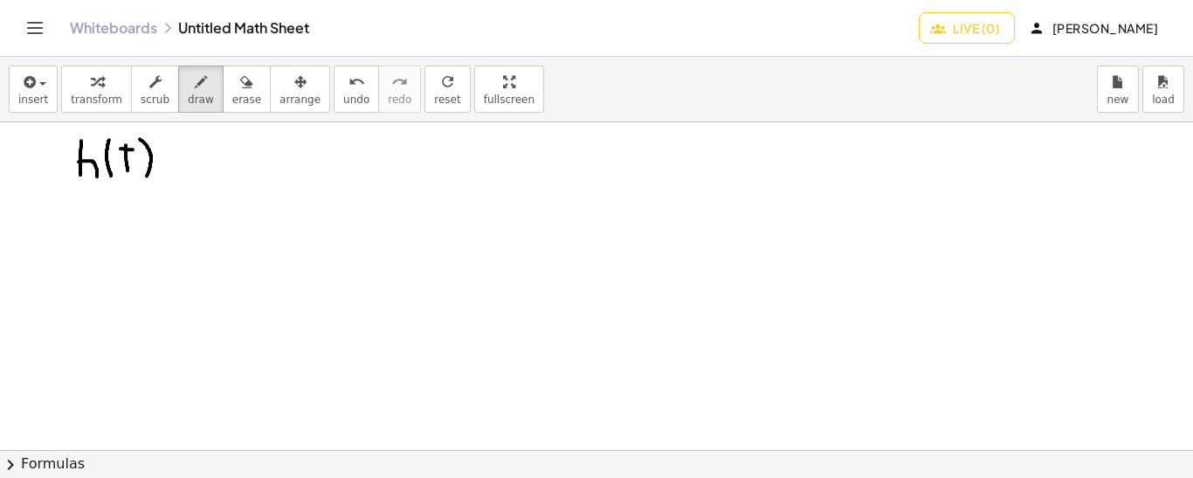
drag, startPoint x: 140, startPoint y: 138, endPoint x: 144, endPoint y: 176, distance: 38.7
drag, startPoint x: 189, startPoint y: 158, endPoint x: 200, endPoint y: 158, distance: 11.4
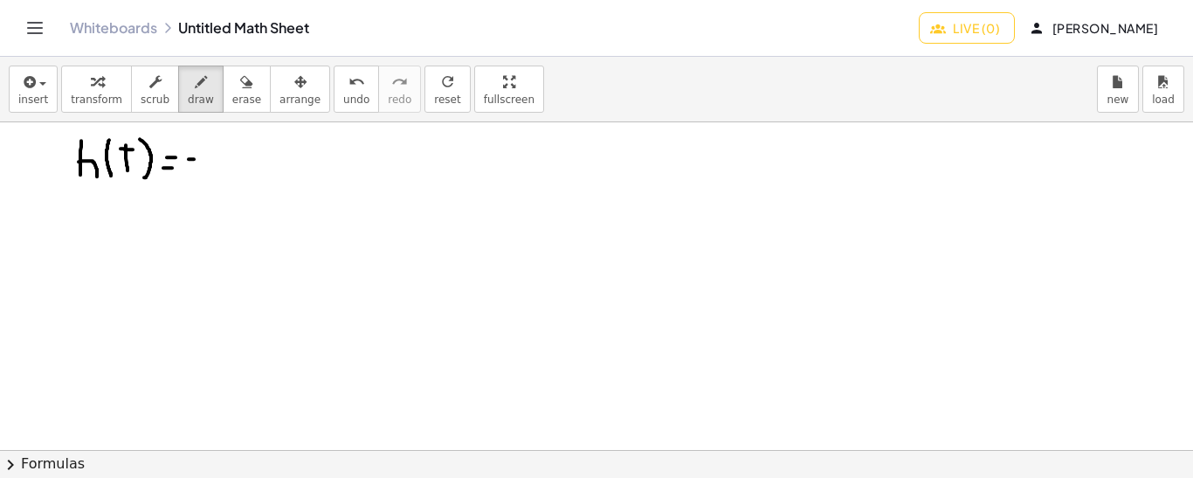
drag, startPoint x: 221, startPoint y: 146, endPoint x: 210, endPoint y: 172, distance: 28.6
drag, startPoint x: 238, startPoint y: 141, endPoint x: 243, endPoint y: 175, distance: 34.5
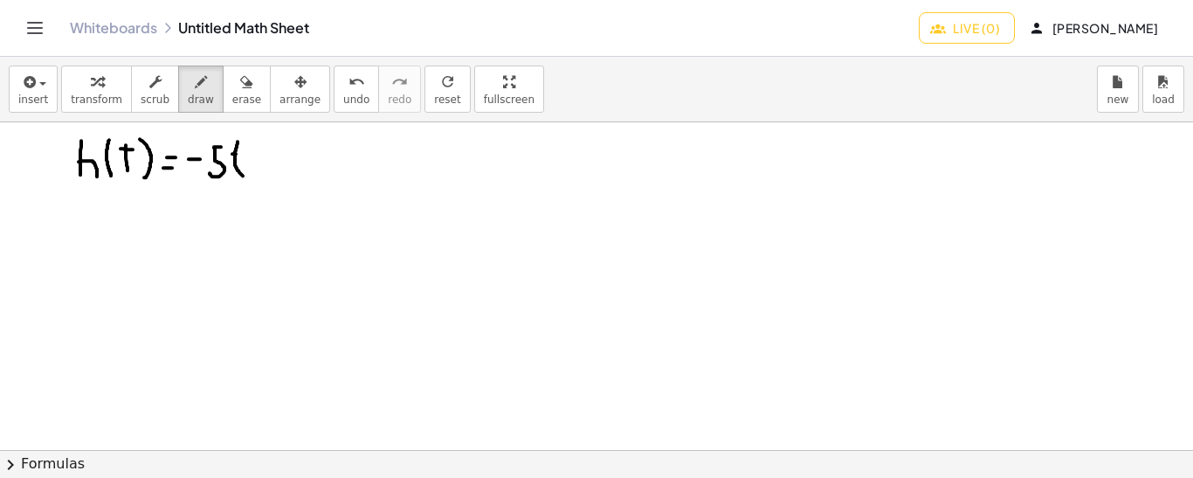
drag, startPoint x: 250, startPoint y: 133, endPoint x: 256, endPoint y: 148, distance: 16.1
drag, startPoint x: 266, startPoint y: 155, endPoint x: 275, endPoint y: 155, distance: 9.6
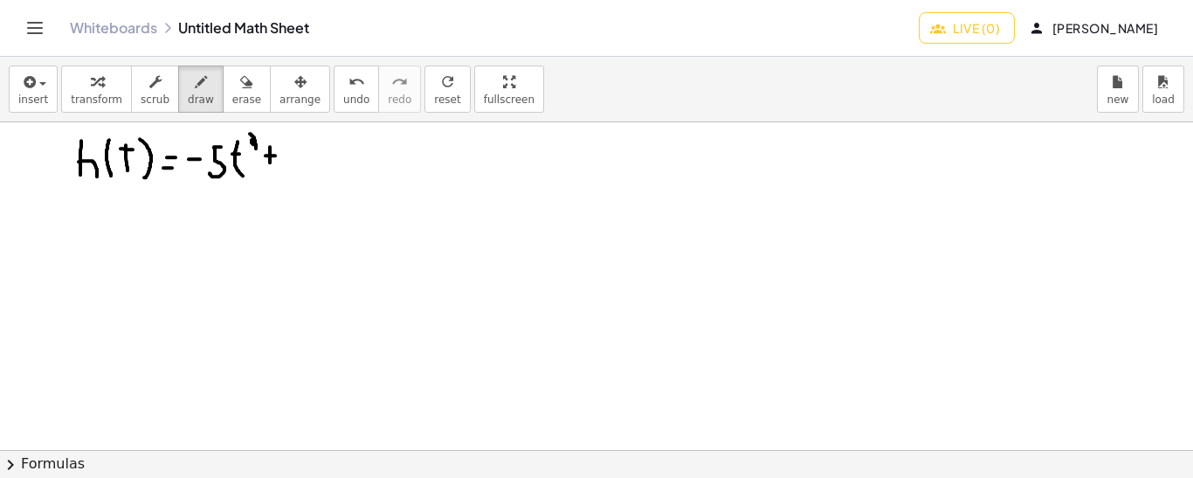
drag, startPoint x: 270, startPoint y: 146, endPoint x: 270, endPoint y: 163, distance: 17.5
drag, startPoint x: 290, startPoint y: 142, endPoint x: 289, endPoint y: 159, distance: 17.5
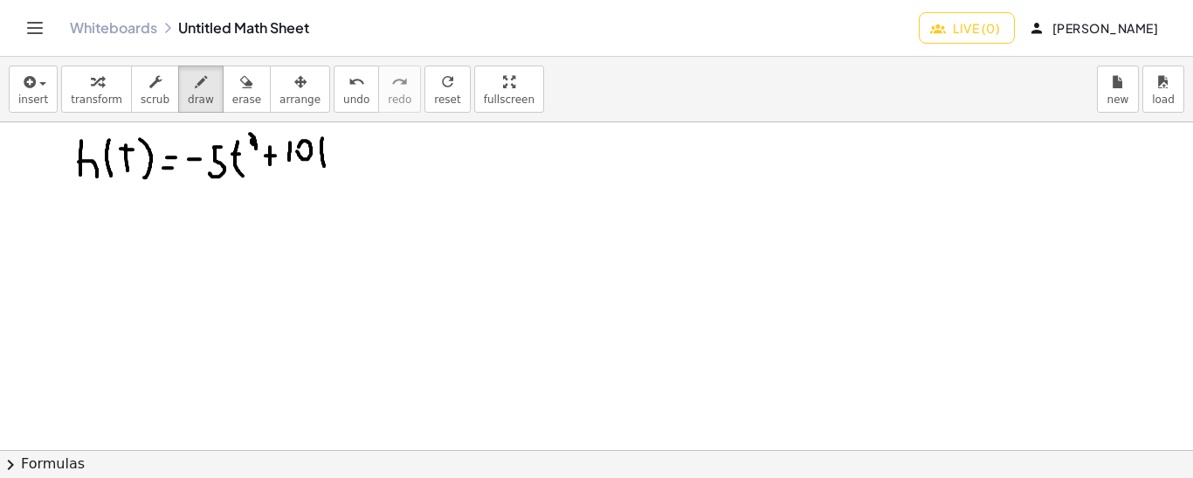
drag, startPoint x: 322, startPoint y: 137, endPoint x: 327, endPoint y: 166, distance: 29.2
drag, startPoint x: 335, startPoint y: 150, endPoint x: 345, endPoint y: 150, distance: 9.6
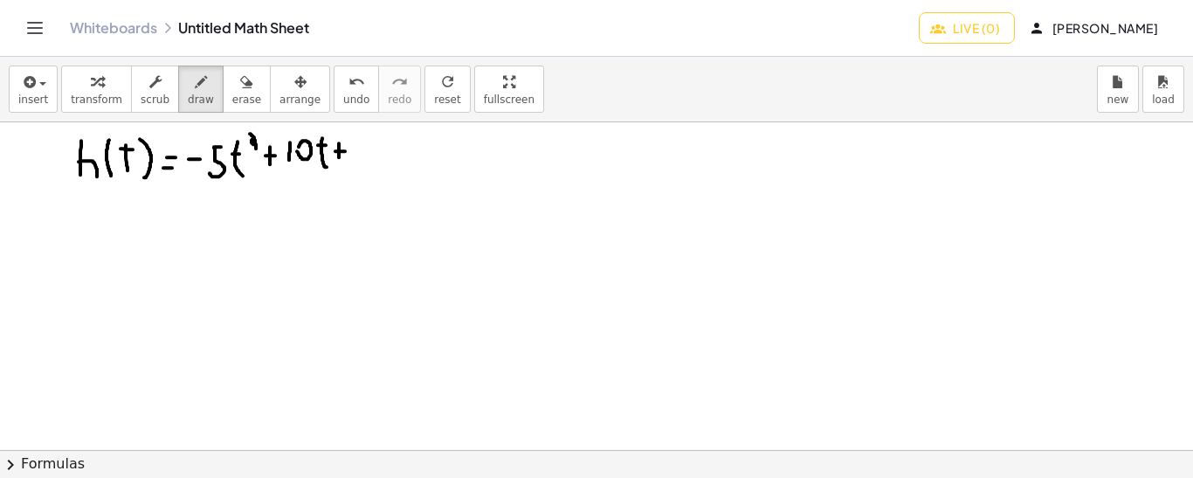
drag, startPoint x: 339, startPoint y: 142, endPoint x: 339, endPoint y: 156, distance: 14.0
drag, startPoint x: 357, startPoint y: 134, endPoint x: 367, endPoint y: 168, distance: 35.4
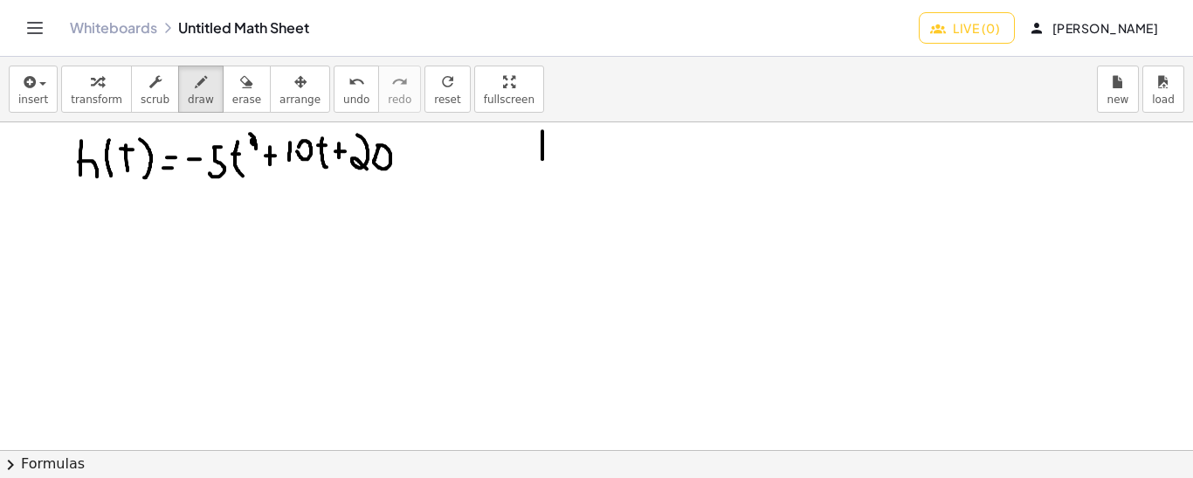
drag, startPoint x: 542, startPoint y: 130, endPoint x: 542, endPoint y: 158, distance: 28.0
drag, startPoint x: 542, startPoint y: 144, endPoint x: 556, endPoint y: 151, distance: 16.4
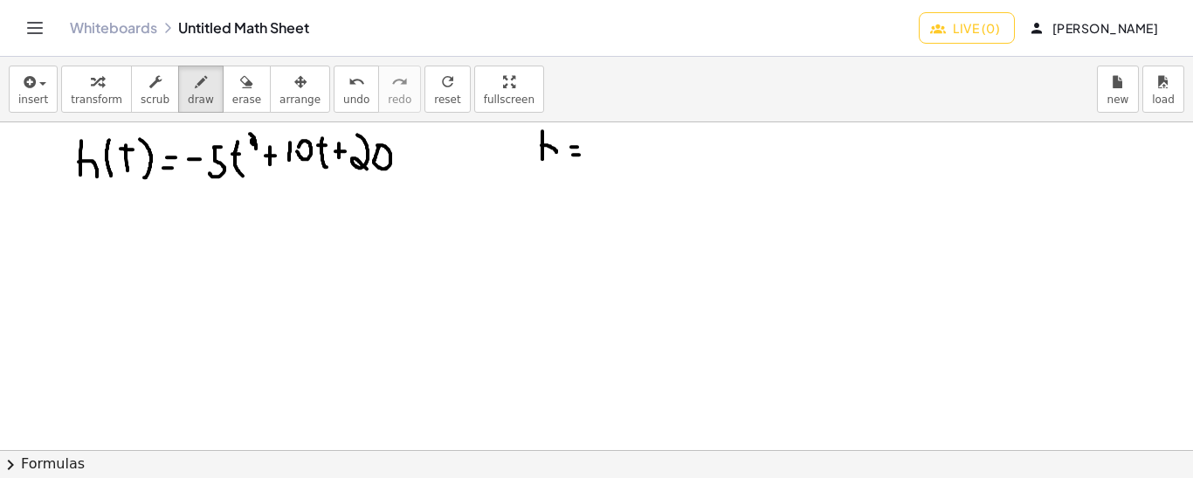
drag, startPoint x: 612, startPoint y: 135, endPoint x: 603, endPoint y: 162, distance: 28.7
drag, startPoint x: 103, startPoint y: 201, endPoint x: 90, endPoint y: 225, distance: 27.7
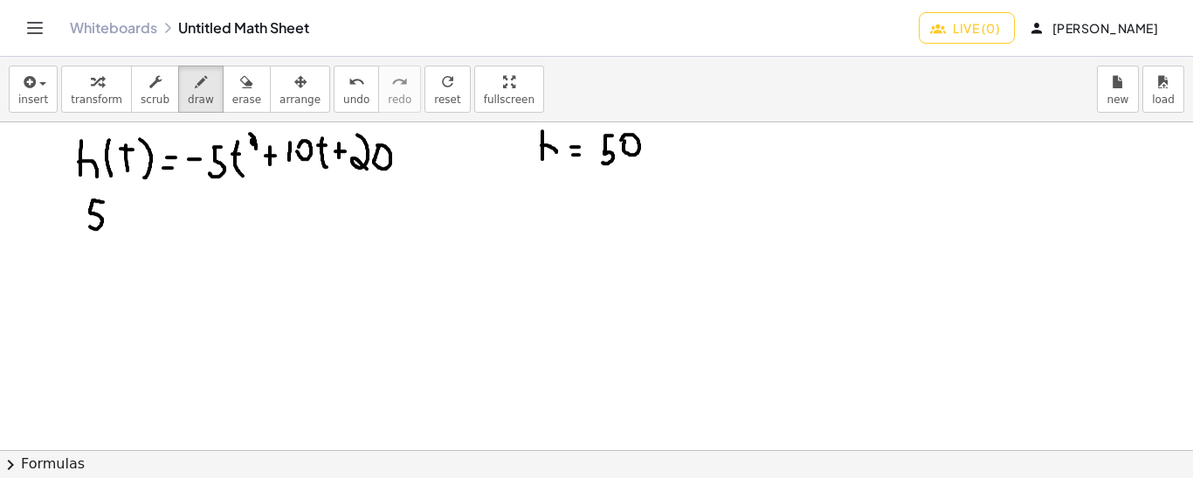
drag, startPoint x: 128, startPoint y: 216, endPoint x: 142, endPoint y: 215, distance: 14.0
drag, startPoint x: 128, startPoint y: 206, endPoint x: 139, endPoint y: 206, distance: 10.5
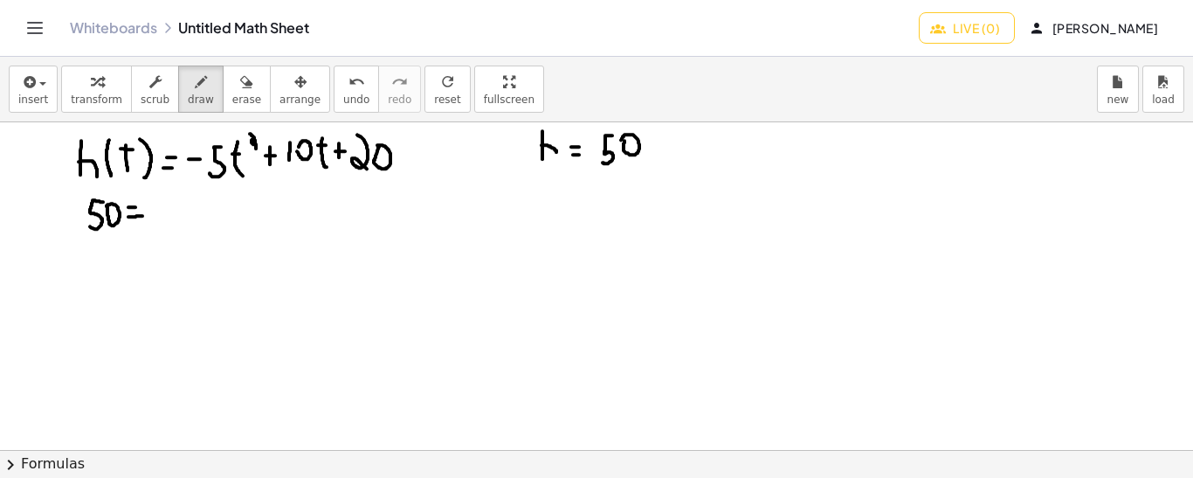
click at [343, 97] on span "undo" at bounding box center [356, 99] width 26 height 12
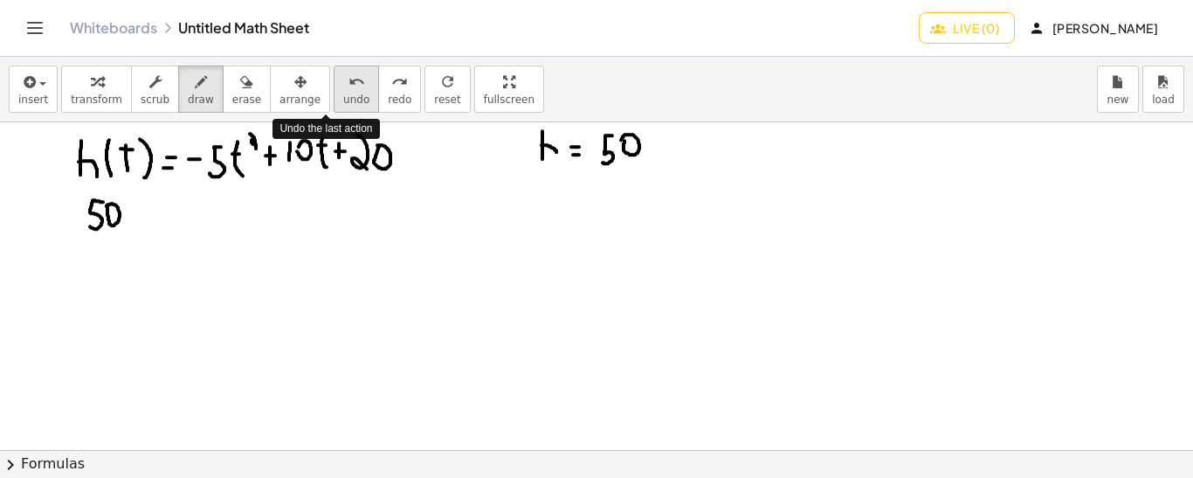
click at [343, 97] on span "undo" at bounding box center [356, 99] width 26 height 12
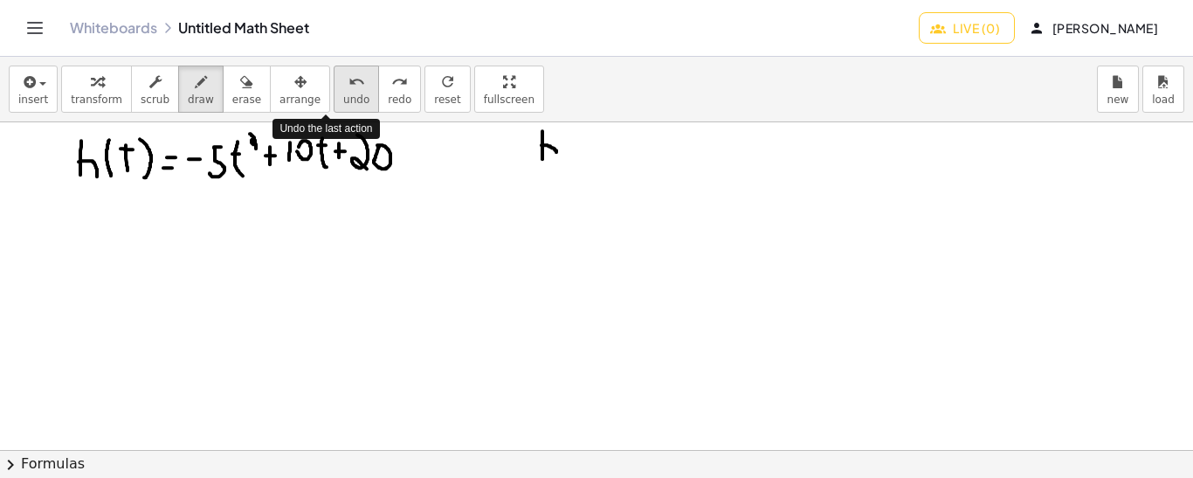
click at [343, 97] on span "undo" at bounding box center [356, 99] width 26 height 12
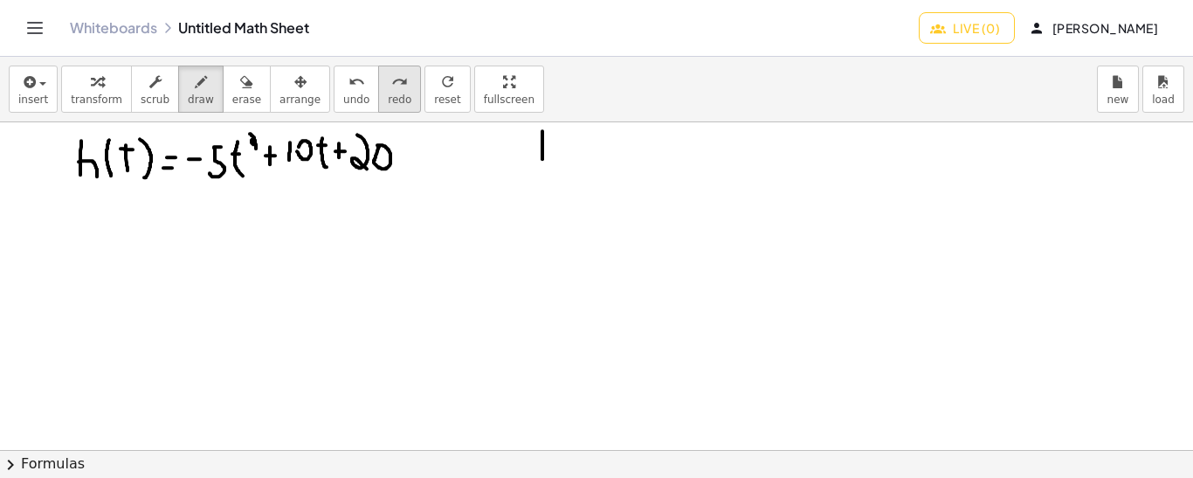
click at [378, 91] on button "redo redo" at bounding box center [399, 89] width 43 height 47
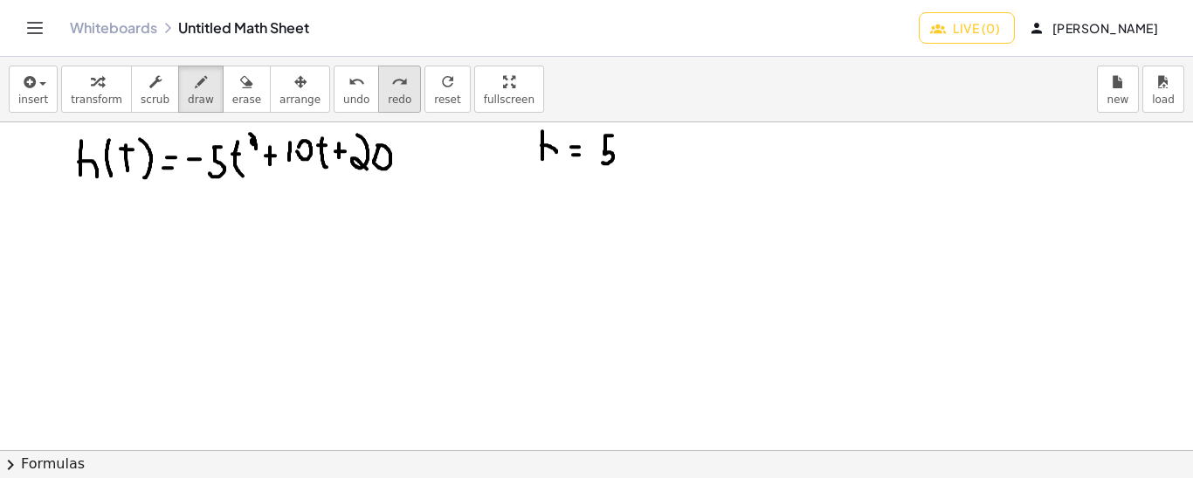
click at [391, 89] on icon "redo" at bounding box center [399, 82] width 17 height 21
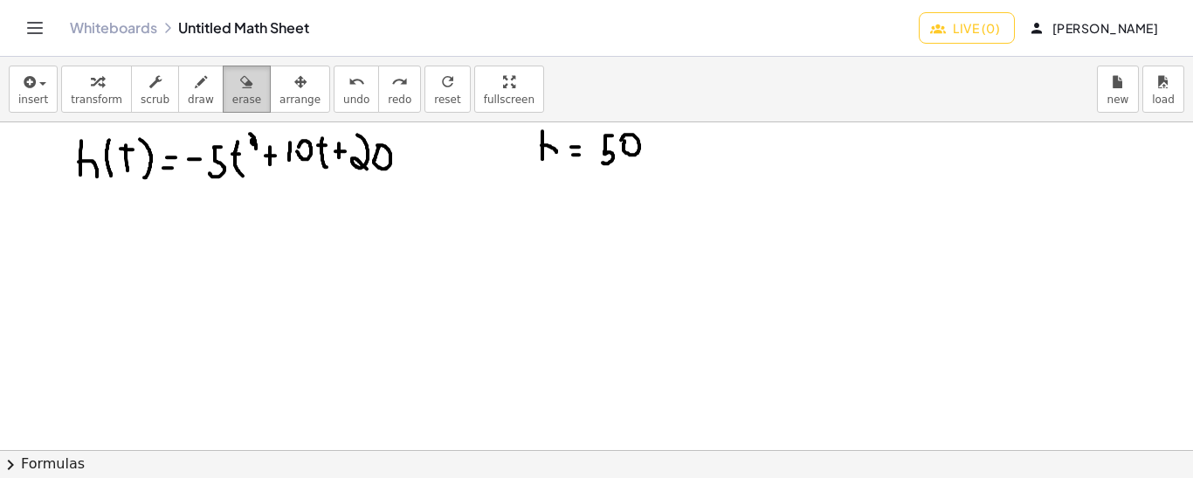
click at [232, 88] on div "button" at bounding box center [246, 81] width 29 height 21
drag, startPoint x: 75, startPoint y: 182, endPoint x: 118, endPoint y: 168, distance: 45.0
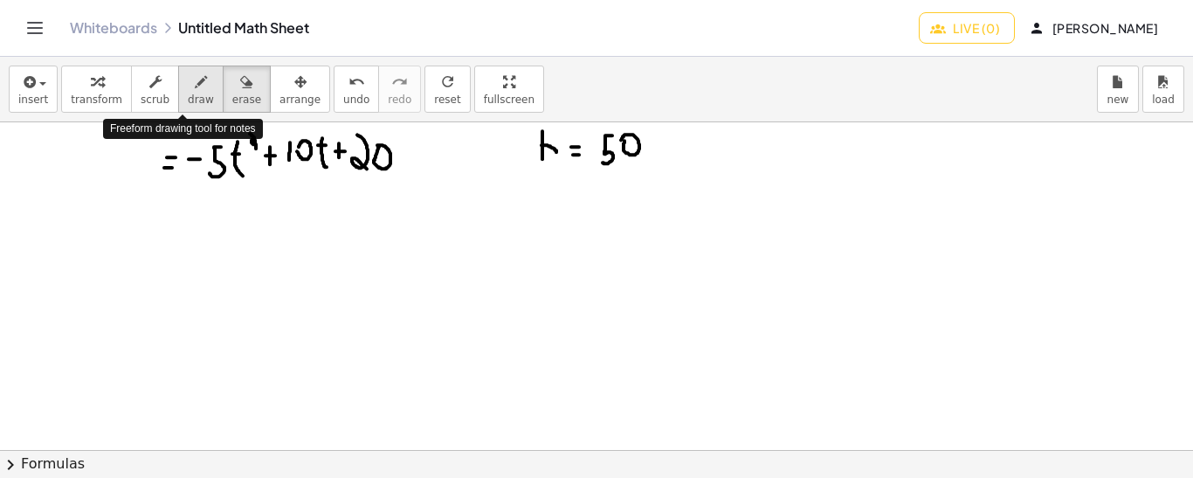
click at [188, 88] on div "button" at bounding box center [201, 81] width 26 height 21
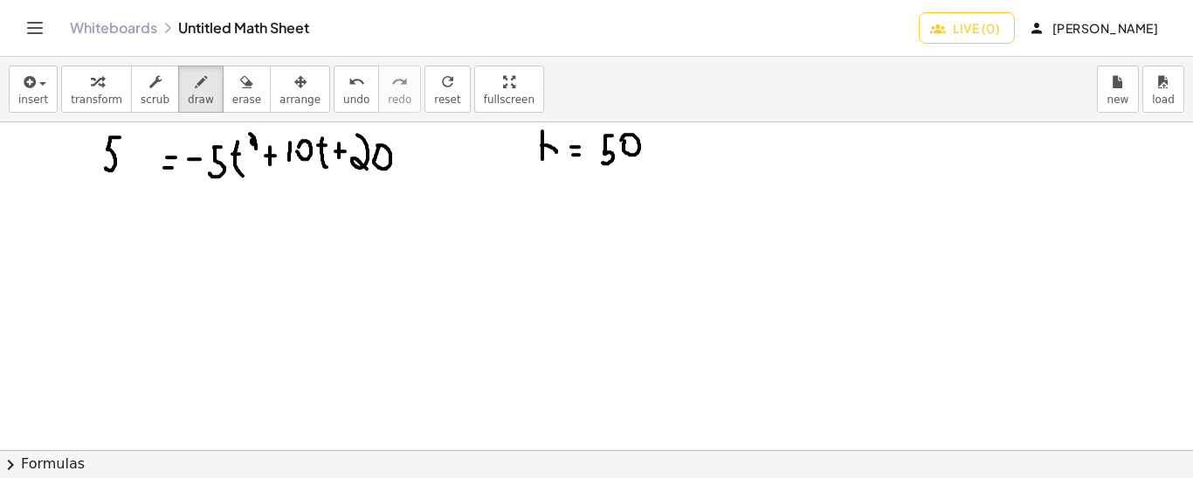
drag, startPoint x: 120, startPoint y: 136, endPoint x: 106, endPoint y: 167, distance: 33.6
drag, startPoint x: 122, startPoint y: 180, endPoint x: 264, endPoint y: 195, distance: 142.3
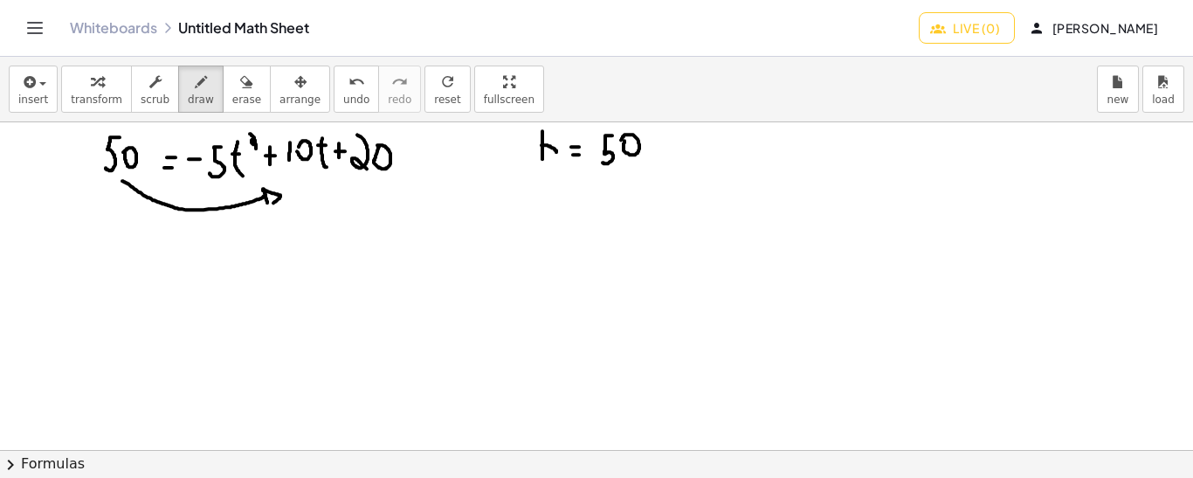
drag, startPoint x: 263, startPoint y: 188, endPoint x: 269, endPoint y: 203, distance: 16.1
drag, startPoint x: 225, startPoint y: 240, endPoint x: 217, endPoint y: 265, distance: 26.0
drag, startPoint x: 241, startPoint y: 239, endPoint x: 245, endPoint y: 271, distance: 31.7
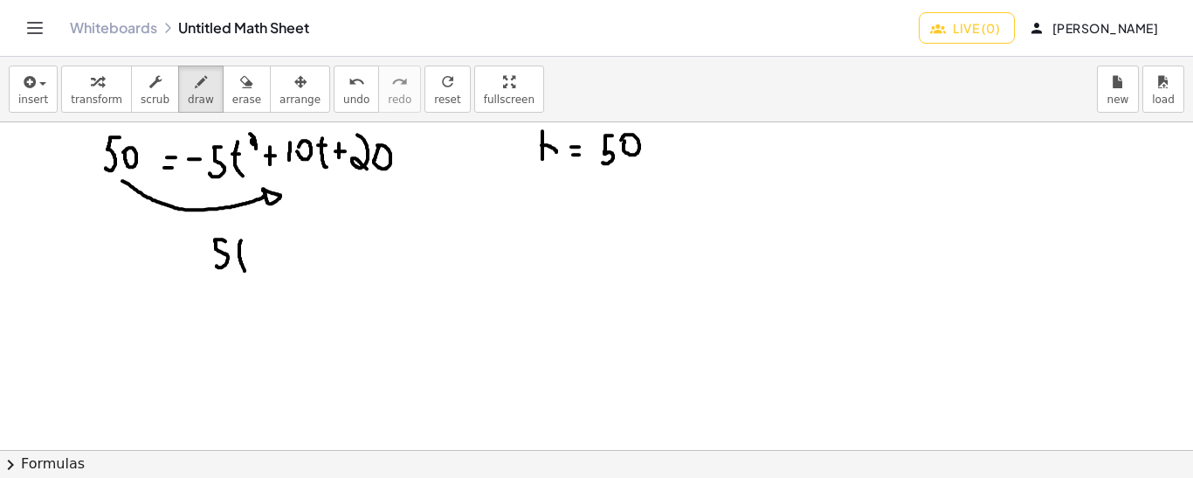
drag, startPoint x: 233, startPoint y: 246, endPoint x: 247, endPoint y: 247, distance: 14.0
drag, startPoint x: 259, startPoint y: 224, endPoint x: 266, endPoint y: 245, distance: 21.0
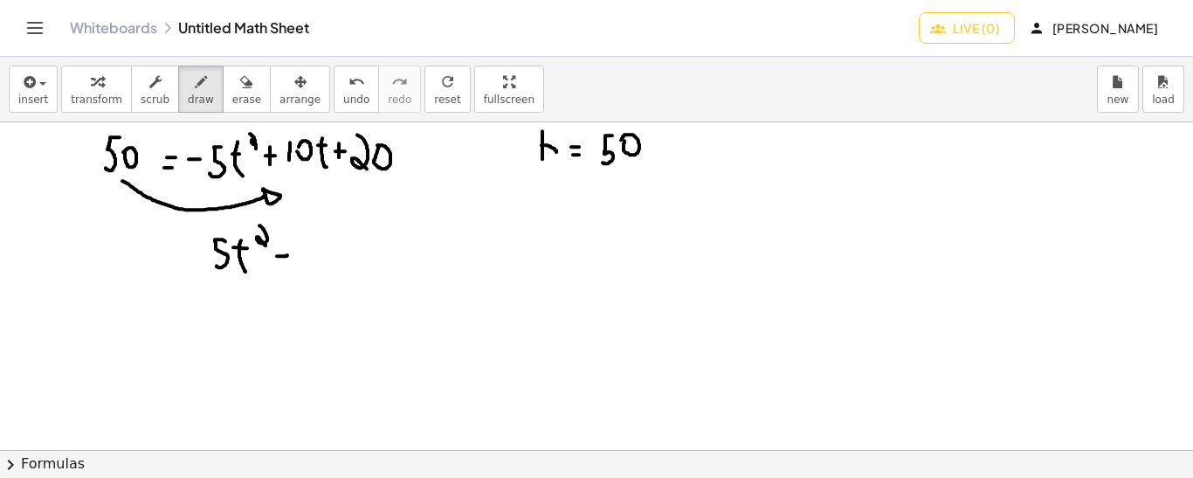
drag, startPoint x: 277, startPoint y: 255, endPoint x: 292, endPoint y: 254, distance: 14.9
drag, startPoint x: 286, startPoint y: 249, endPoint x: 286, endPoint y: 260, distance: 11.4
drag, startPoint x: 310, startPoint y: 237, endPoint x: 309, endPoint y: 259, distance: 22.7
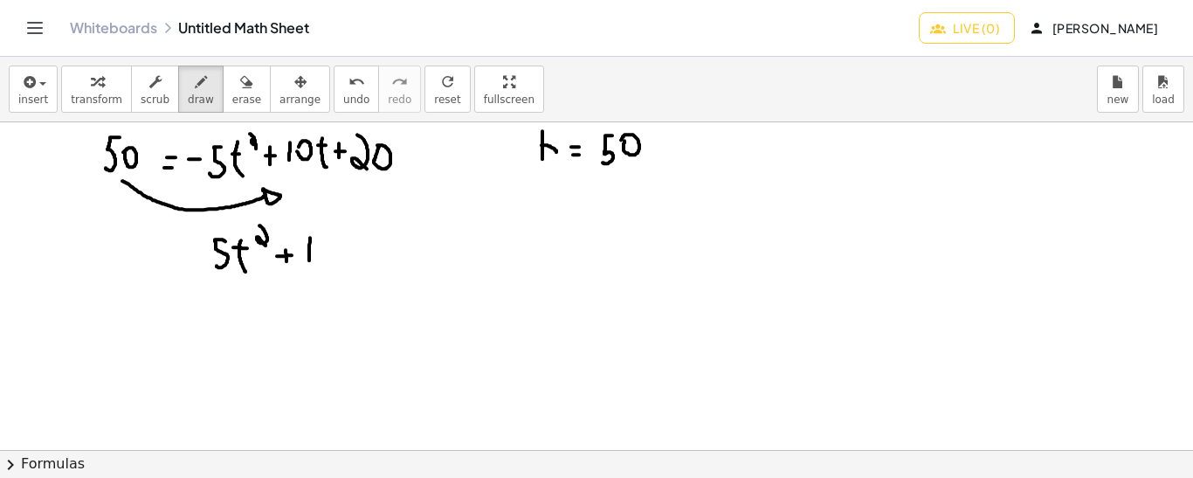
drag, startPoint x: 346, startPoint y: 231, endPoint x: 352, endPoint y: 263, distance: 32.9
drag, startPoint x: 342, startPoint y: 237, endPoint x: 353, endPoint y: 238, distance: 11.4
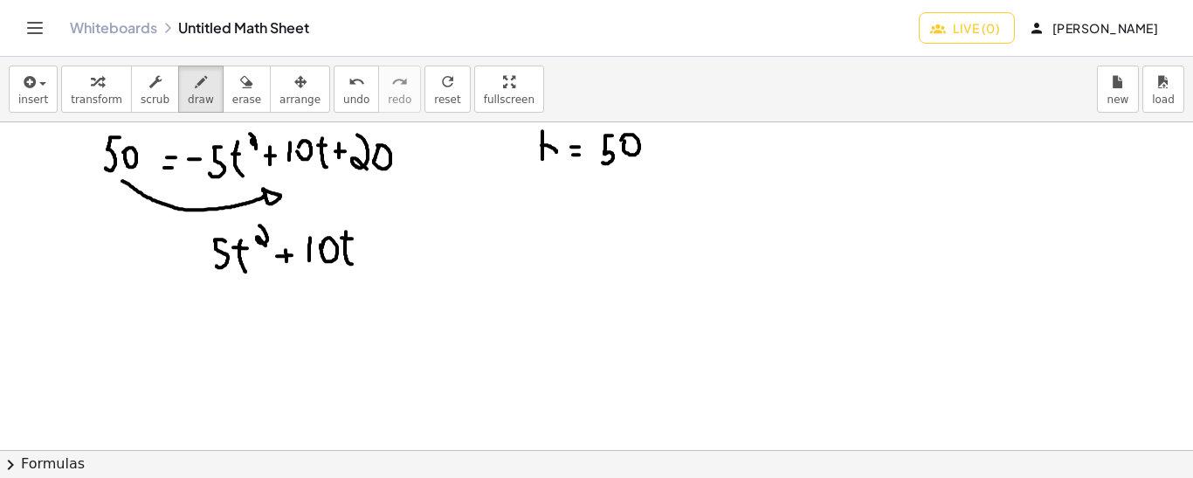
drag, startPoint x: 364, startPoint y: 252, endPoint x: 373, endPoint y: 251, distance: 8.8
drag, startPoint x: 368, startPoint y: 244, endPoint x: 369, endPoint y: 259, distance: 15.0
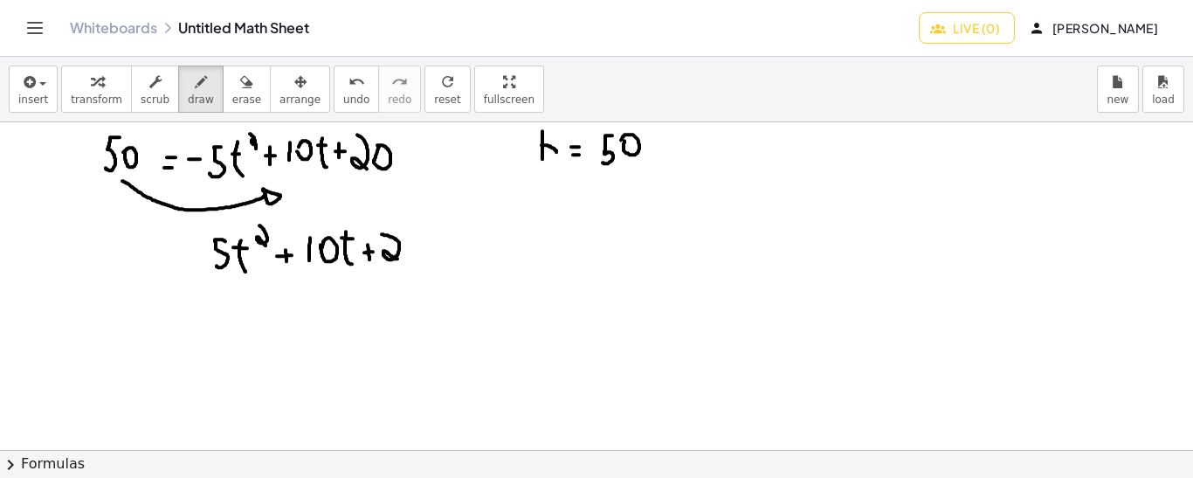
drag, startPoint x: 382, startPoint y: 233, endPoint x: 397, endPoint y: 258, distance: 29.1
drag, startPoint x: 432, startPoint y: 246, endPoint x: 442, endPoint y: 246, distance: 9.6
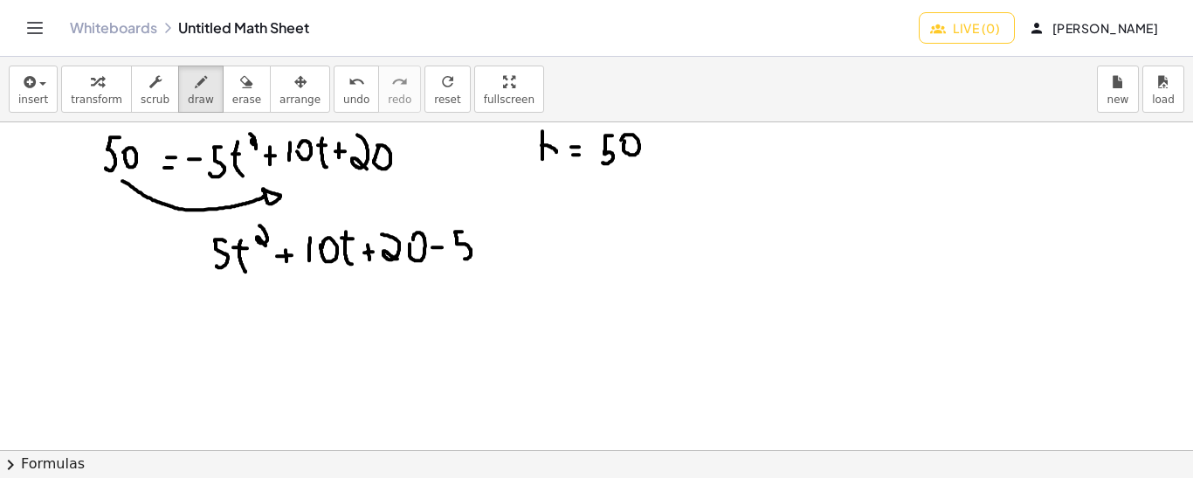
drag, startPoint x: 462, startPoint y: 231, endPoint x: 458, endPoint y: 254, distance: 24.0
drag, startPoint x: 500, startPoint y: 245, endPoint x: 510, endPoint y: 247, distance: 9.8
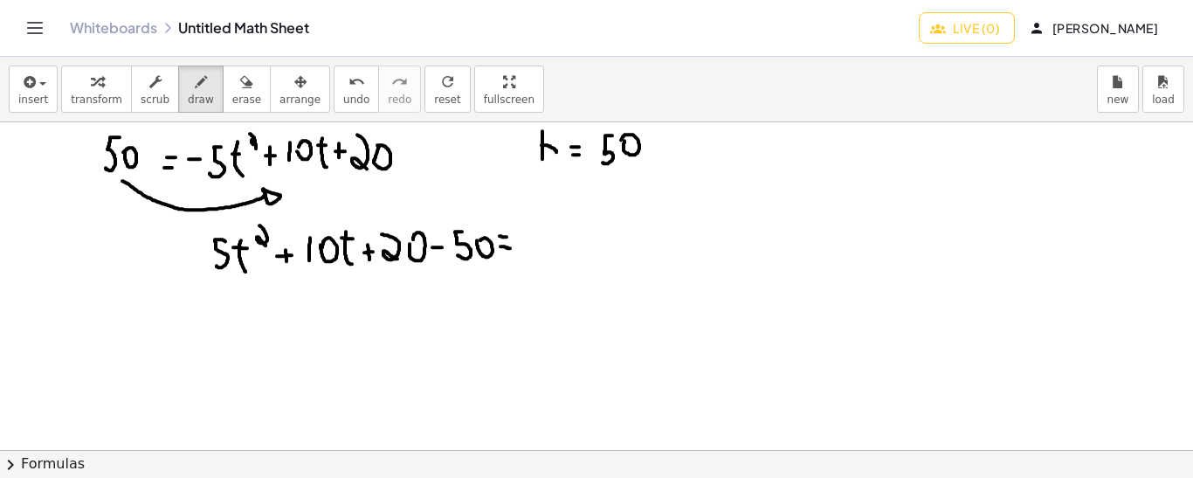
drag, startPoint x: 500, startPoint y: 235, endPoint x: 509, endPoint y: 236, distance: 9.6
drag, startPoint x: 231, startPoint y: 290, endPoint x: 222, endPoint y: 321, distance: 32.6
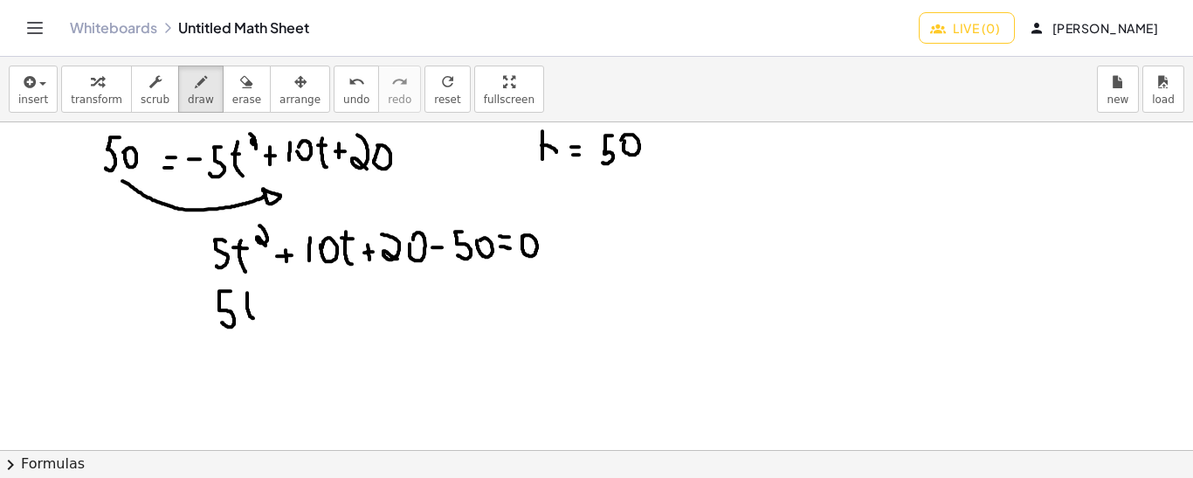
drag, startPoint x: 247, startPoint y: 292, endPoint x: 255, endPoint y: 317, distance: 26.5
drag, startPoint x: 280, startPoint y: 306, endPoint x: 293, endPoint y: 306, distance: 13.1
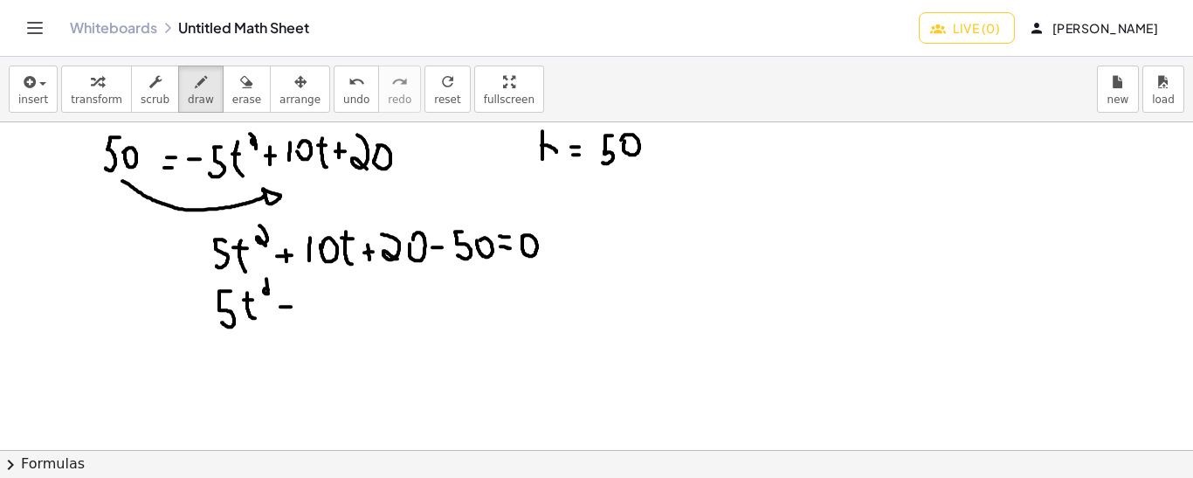
drag, startPoint x: 286, startPoint y: 298, endPoint x: 286, endPoint y: 310, distance: 12.2
drag, startPoint x: 311, startPoint y: 293, endPoint x: 312, endPoint y: 316, distance: 23.6
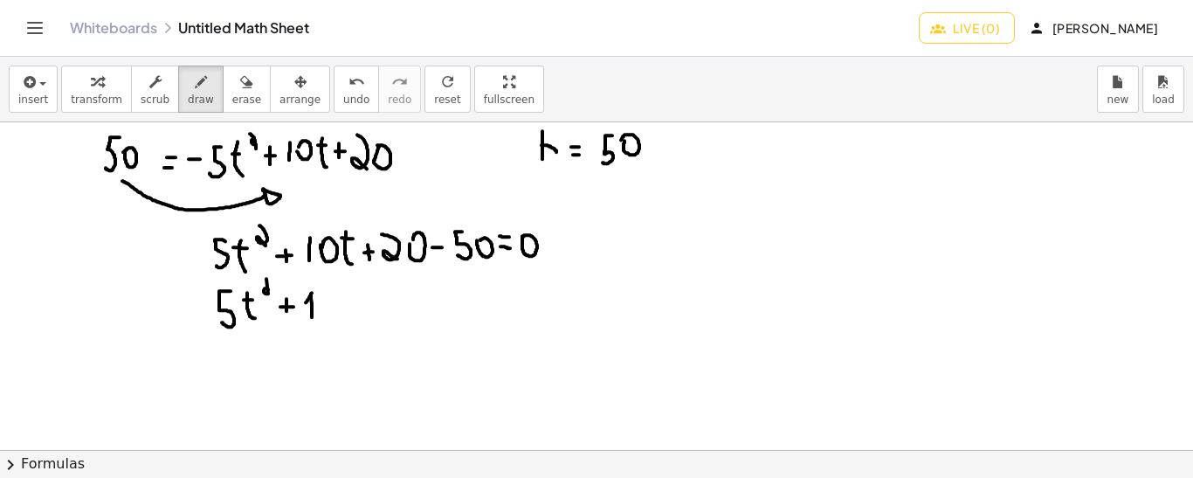
drag, startPoint x: 312, startPoint y: 292, endPoint x: 306, endPoint y: 301, distance: 11.4
drag, startPoint x: 349, startPoint y: 293, endPoint x: 352, endPoint y: 320, distance: 27.3
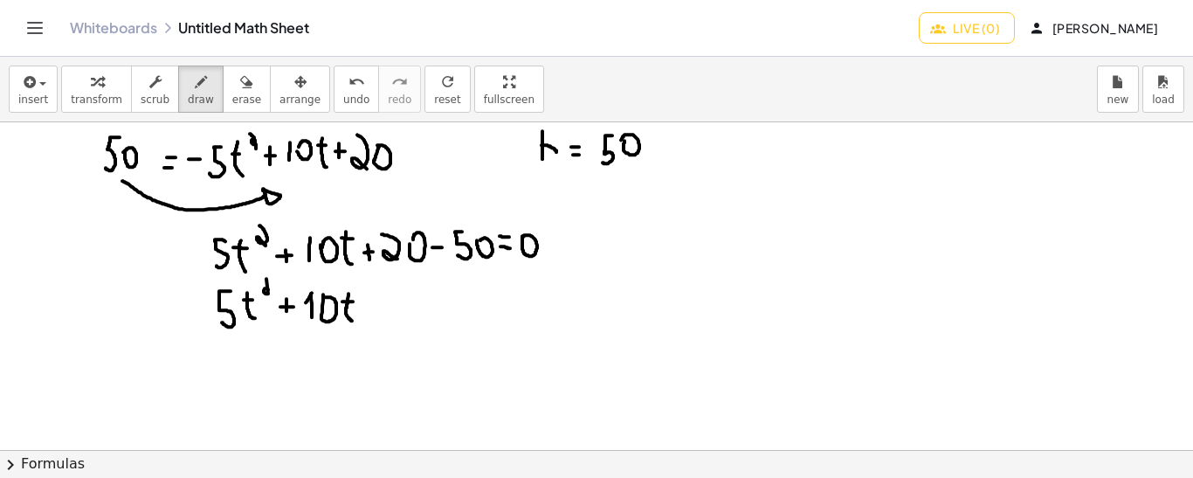
drag, startPoint x: 342, startPoint y: 300, endPoint x: 354, endPoint y: 300, distance: 11.4
drag, startPoint x: 367, startPoint y: 307, endPoint x: 381, endPoint y: 307, distance: 14.0
drag, startPoint x: 393, startPoint y: 290, endPoint x: 396, endPoint y: 313, distance: 22.9
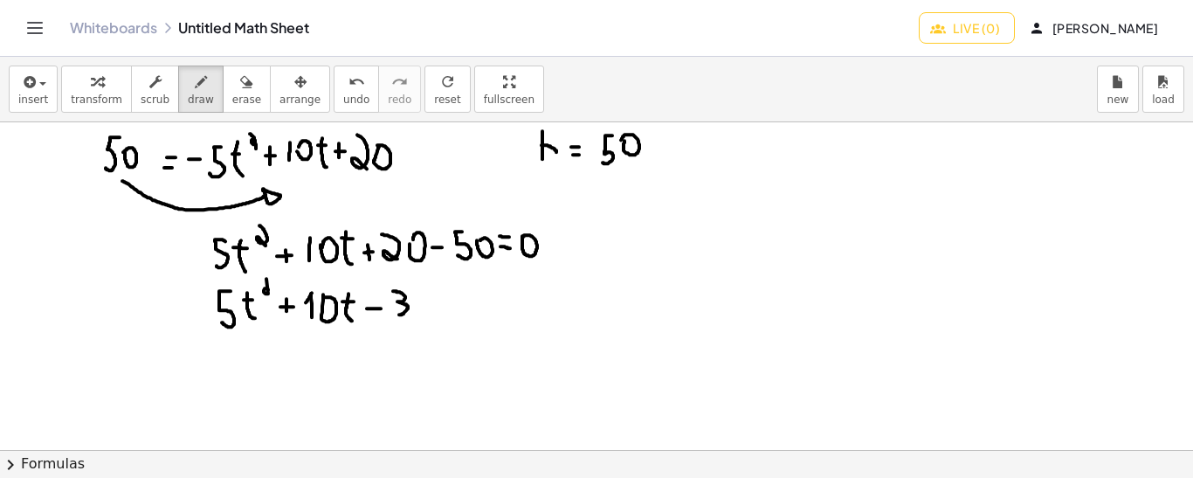
drag, startPoint x: 435, startPoint y: 302, endPoint x: 447, endPoint y: 302, distance: 12.2
drag, startPoint x: 435, startPoint y: 292, endPoint x: 445, endPoint y: 293, distance: 10.5
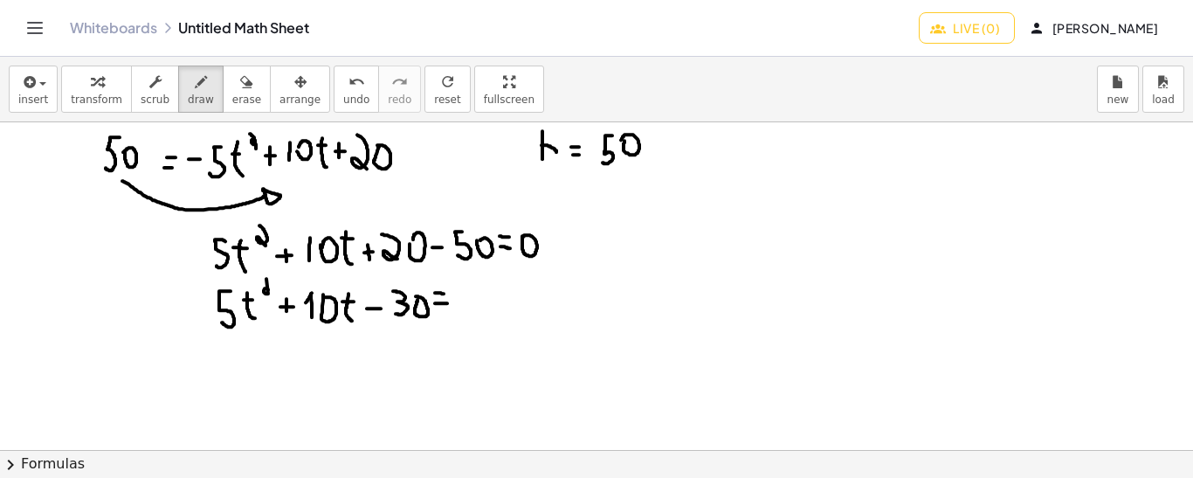
drag, startPoint x: 211, startPoint y: 331, endPoint x: 235, endPoint y: 333, distance: 24.5
drag, startPoint x: 307, startPoint y: 321, endPoint x: 337, endPoint y: 323, distance: 29.8
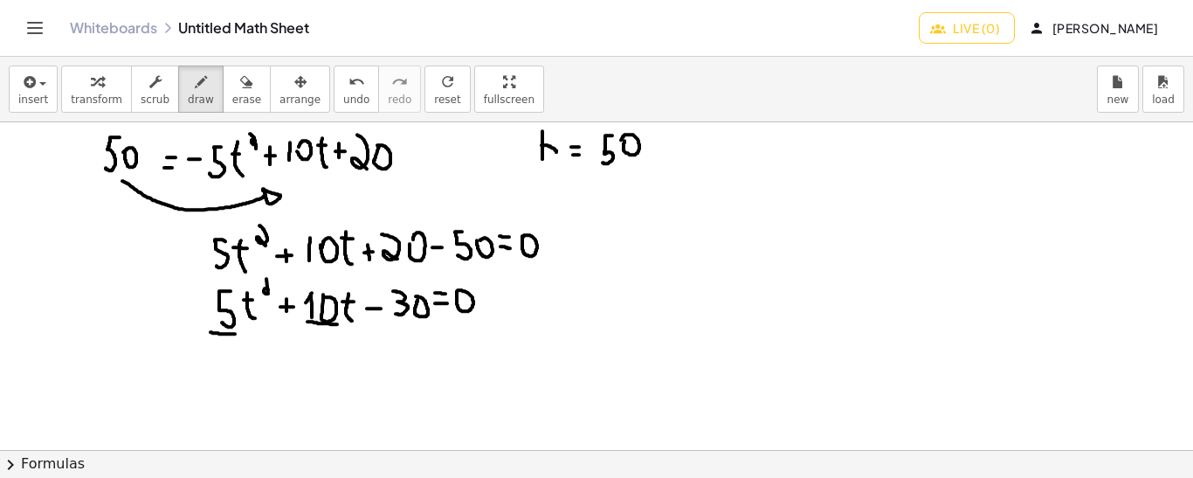
drag, startPoint x: 382, startPoint y: 321, endPoint x: 429, endPoint y: 320, distance: 47.2
click at [343, 95] on span "undo" at bounding box center [356, 99] width 26 height 12
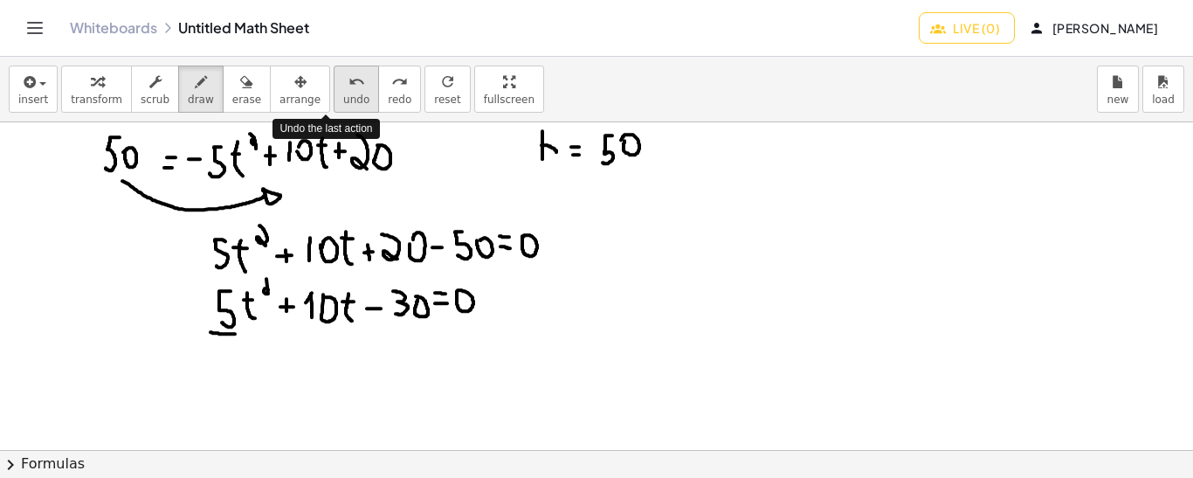
click at [343, 95] on span "undo" at bounding box center [356, 99] width 26 height 12
drag, startPoint x: 217, startPoint y: 334, endPoint x: 231, endPoint y: 334, distance: 14.8
drag, startPoint x: 310, startPoint y: 326, endPoint x: 326, endPoint y: 326, distance: 15.7
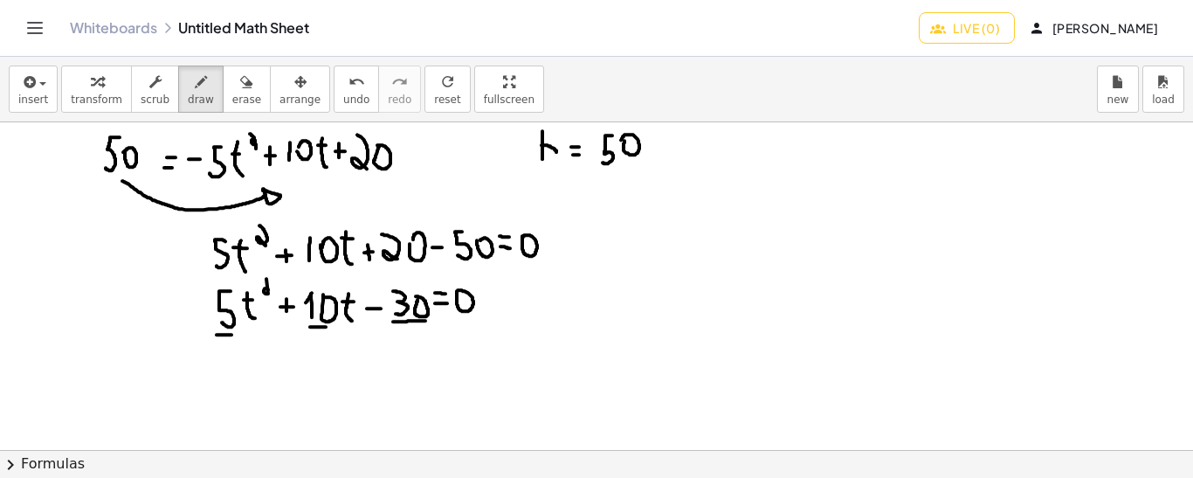
drag, startPoint x: 393, startPoint y: 321, endPoint x: 428, endPoint y: 320, distance: 34.9
drag, startPoint x: 234, startPoint y: 350, endPoint x: 239, endPoint y: 383, distance: 33.6
drag, startPoint x: 226, startPoint y: 362, endPoint x: 238, endPoint y: 362, distance: 11.4
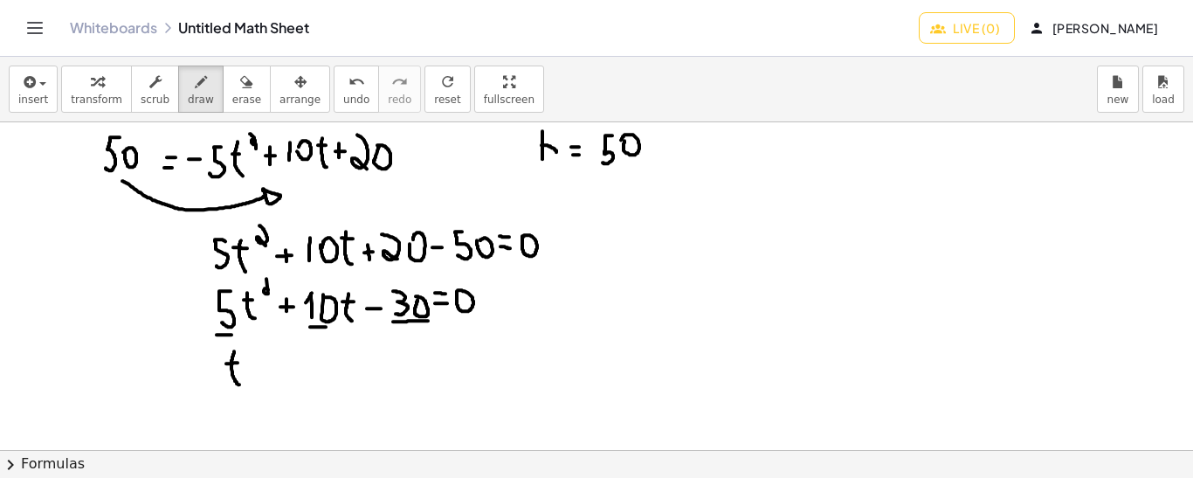
drag, startPoint x: 252, startPoint y: 342, endPoint x: 259, endPoint y: 360, distance: 18.8
drag, startPoint x: 268, startPoint y: 365, endPoint x: 282, endPoint y: 365, distance: 14.0
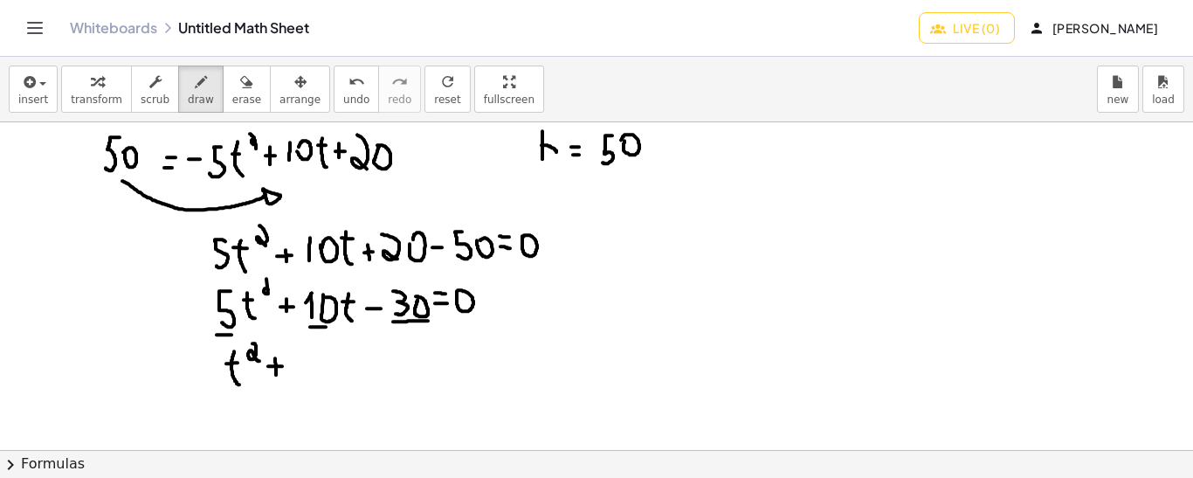
drag, startPoint x: 275, startPoint y: 357, endPoint x: 276, endPoint y: 376, distance: 19.2
drag, startPoint x: 299, startPoint y: 352, endPoint x: 314, endPoint y: 371, distance: 24.8
drag, startPoint x: 322, startPoint y: 352, endPoint x: 329, endPoint y: 375, distance: 23.8
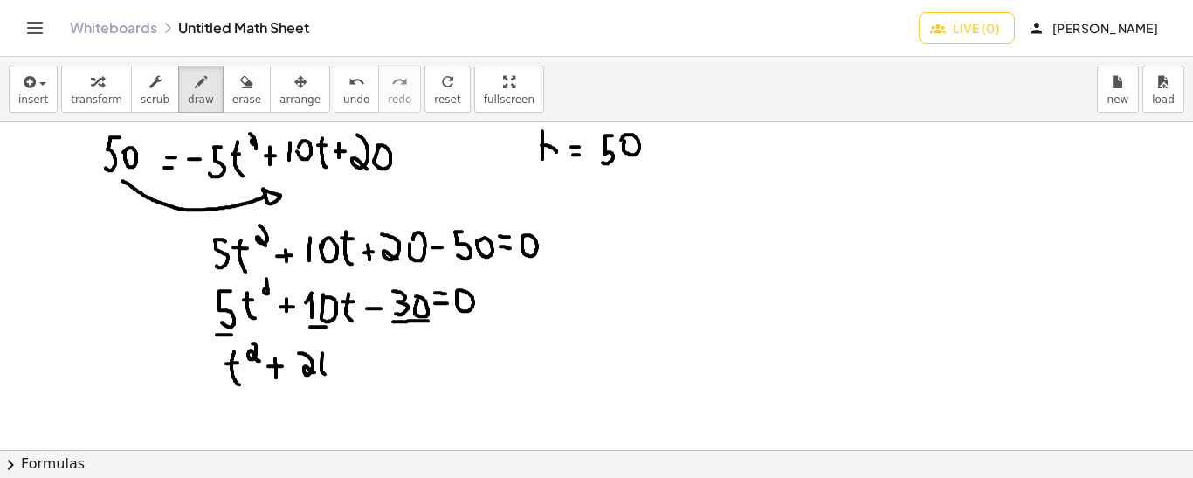
drag, startPoint x: 319, startPoint y: 362, endPoint x: 332, endPoint y: 363, distance: 13.1
drag, startPoint x: 345, startPoint y: 362, endPoint x: 358, endPoint y: 362, distance: 13.1
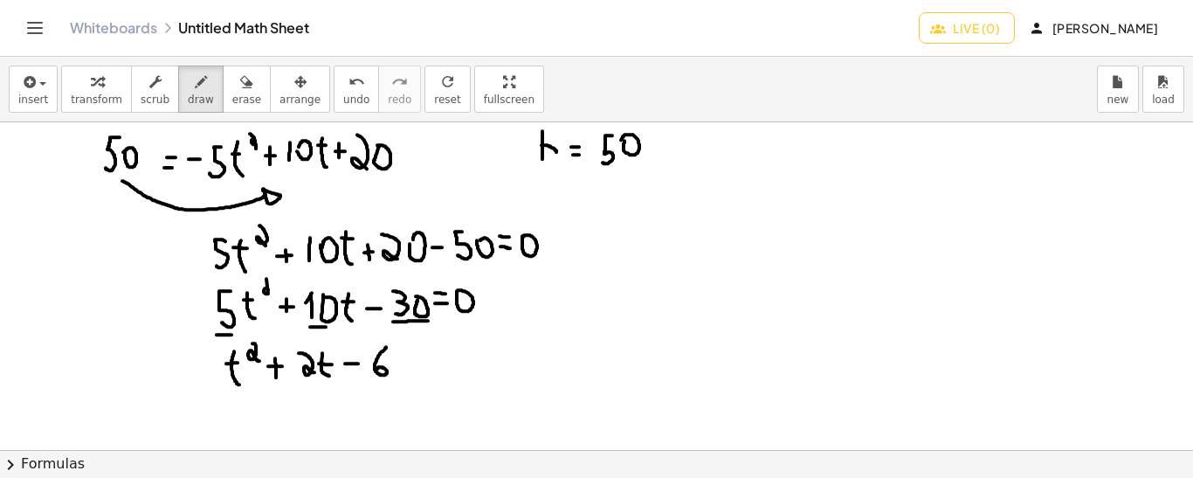
drag, startPoint x: 386, startPoint y: 346, endPoint x: 377, endPoint y: 368, distance: 23.5
drag, startPoint x: 399, startPoint y: 363, endPoint x: 412, endPoint y: 364, distance: 13.1
drag, startPoint x: 402, startPoint y: 354, endPoint x: 411, endPoint y: 355, distance: 8.8
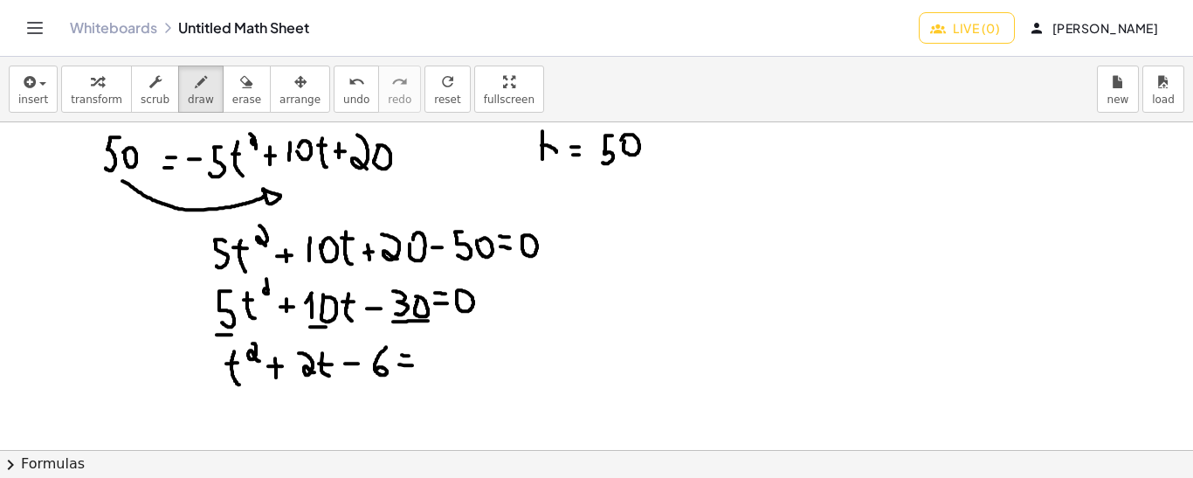
drag, startPoint x: 177, startPoint y: 314, endPoint x: 187, endPoint y: 314, distance: 9.6
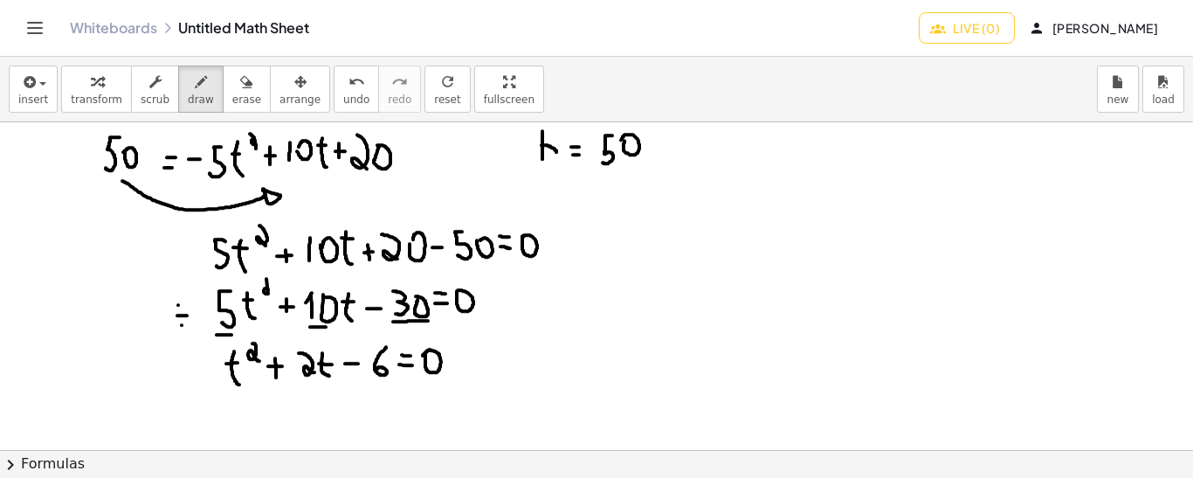
drag, startPoint x: 154, startPoint y: 301, endPoint x: 142, endPoint y: 321, distance: 23.5
click at [349, 88] on icon "undo" at bounding box center [357, 82] width 17 height 21
drag, startPoint x: 148, startPoint y: 297, endPoint x: 139, endPoint y: 320, distance: 24.3
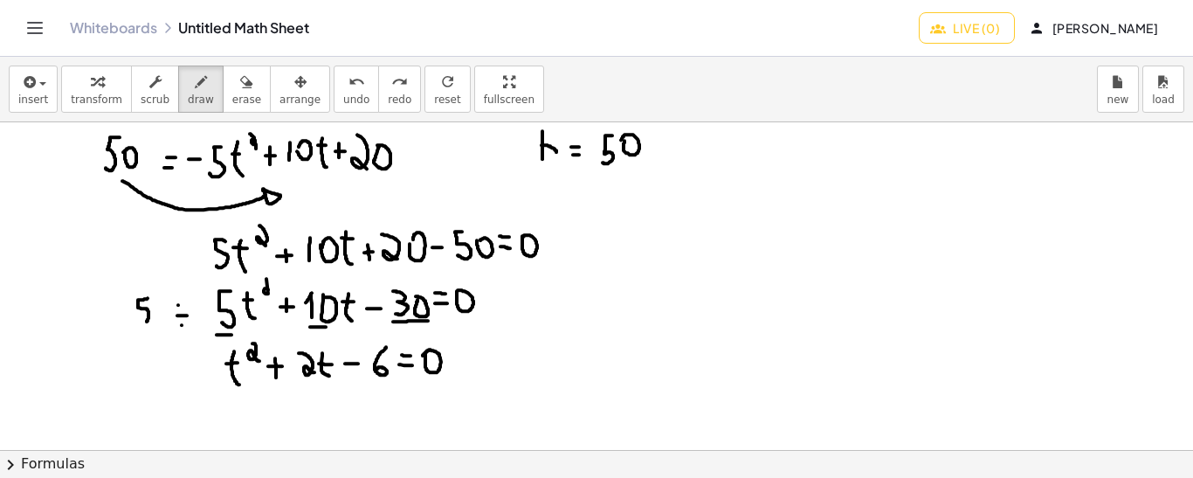
drag, startPoint x: 125, startPoint y: 294, endPoint x: 126, endPoint y: 324, distance: 29.7
drag, startPoint x: 155, startPoint y: 284, endPoint x: 160, endPoint y: 321, distance: 37.8
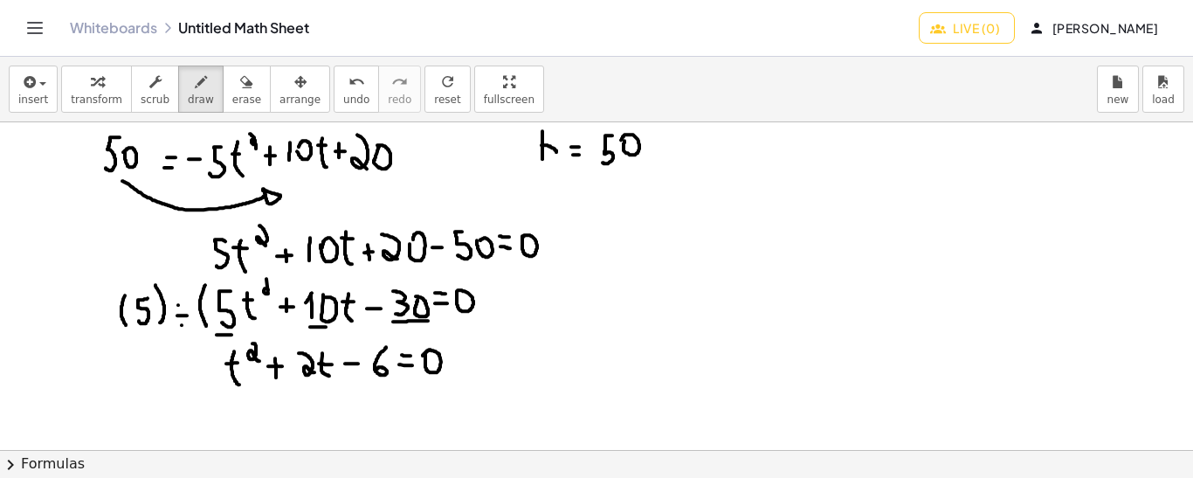
drag, startPoint x: 205, startPoint y: 284, endPoint x: 206, endPoint y: 325, distance: 41.1
drag, startPoint x: 418, startPoint y: 275, endPoint x: 432, endPoint y: 323, distance: 50.3
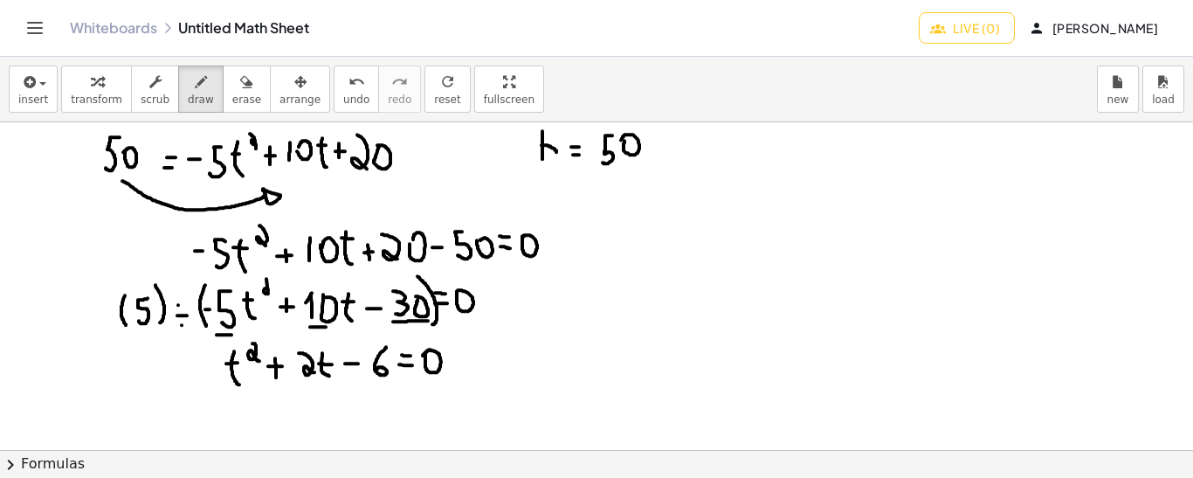
drag, startPoint x: 390, startPoint y: 220, endPoint x: 467, endPoint y: 221, distance: 77.7
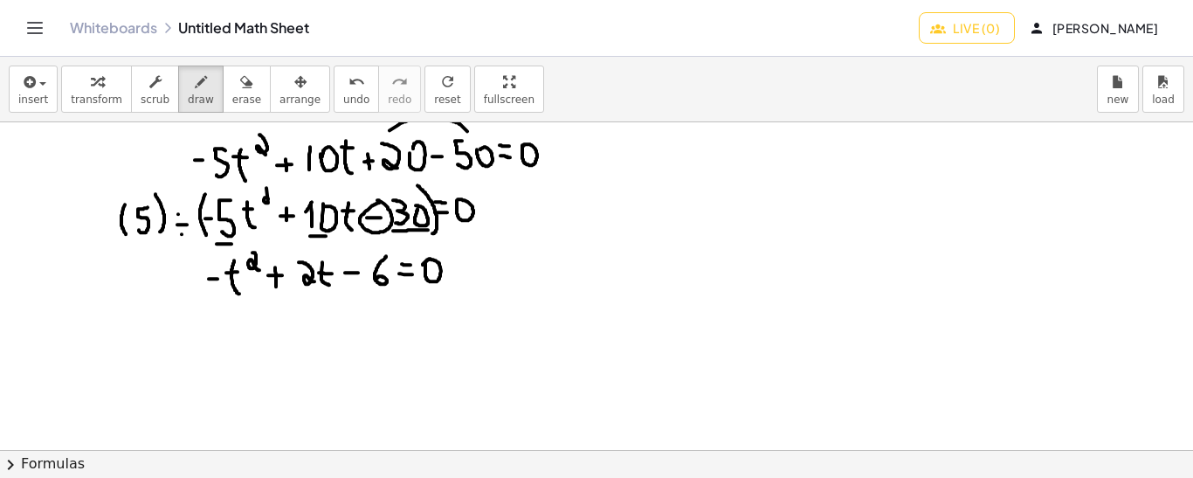
scroll to position [127, 0]
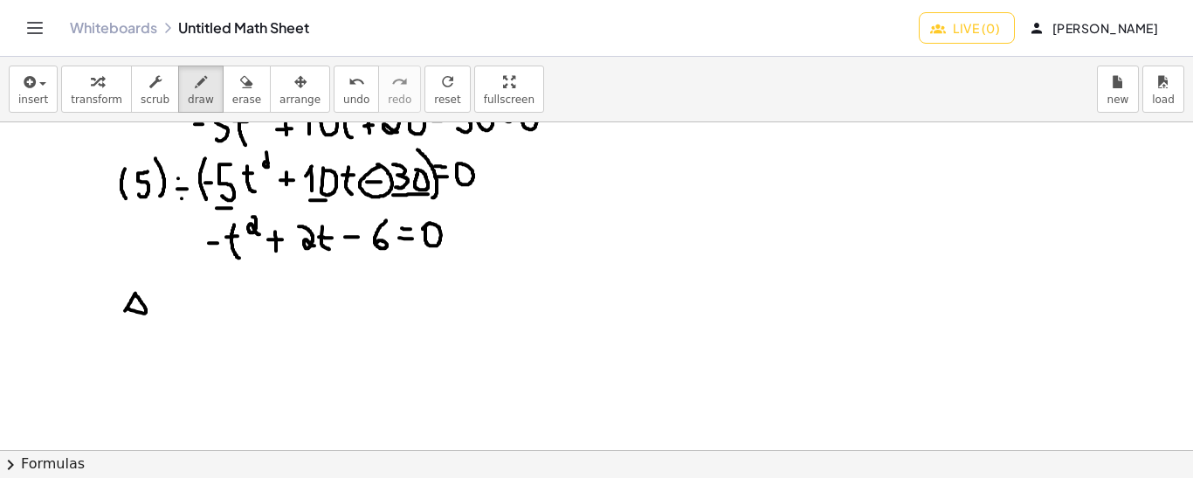
click at [127, 307] on div at bounding box center [596, 425] width 1193 height 859
drag, startPoint x: 156, startPoint y: 306, endPoint x: 173, endPoint y: 303, distance: 16.8
click at [173, 303] on div at bounding box center [596, 425] width 1193 height 859
drag, startPoint x: 154, startPoint y: 293, endPoint x: 164, endPoint y: 293, distance: 10.5
click at [164, 293] on div at bounding box center [596, 425] width 1193 height 859
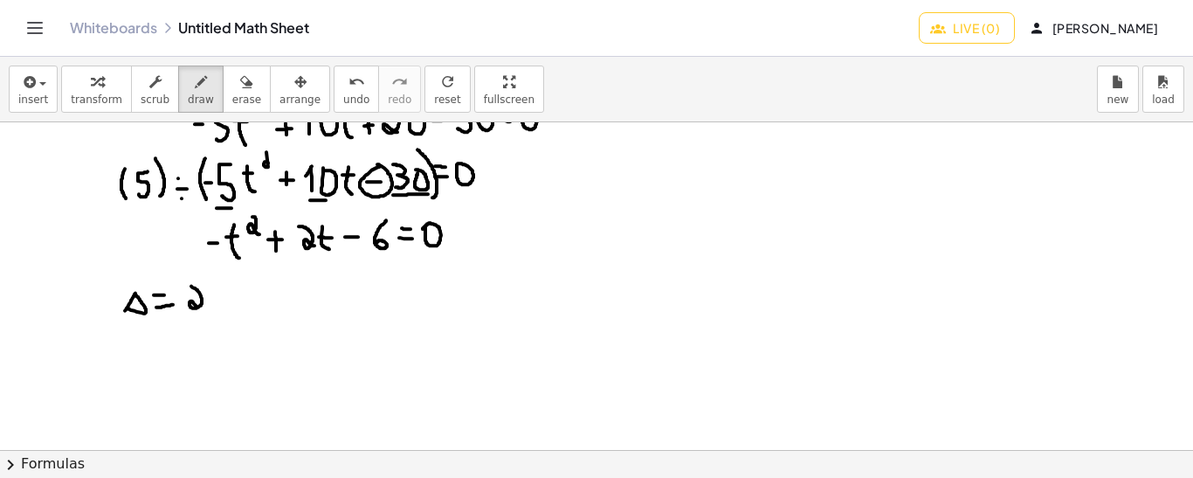
drag, startPoint x: 191, startPoint y: 285, endPoint x: 204, endPoint y: 309, distance: 27.7
click at [204, 309] on div at bounding box center [596, 425] width 1193 height 859
drag, startPoint x: 207, startPoint y: 263, endPoint x: 210, endPoint y: 279, distance: 15.9
click at [210, 279] on div at bounding box center [596, 425] width 1193 height 859
click at [220, 293] on div at bounding box center [596, 425] width 1193 height 859
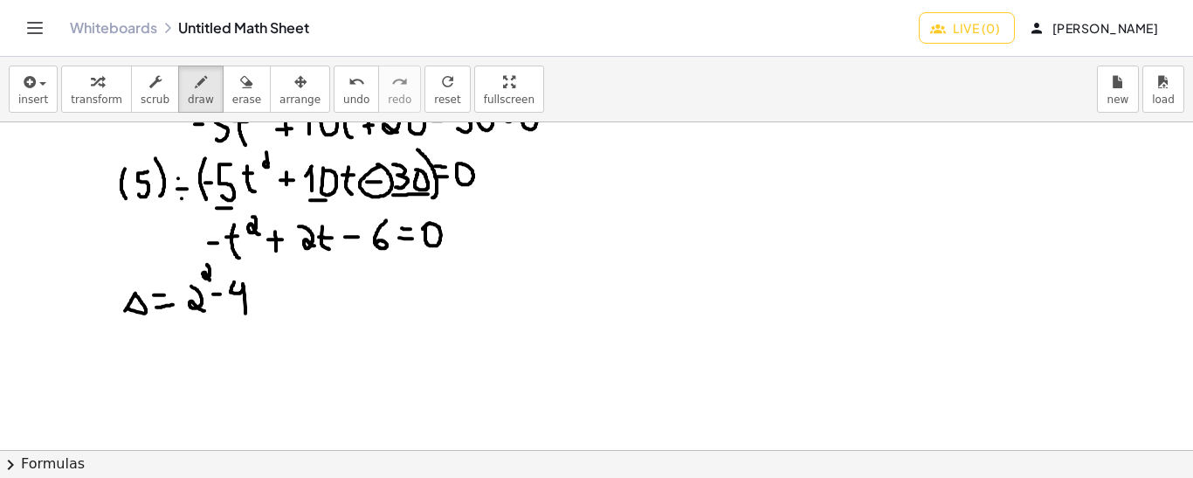
drag, startPoint x: 234, startPoint y: 280, endPoint x: 245, endPoint y: 312, distance: 33.4
click at [245, 312] on div at bounding box center [596, 425] width 1193 height 859
click at [255, 310] on div at bounding box center [596, 425] width 1193 height 859
drag, startPoint x: 269, startPoint y: 282, endPoint x: 274, endPoint y: 312, distance: 30.2
click at [274, 312] on div at bounding box center [596, 425] width 1193 height 859
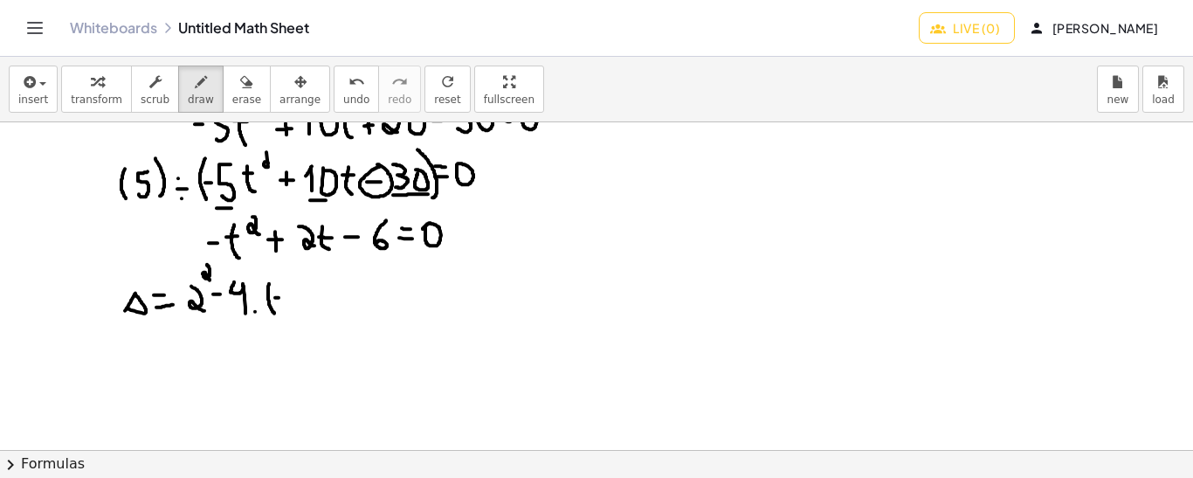
click at [282, 296] on div at bounding box center [596, 425] width 1193 height 859
drag, startPoint x: 295, startPoint y: 307, endPoint x: 289, endPoint y: 286, distance: 21.8
click at [289, 286] on div at bounding box center [596, 425] width 1193 height 859
drag, startPoint x: 303, startPoint y: 280, endPoint x: 305, endPoint y: 313, distance: 33.2
click at [305, 313] on div at bounding box center [596, 425] width 1193 height 859
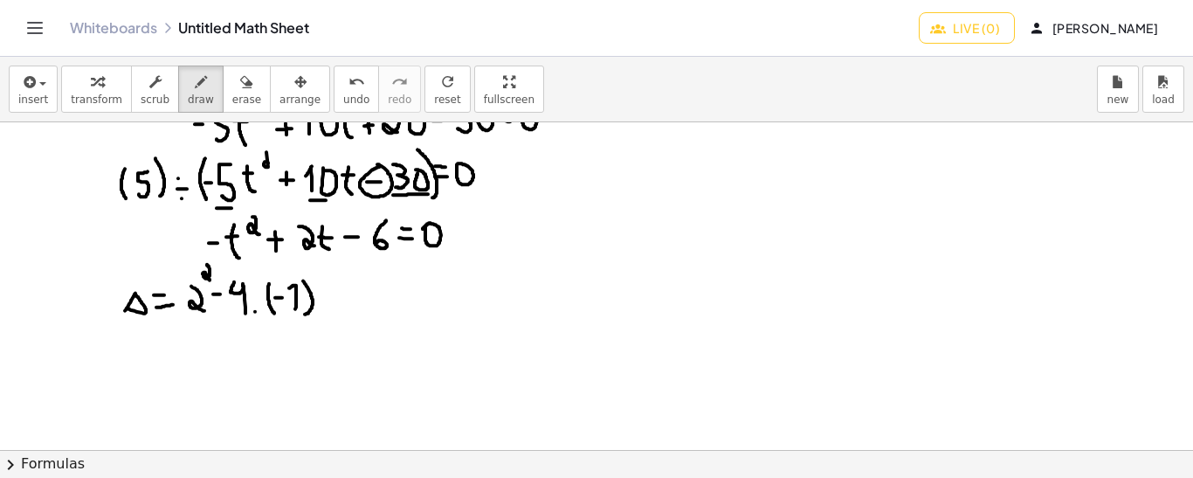
click at [320, 306] on div at bounding box center [596, 425] width 1193 height 859
drag, startPoint x: 335, startPoint y: 272, endPoint x: 344, endPoint y: 309, distance: 38.8
click at [344, 309] on div at bounding box center [596, 425] width 1193 height 859
drag, startPoint x: 342, startPoint y: 292, endPoint x: 352, endPoint y: 292, distance: 9.6
click at [352, 292] on div at bounding box center [596, 425] width 1193 height 859
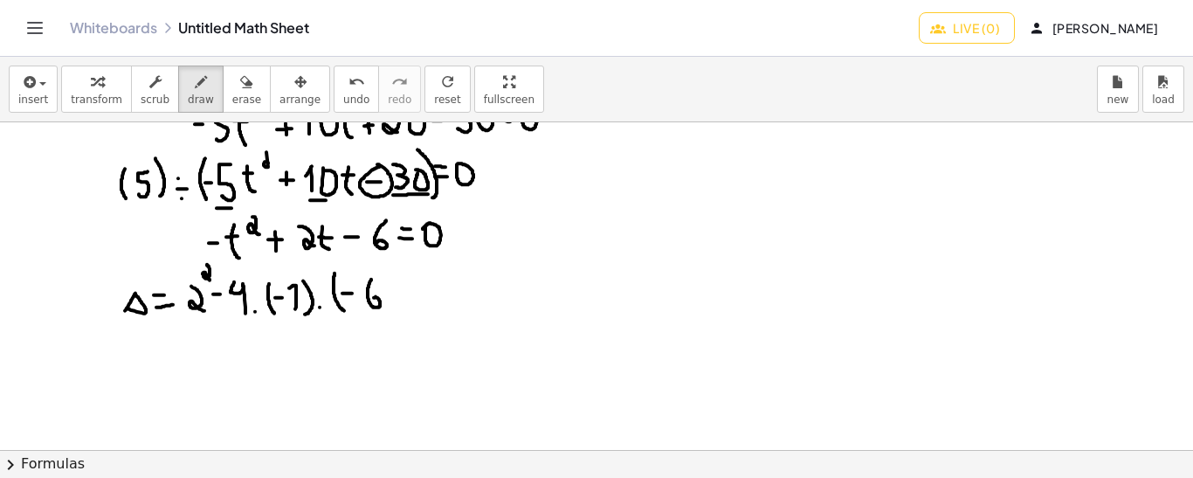
drag, startPoint x: 371, startPoint y: 278, endPoint x: 372, endPoint y: 298, distance: 20.1
click at [372, 298] on div at bounding box center [596, 425] width 1193 height 859
drag, startPoint x: 388, startPoint y: 272, endPoint x: 391, endPoint y: 307, distance: 35.1
click at [391, 307] on div at bounding box center [596, 425] width 1193 height 859
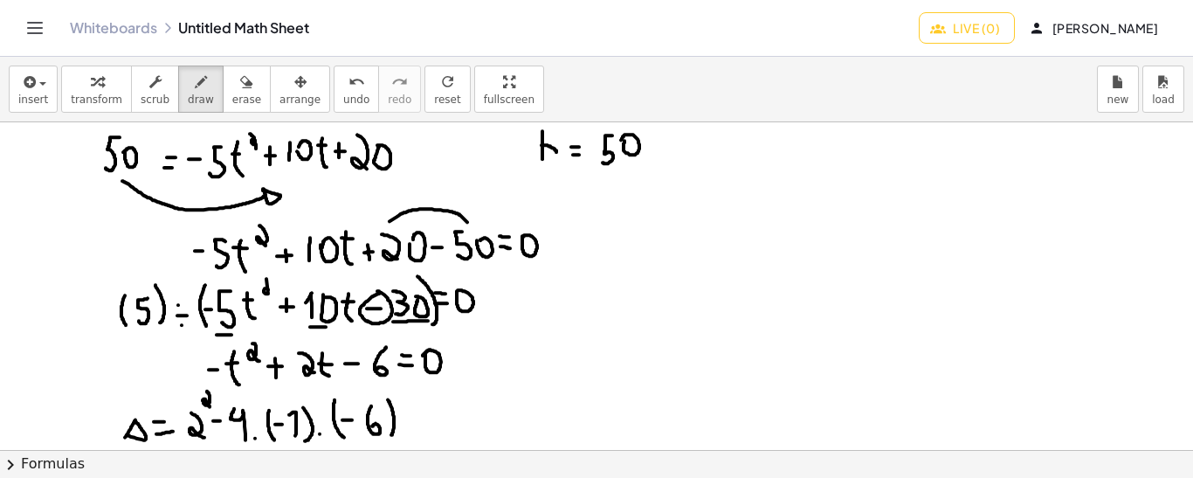
scroll to position [0, 0]
drag, startPoint x: 715, startPoint y: 200, endPoint x: 726, endPoint y: 223, distance: 25.0
drag, startPoint x: 741, startPoint y: 201, endPoint x: 750, endPoint y: 200, distance: 9.6
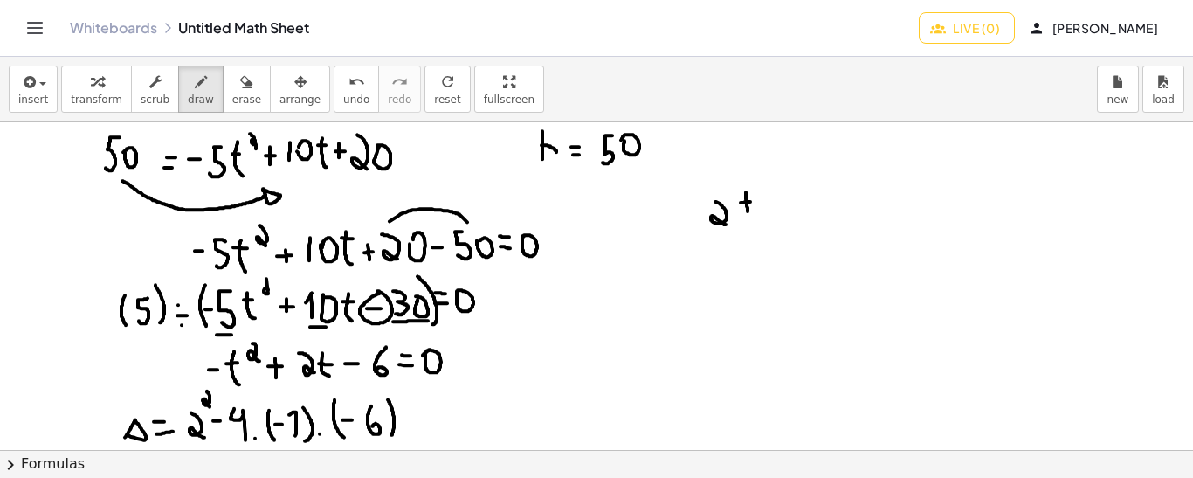
drag, startPoint x: 746, startPoint y: 190, endPoint x: 748, endPoint y: 210, distance: 19.3
drag, startPoint x: 703, startPoint y: 227, endPoint x: 800, endPoint y: 224, distance: 97.0
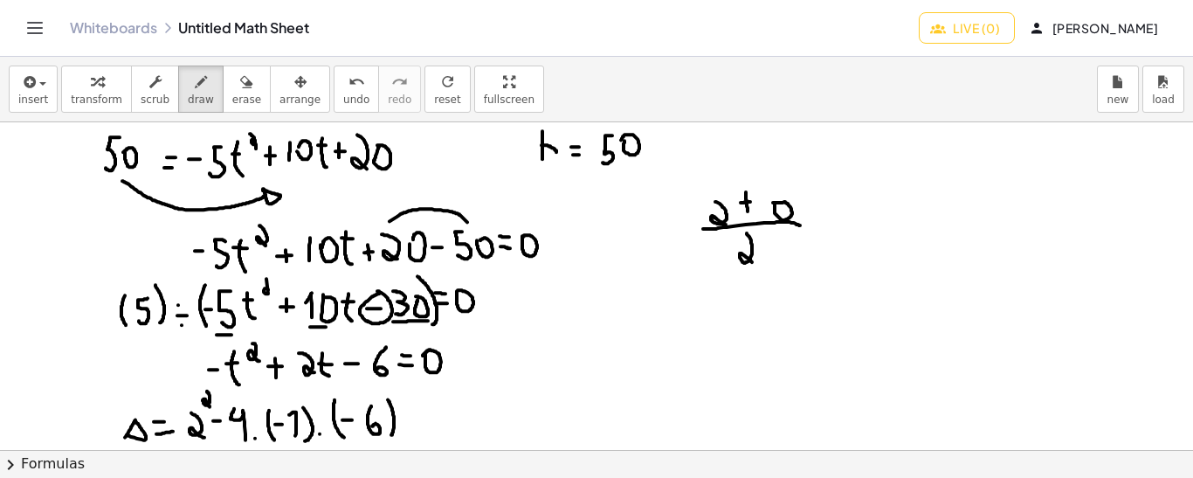
drag, startPoint x: 747, startPoint y: 231, endPoint x: 754, endPoint y: 261, distance: 30.5
drag, startPoint x: 712, startPoint y: 300, endPoint x: 717, endPoint y: 325, distance: 25.0
drag, startPoint x: 726, startPoint y: 312, endPoint x: 737, endPoint y: 313, distance: 11.4
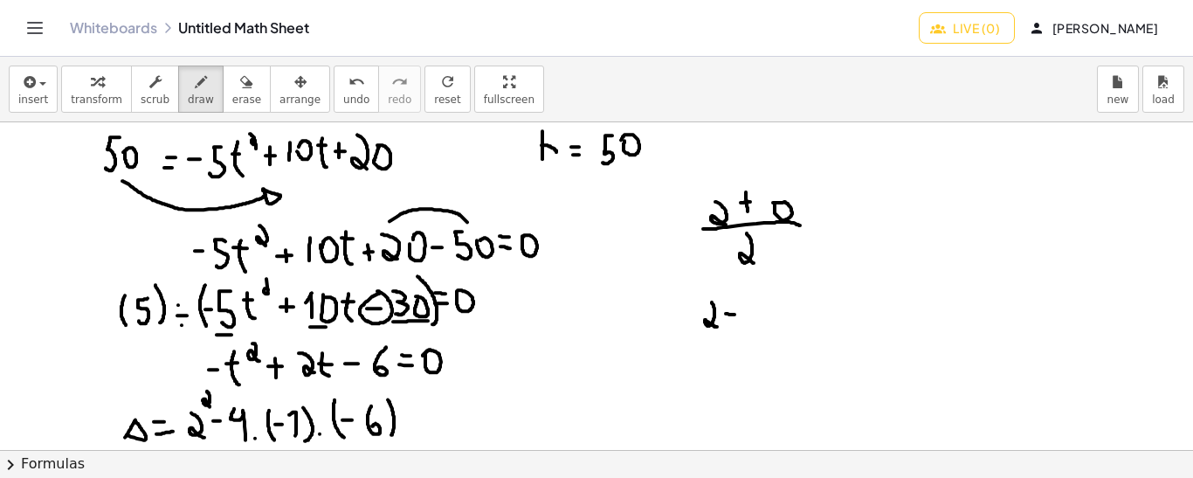
drag, startPoint x: 698, startPoint y: 336, endPoint x: 778, endPoint y: 335, distance: 80.4
drag, startPoint x: 739, startPoint y: 348, endPoint x: 746, endPoint y: 373, distance: 26.3
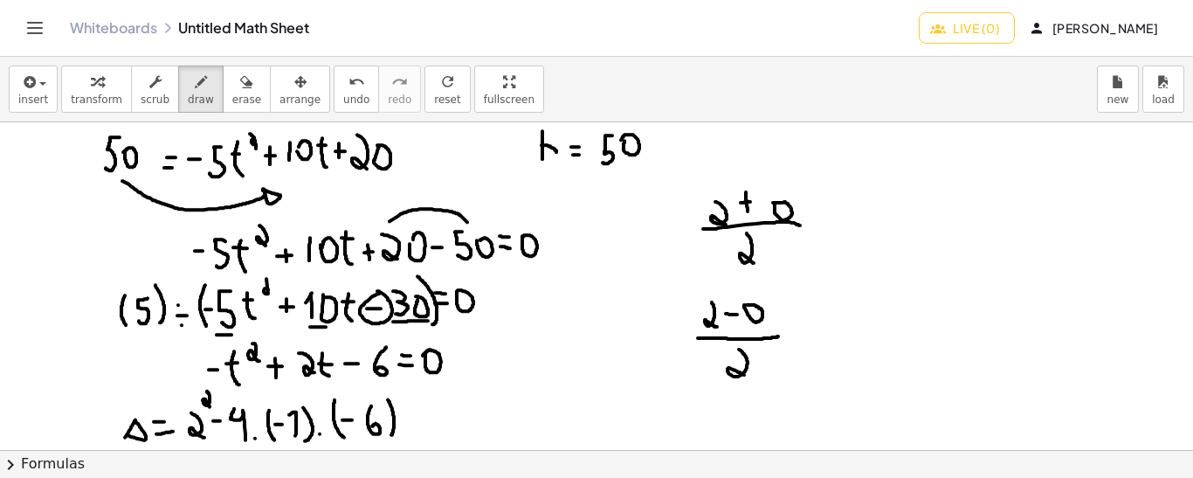
drag, startPoint x: 783, startPoint y: 341, endPoint x: 798, endPoint y: 339, distance: 15.0
drag, startPoint x: 782, startPoint y: 323, endPoint x: 795, endPoint y: 321, distance: 13.2
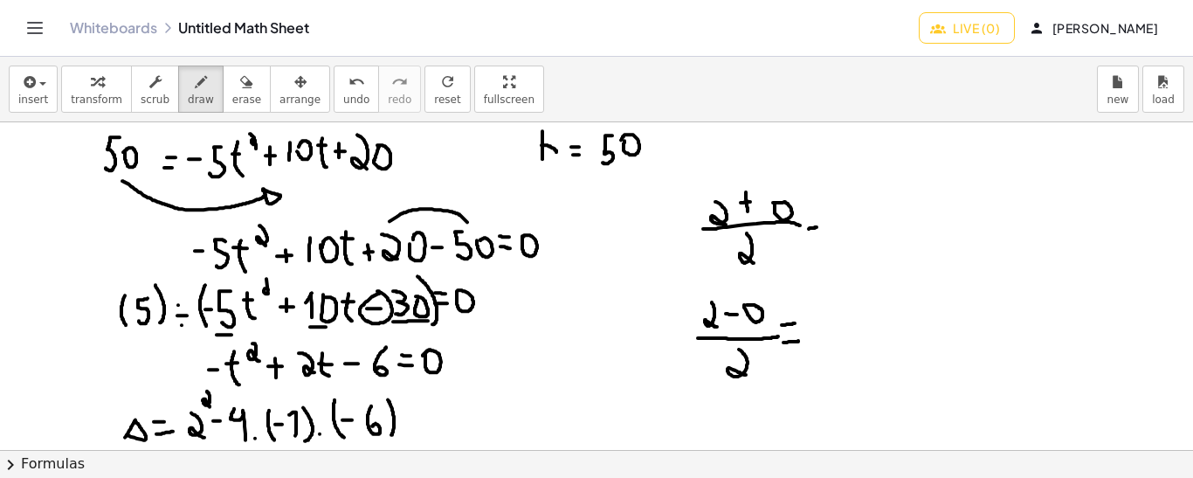
drag, startPoint x: 809, startPoint y: 227, endPoint x: 818, endPoint y: 225, distance: 8.9
drag, startPoint x: 806, startPoint y: 211, endPoint x: 815, endPoint y: 211, distance: 8.8
drag, startPoint x: 846, startPoint y: 221, endPoint x: 833, endPoint y: 199, distance: 25.0
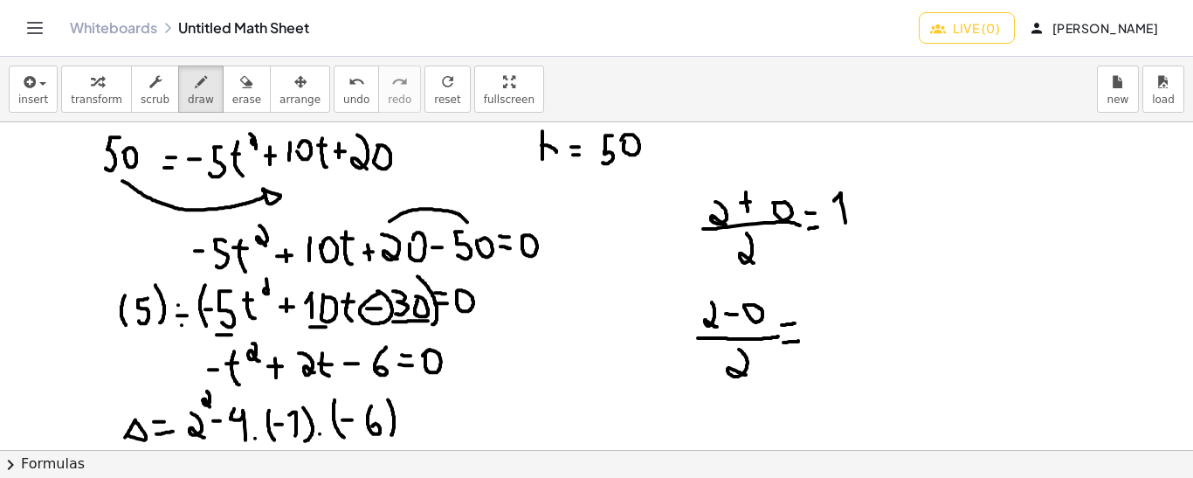
drag, startPoint x: 846, startPoint y: 336, endPoint x: 834, endPoint y: 318, distance: 21.6
